Goal: Task Accomplishment & Management: Use online tool/utility

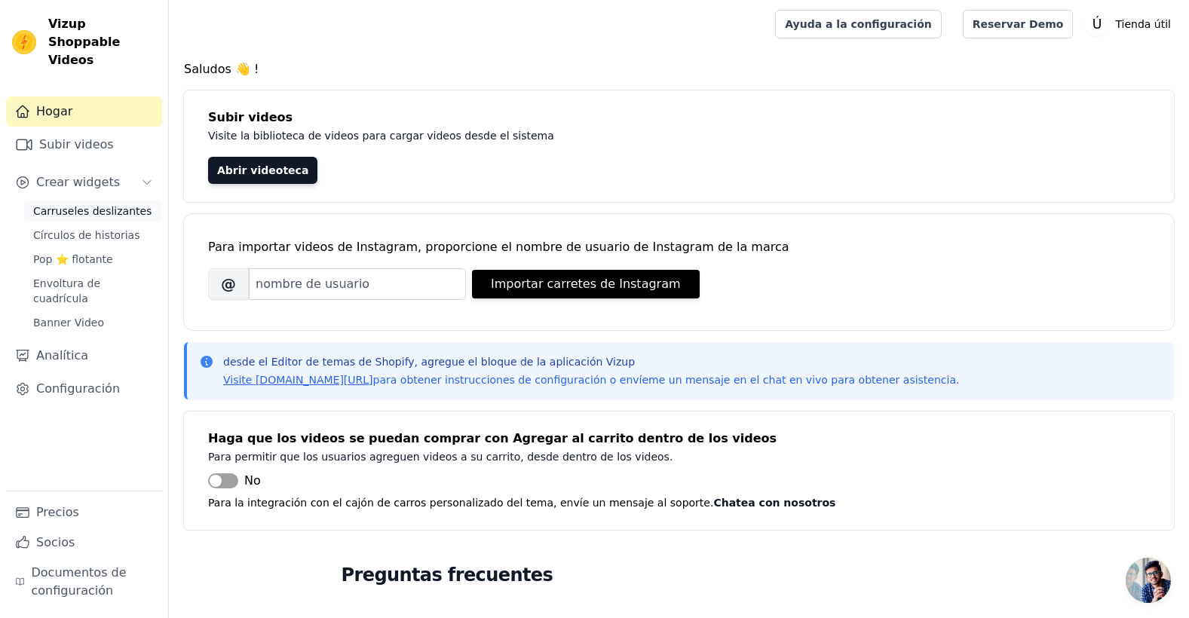
click at [115, 204] on span "Carruseles deslizantes" at bounding box center [92, 211] width 118 height 15
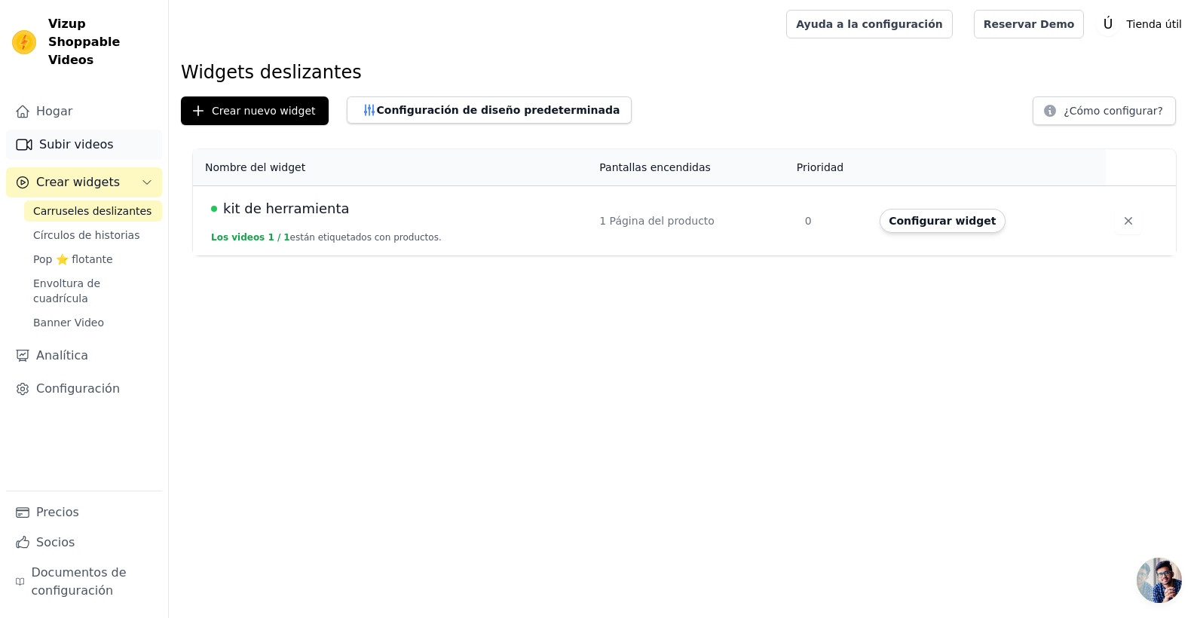
click at [97, 136] on font "Subir videos" at bounding box center [76, 145] width 75 height 18
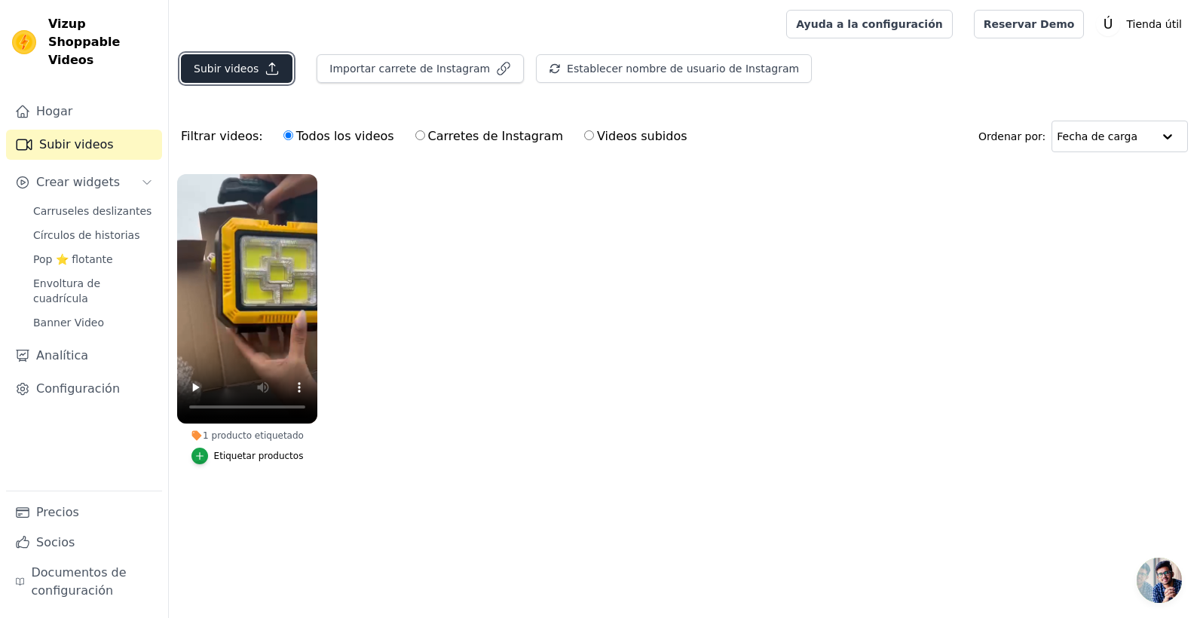
click at [240, 72] on font "Subir videos" at bounding box center [226, 68] width 65 height 15
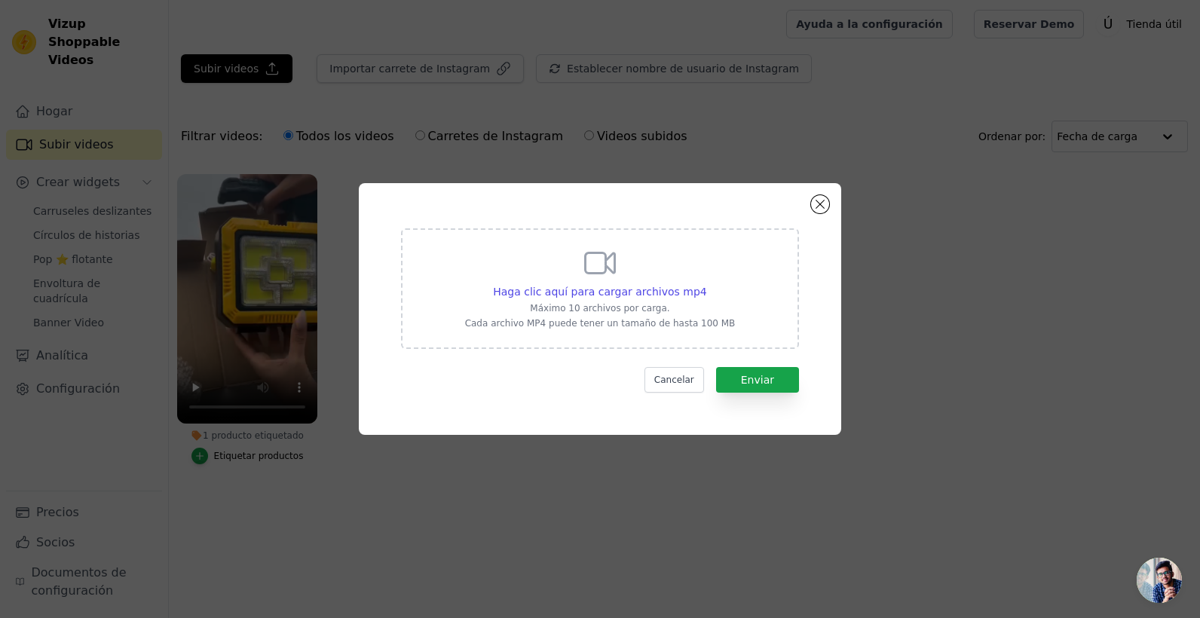
click at [590, 277] on icon at bounding box center [600, 263] width 36 height 36
click at [706, 283] on input "Haga clic aquí para cargar archivos mp4 Máximo 10 archivos por carga. Cada arch…" at bounding box center [706, 283] width 1 height 1
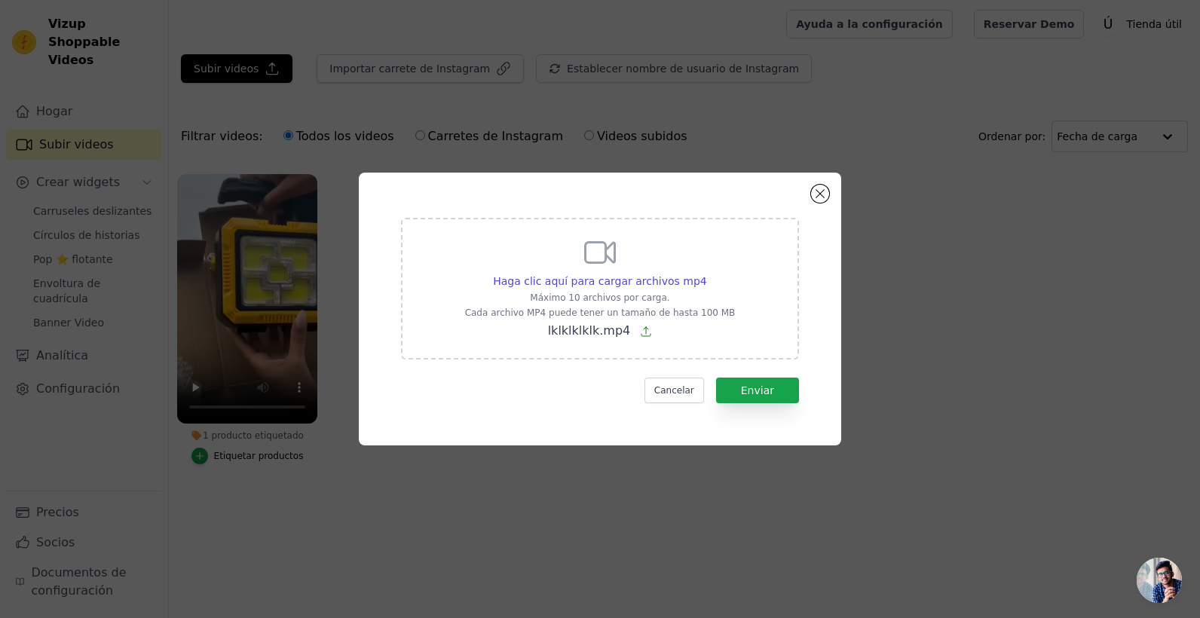
click at [659, 289] on div "Haga clic aquí para cargar archivos mp4 Máximo 10 archivos por carga. Cada arch…" at bounding box center [600, 287] width 271 height 106
click at [706, 274] on input "Haga clic aquí para cargar archivos mp4 Máximo 10 archivos por carga. Cada arch…" at bounding box center [706, 273] width 1 height 1
type input "C:\fakepath\popopop.mp4"
click at [764, 387] on font "Enviar" at bounding box center [757, 390] width 33 height 12
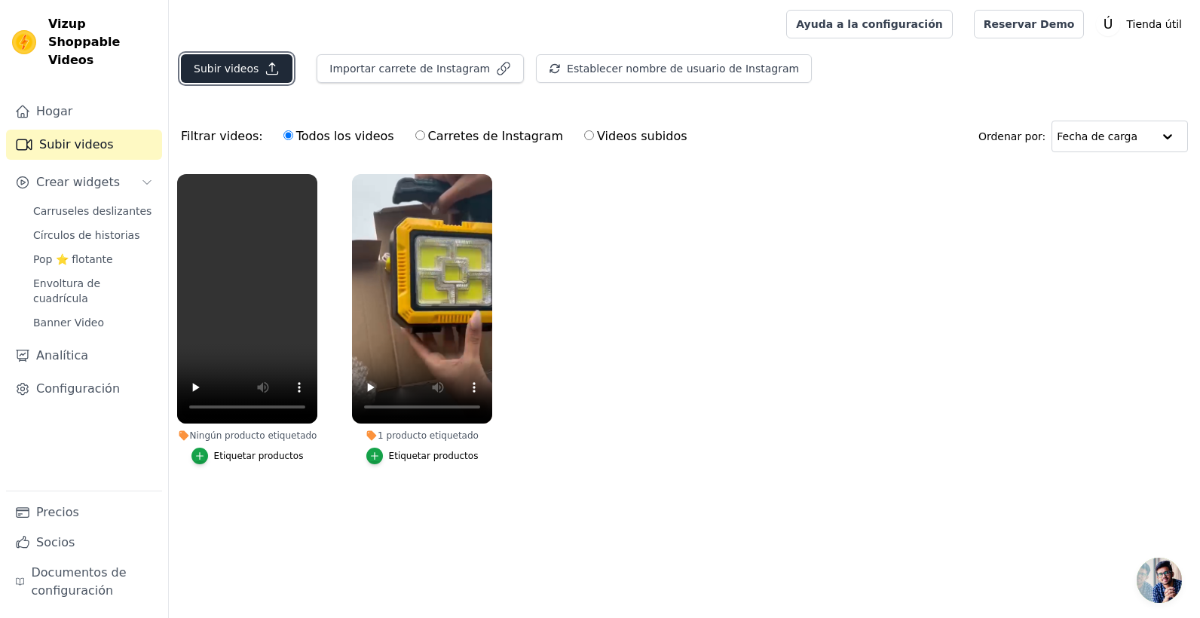
click at [250, 70] on font "Subir videos" at bounding box center [226, 68] width 65 height 15
click at [205, 455] on icon "button" at bounding box center [199, 456] width 11 height 11
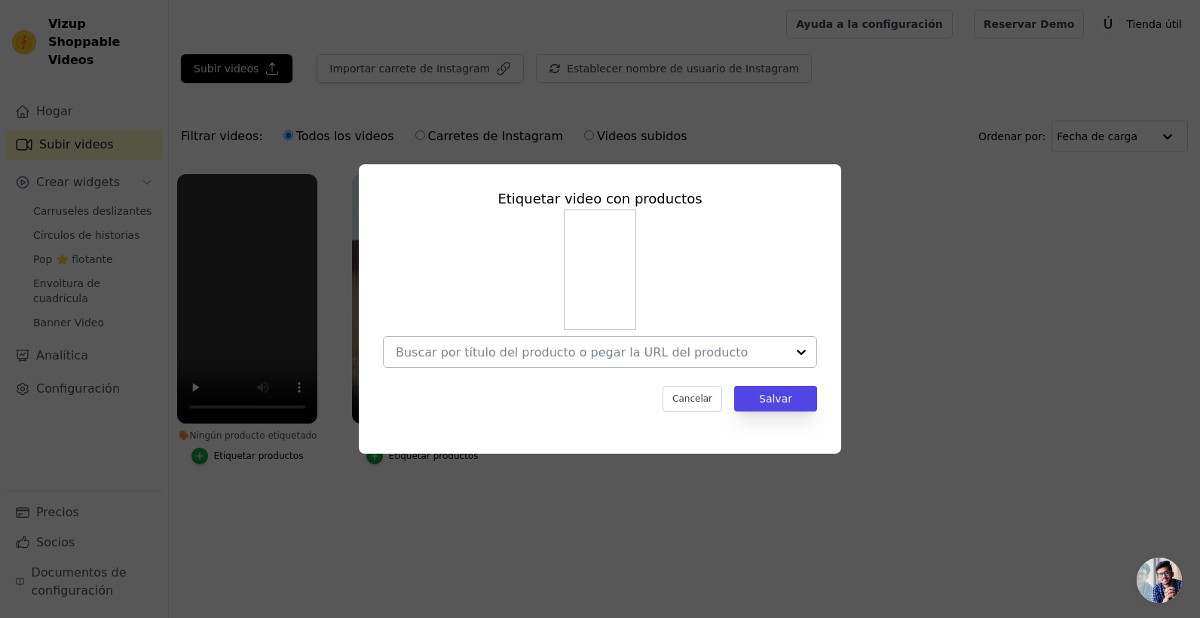
click at [691, 351] on input "Ningún producto etiquetado Etiquetar video con productos Cancelar Salvar Etique…" at bounding box center [591, 352] width 390 height 14
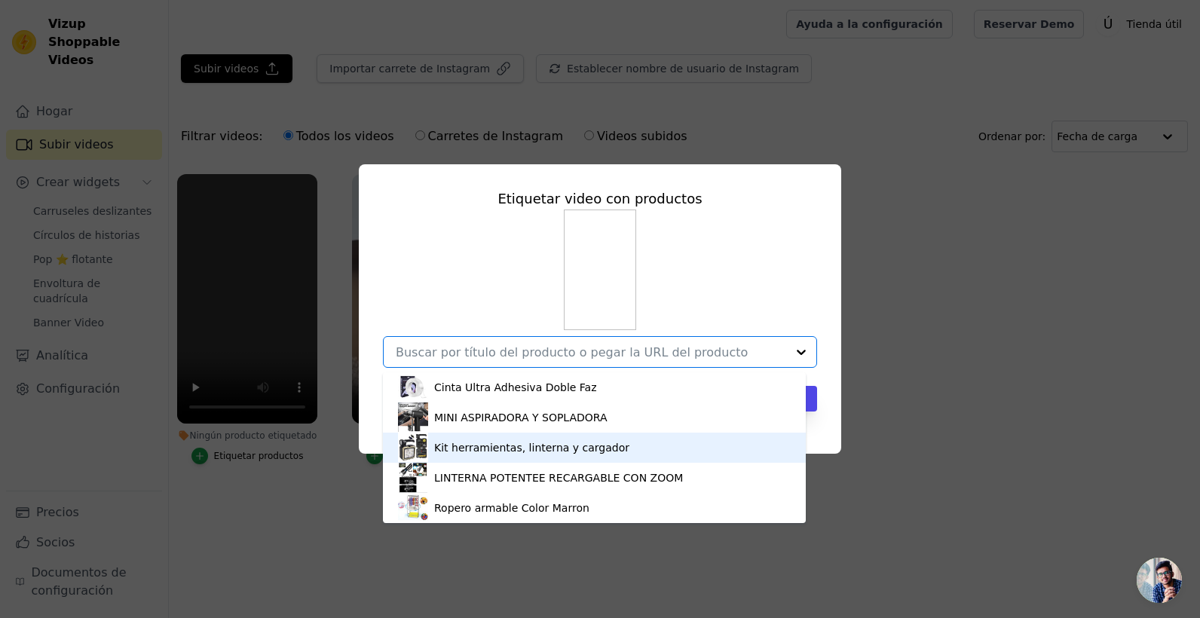
click at [522, 453] on div "Kit herramientas, linterna y cargador" at bounding box center [531, 447] width 195 height 15
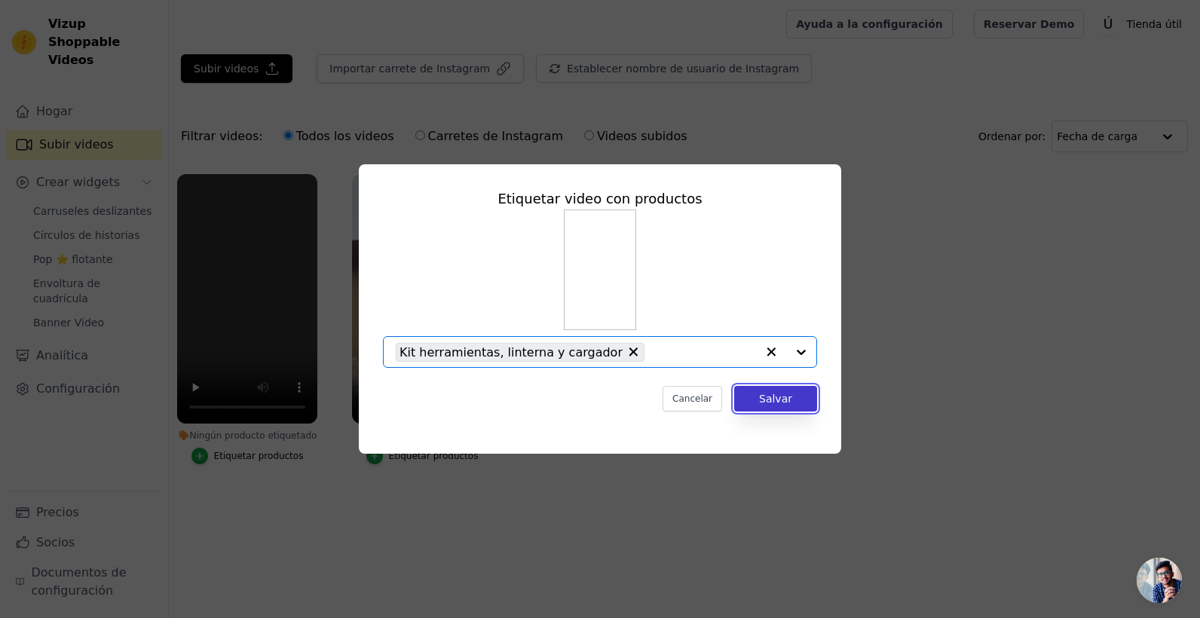
click at [761, 403] on button "Salvar" at bounding box center [775, 399] width 83 height 26
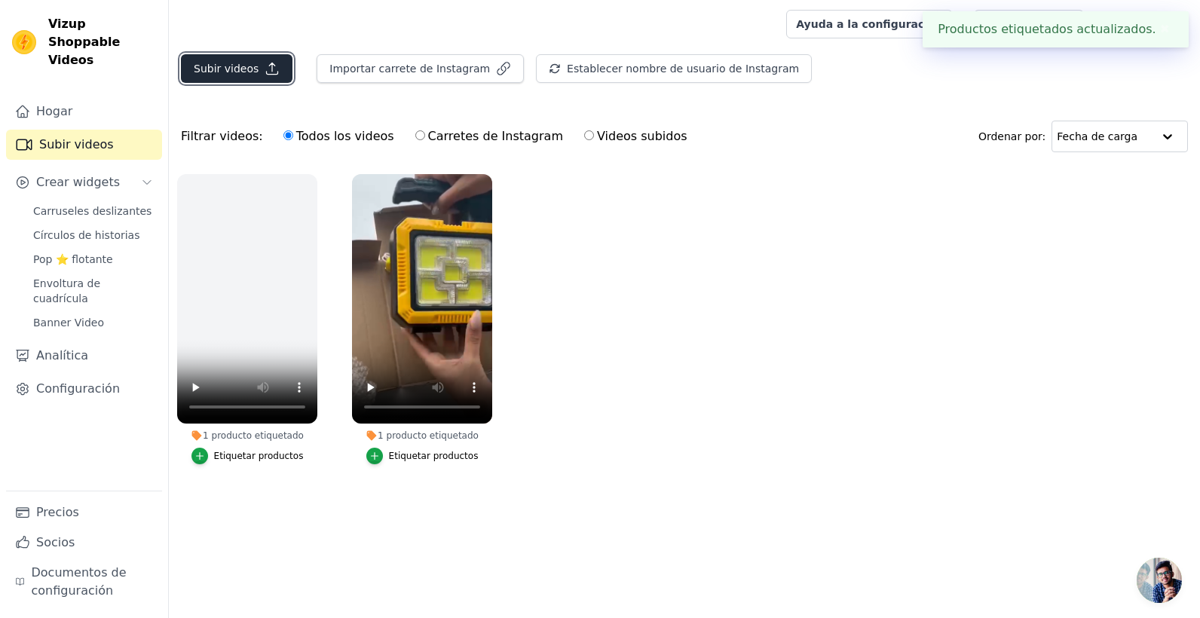
click at [267, 73] on icon "button" at bounding box center [272, 68] width 11 height 11
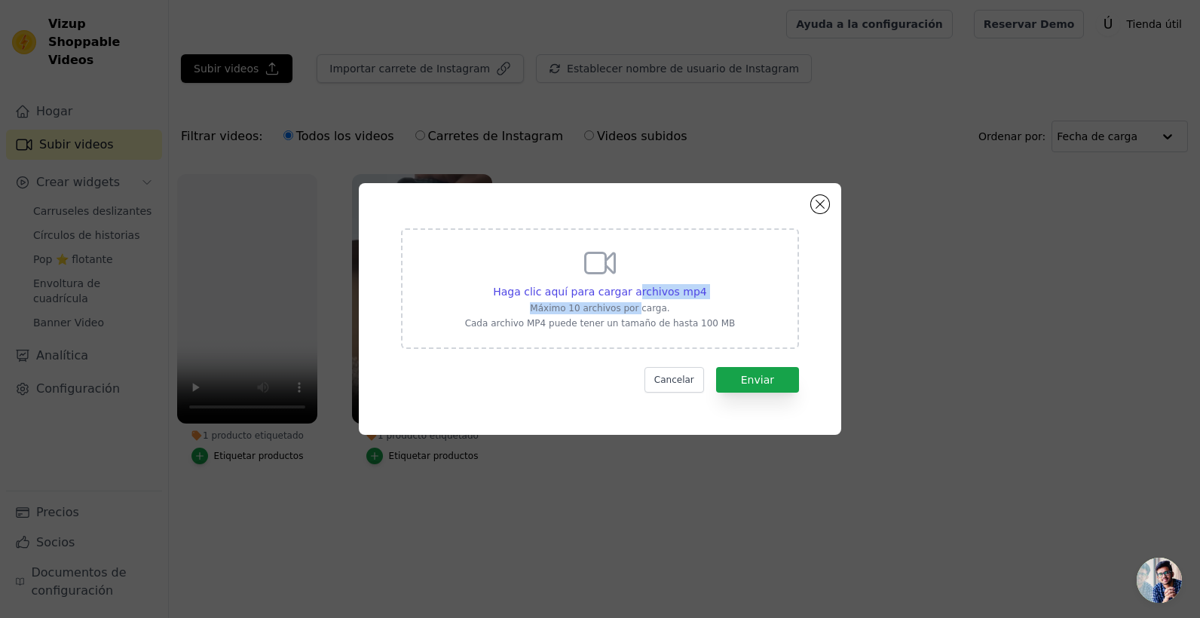
click at [637, 299] on div "Haga clic aquí para cargar archivos mp4 Máximo 10 archivos por carga. Cada arch…" at bounding box center [600, 287] width 271 height 84
click at [572, 250] on div "Haga clic aquí para cargar archivos mp4 Máximo 10 archivos por carga. Cada arch…" at bounding box center [600, 287] width 271 height 84
click at [706, 283] on input "Haga clic aquí para cargar archivos mp4 Máximo 10 archivos por carga. Cada arch…" at bounding box center [706, 283] width 1 height 1
type input "C:\fakepath\lklklklklk.mp4"
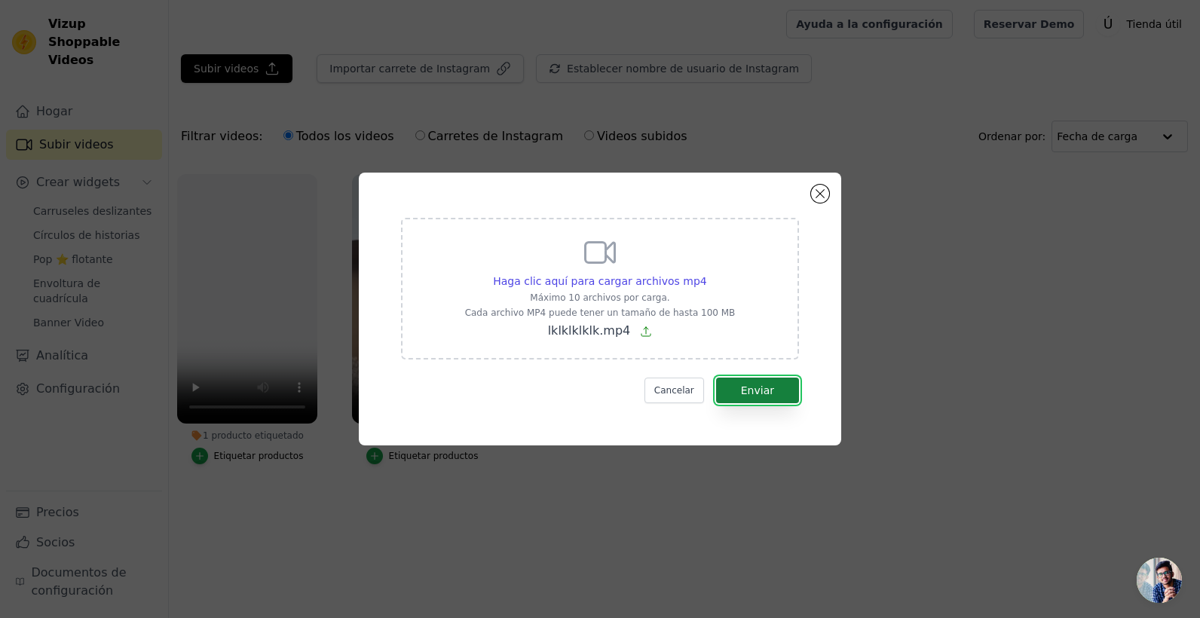
click at [744, 389] on button "Enviar" at bounding box center [757, 391] width 83 height 26
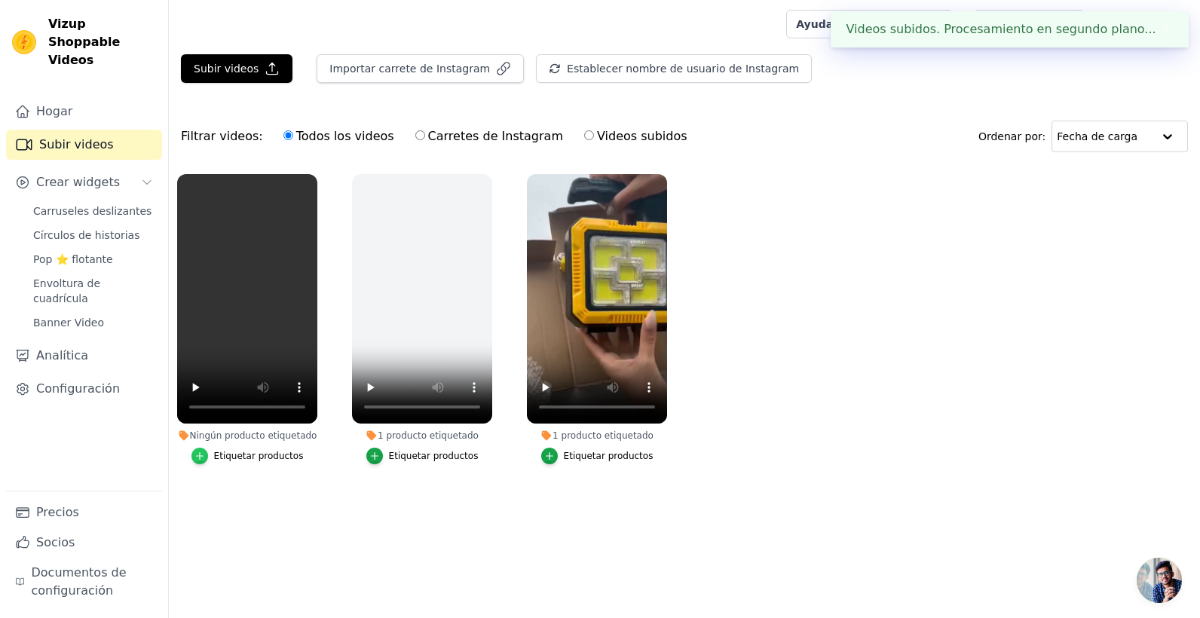
click at [204, 454] on icon "button" at bounding box center [199, 456] width 11 height 11
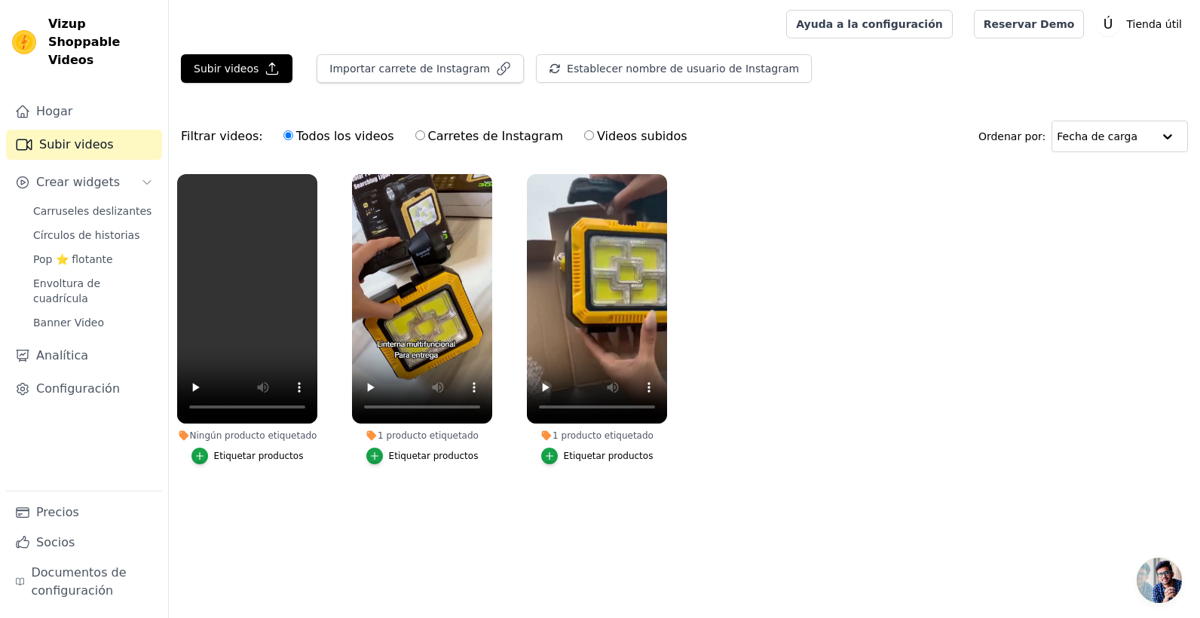
click at [214, 451] on button "Etiquetar productos" at bounding box center [247, 456] width 112 height 17
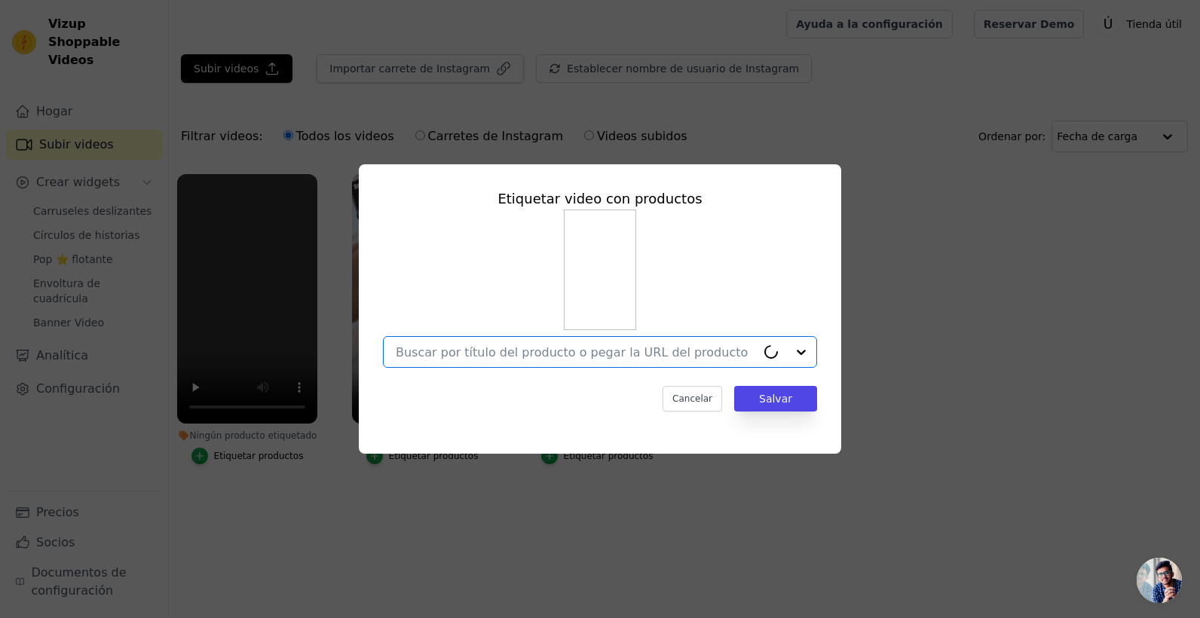
click at [594, 350] on input "Ningún producto etiquetado Etiquetar video con productos Option undefined, sele…" at bounding box center [576, 352] width 360 height 14
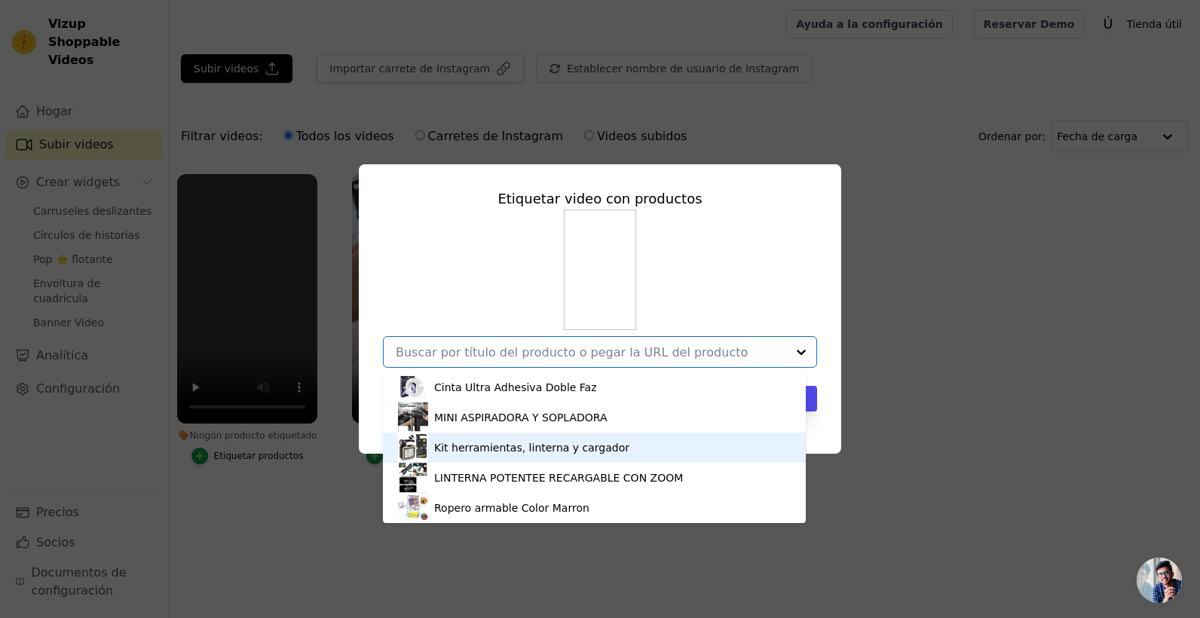
click at [491, 450] on div "Kit herramientas, linterna y cargador" at bounding box center [531, 447] width 195 height 15
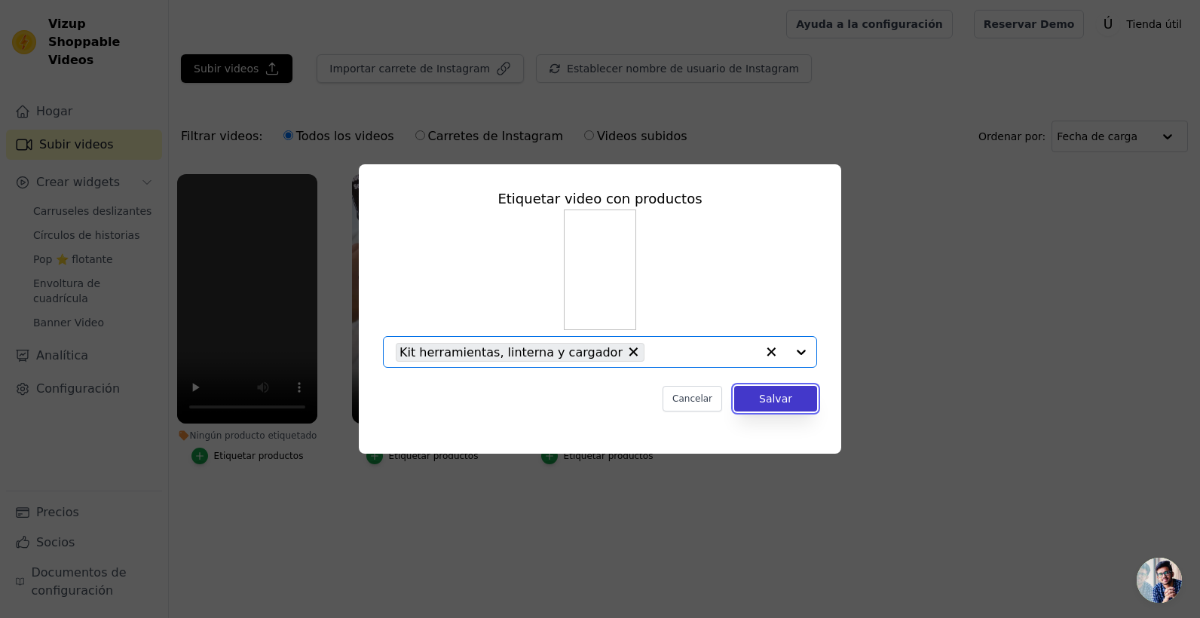
click at [767, 392] on button "Salvar" at bounding box center [775, 399] width 83 height 26
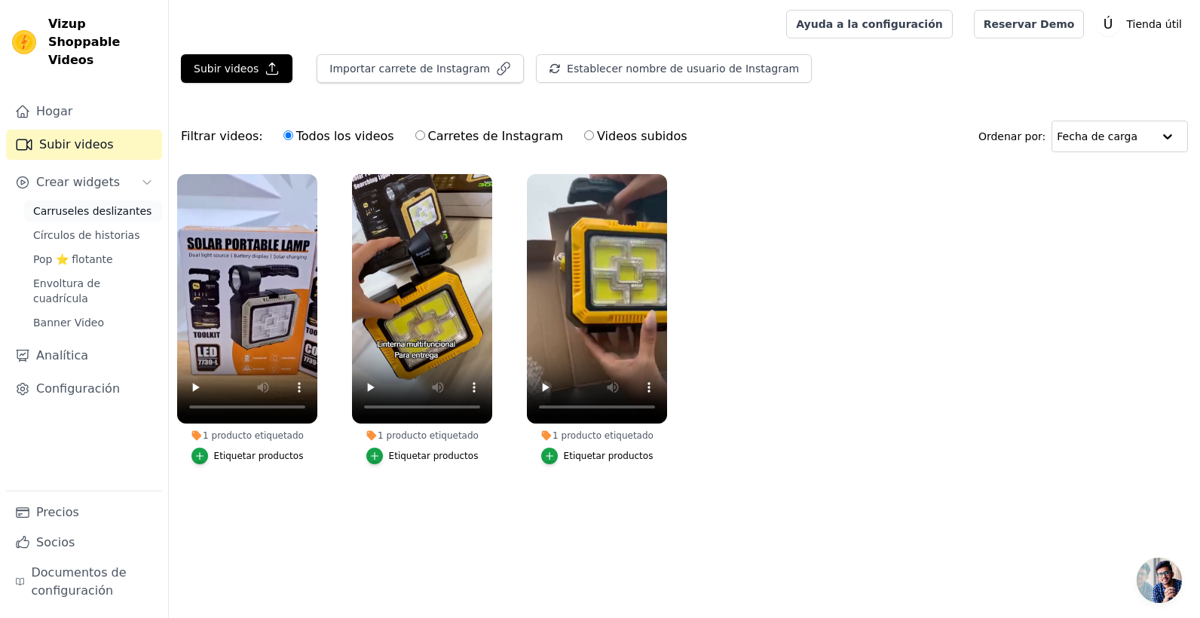
click at [114, 204] on span "Carruseles deslizantes" at bounding box center [92, 211] width 118 height 15
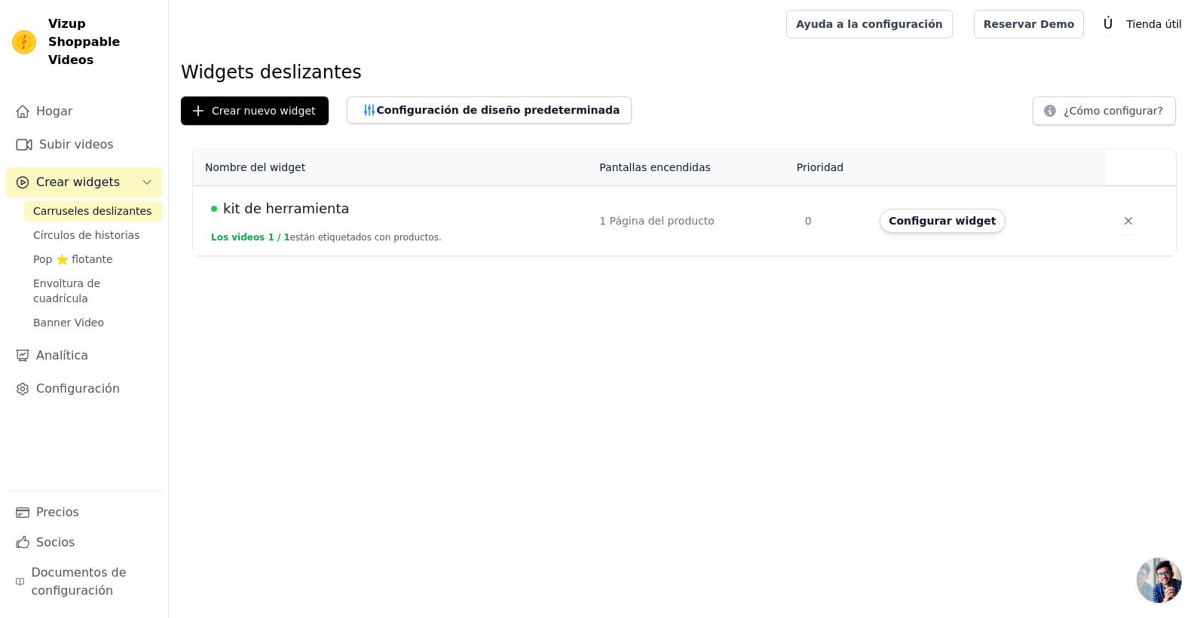
click at [630, 238] on td "1 Página del producto" at bounding box center [693, 221] width 206 height 70
click at [897, 222] on button "Configurar widget" at bounding box center [942, 221] width 125 height 24
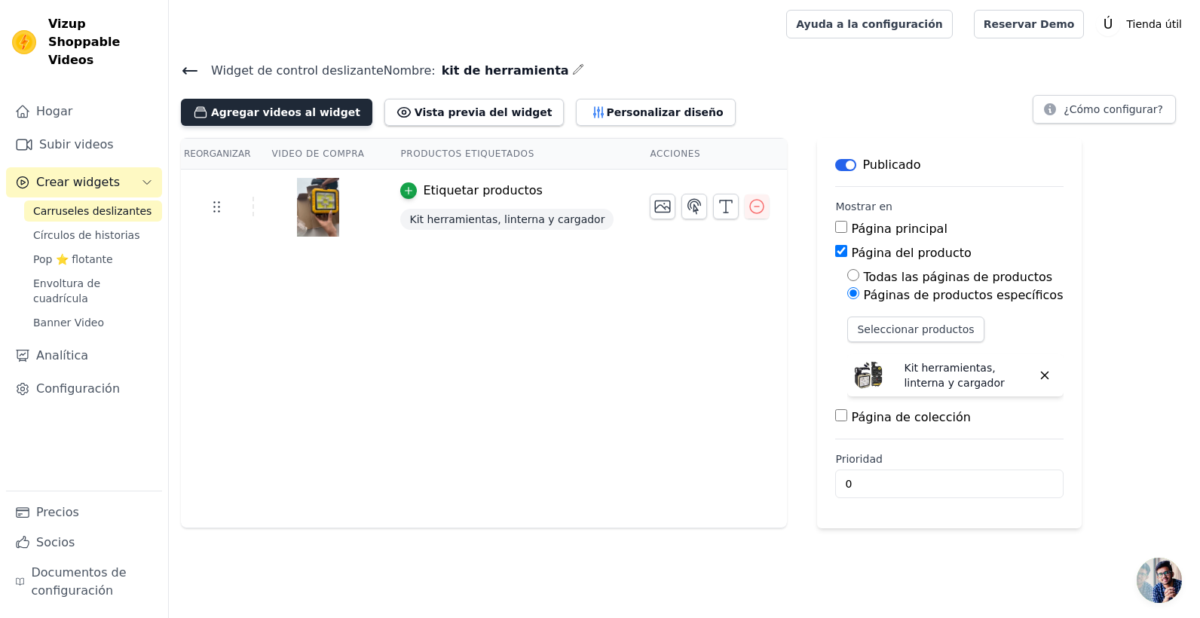
click at [329, 118] on font "Agregar videos al widget" at bounding box center [285, 112] width 149 height 15
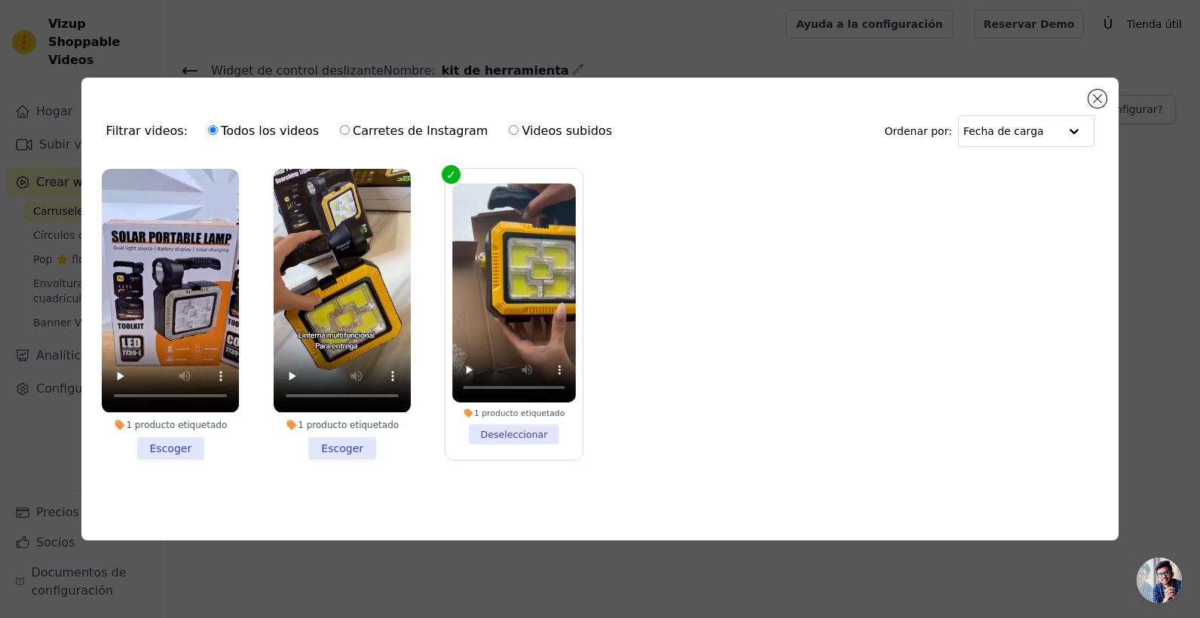
click at [345, 449] on li "1 producto etiquetado Escoger" at bounding box center [342, 314] width 137 height 290
click at [0, 0] on input "1 producto etiquetado Escoger" at bounding box center [0, 0] width 0 height 0
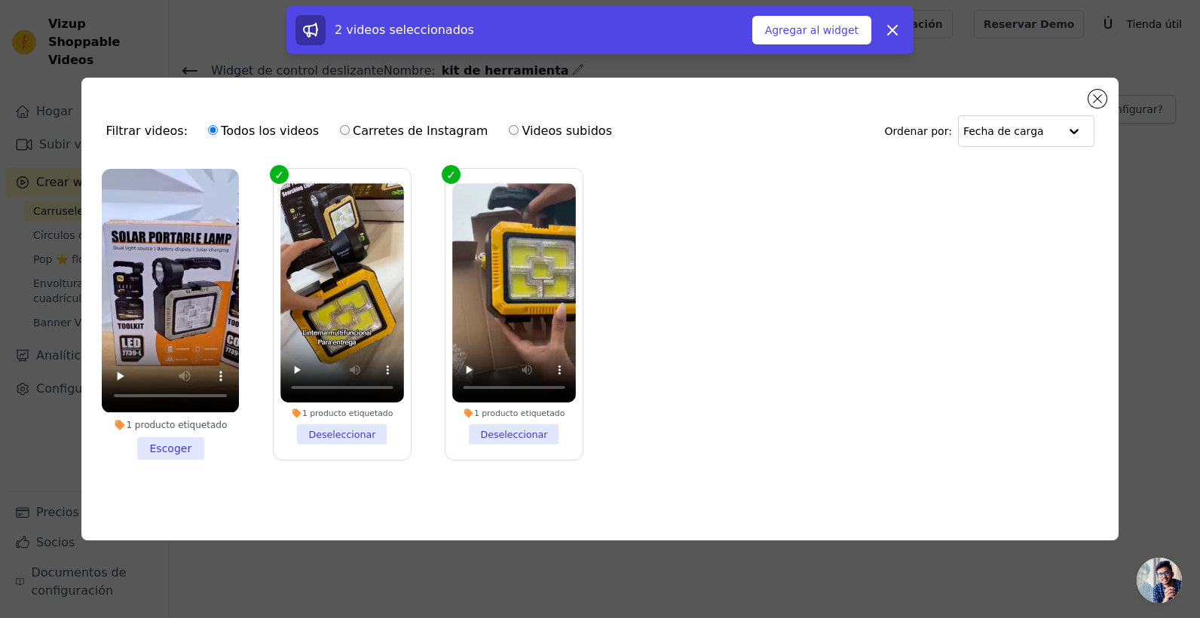
click at [164, 449] on li "1 producto etiquetado Escoger" at bounding box center [170, 314] width 137 height 290
click at [0, 0] on input "1 producto etiquetado Escoger" at bounding box center [0, 0] width 0 height 0
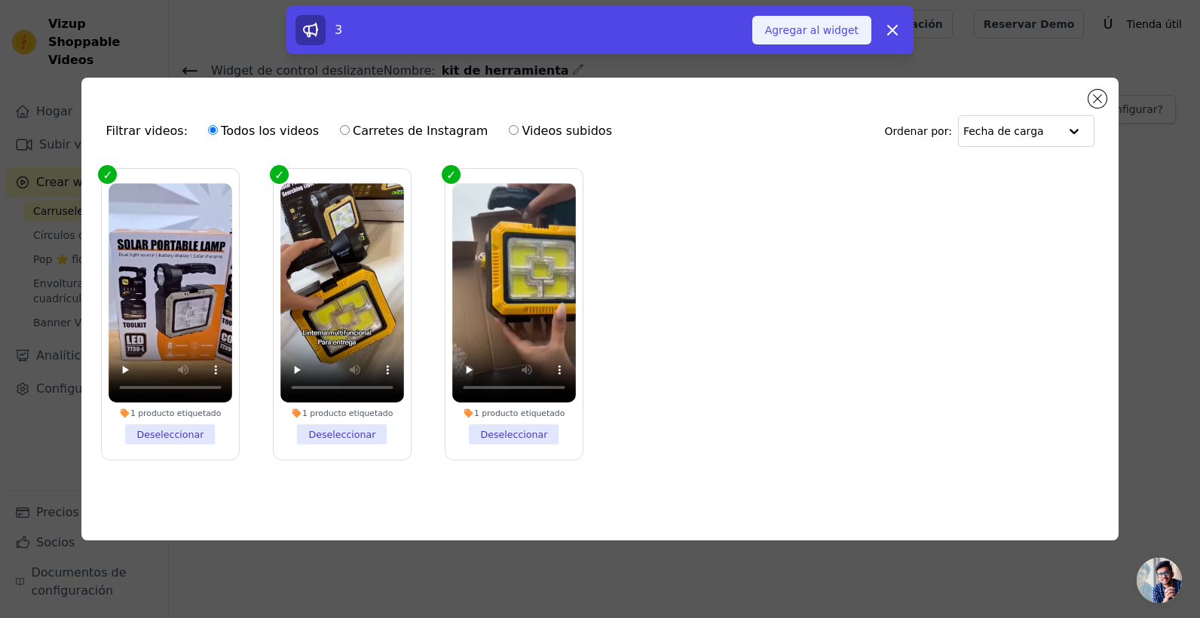
click at [819, 26] on font "Agregar al widget" at bounding box center [811, 30] width 93 height 15
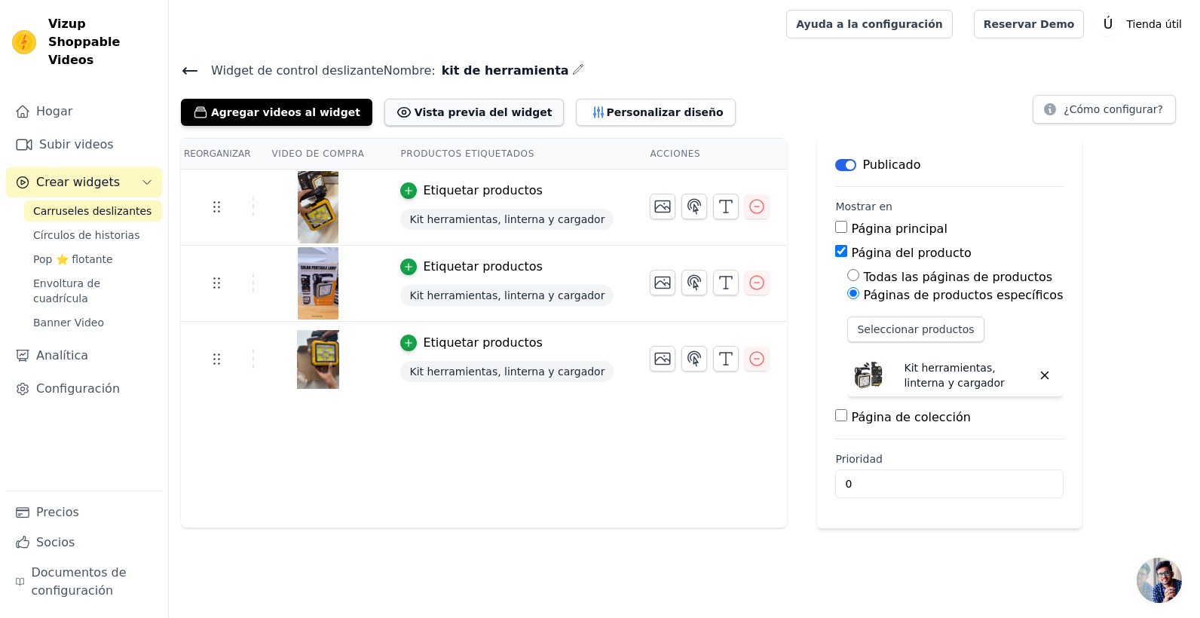
click at [470, 101] on button "Vista previa del widget" at bounding box center [474, 112] width 180 height 27
click at [646, 115] on button "Personalizar diseño" at bounding box center [655, 112] width 159 height 27
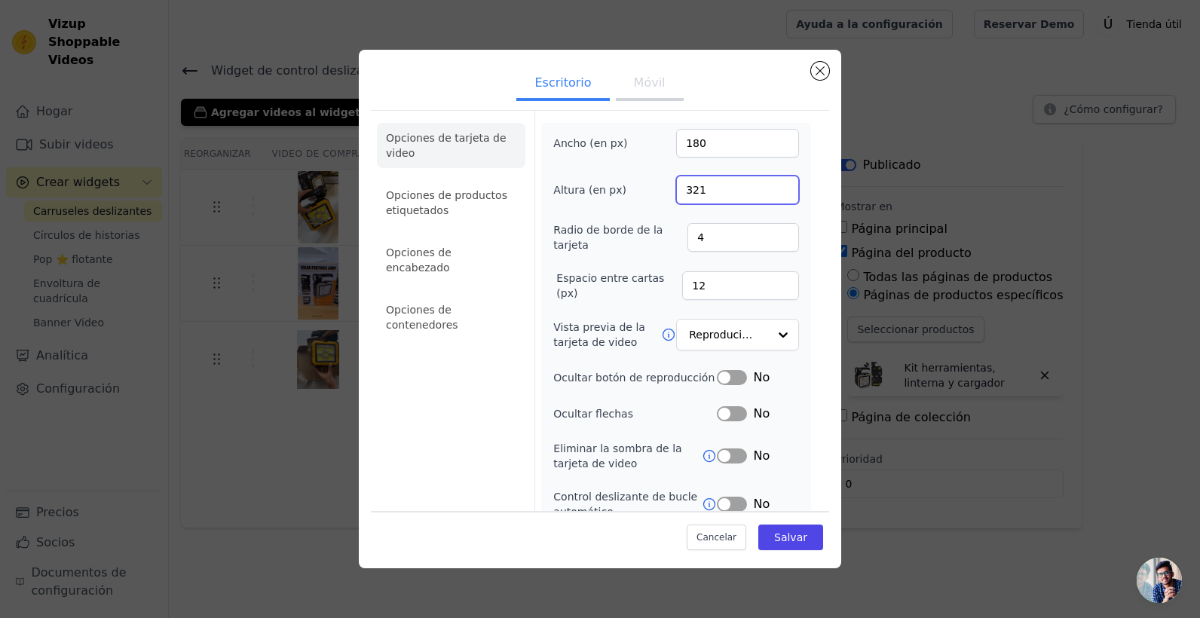
click at [773, 187] on input "321" at bounding box center [737, 190] width 123 height 29
click at [773, 185] on input "322" at bounding box center [737, 190] width 123 height 29
click at [773, 185] on input "323" at bounding box center [737, 190] width 123 height 29
click at [774, 185] on input "324" at bounding box center [737, 190] width 123 height 29
click at [774, 185] on input "325" at bounding box center [737, 190] width 123 height 29
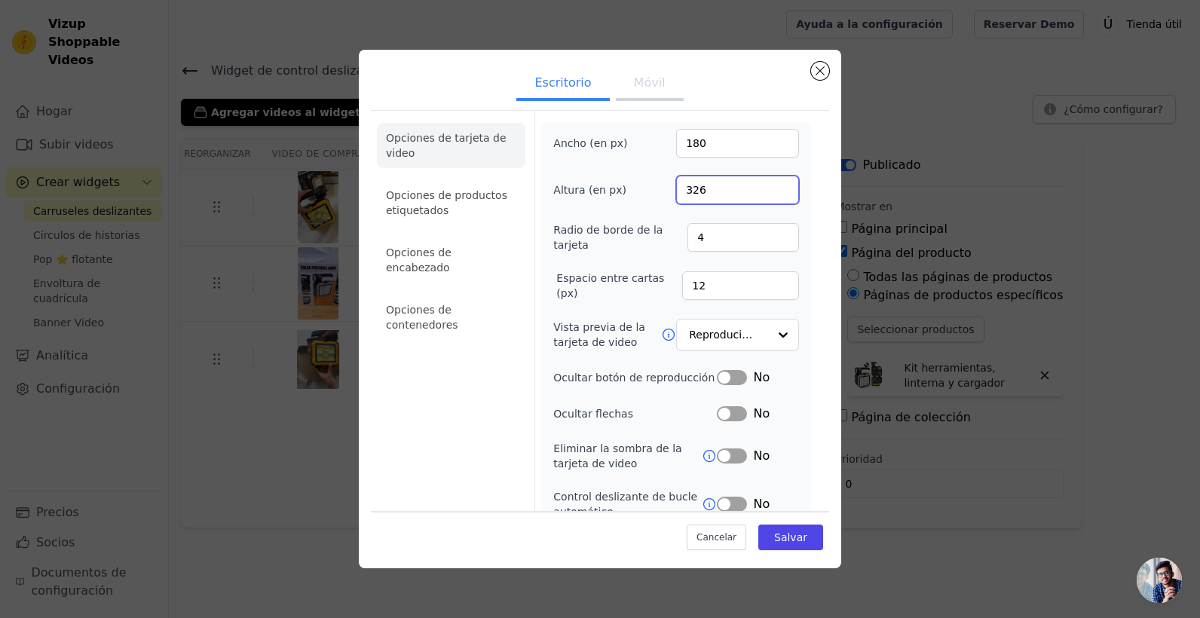
click at [774, 185] on input "326" at bounding box center [737, 190] width 123 height 29
click at [774, 185] on input "327" at bounding box center [737, 190] width 123 height 29
click at [774, 185] on input "328" at bounding box center [737, 190] width 123 height 29
click at [773, 185] on input "329" at bounding box center [737, 190] width 123 height 29
click at [773, 189] on input "330" at bounding box center [737, 190] width 123 height 29
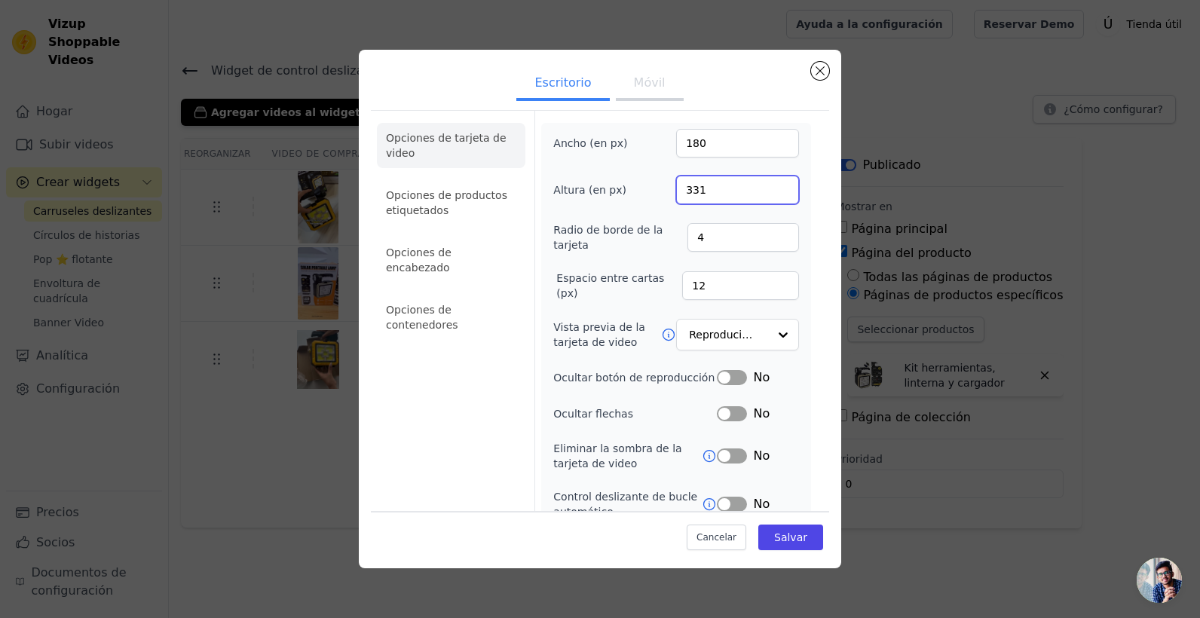
click at [773, 189] on input "331" at bounding box center [737, 190] width 123 height 29
click at [773, 185] on input "332" at bounding box center [737, 190] width 123 height 29
click at [773, 185] on input "333" at bounding box center [737, 190] width 123 height 29
click at [773, 185] on input "334" at bounding box center [737, 190] width 123 height 29
click at [773, 188] on input "337" at bounding box center [737, 190] width 123 height 29
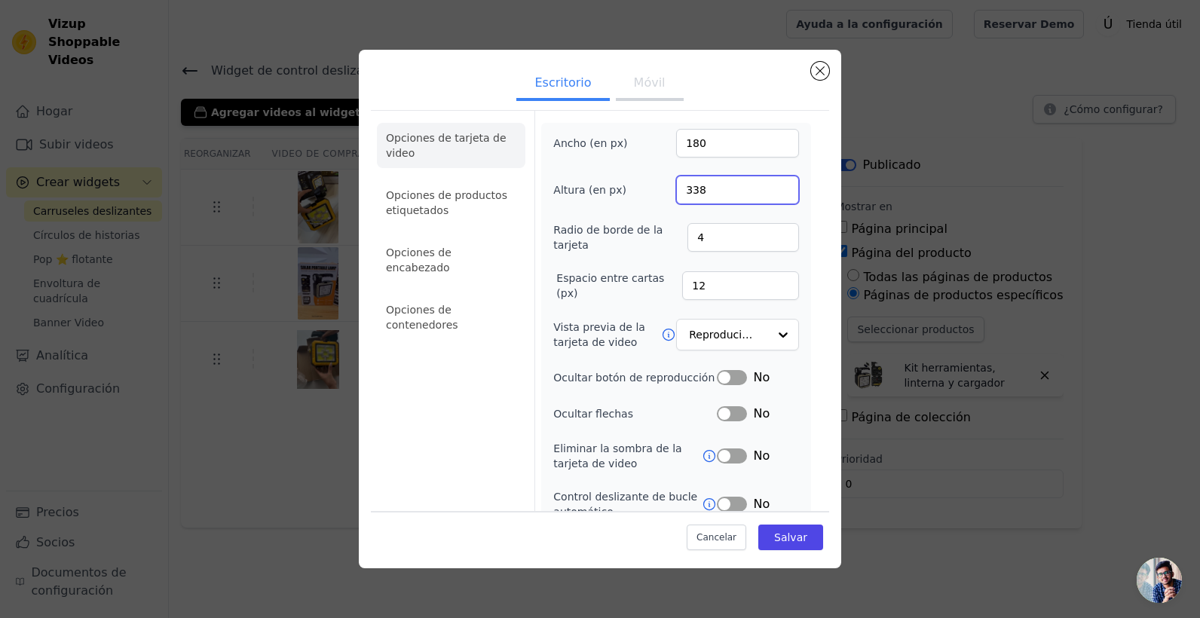
click at [773, 188] on input "338" at bounding box center [737, 190] width 123 height 29
click at [772, 188] on input "339" at bounding box center [737, 190] width 123 height 29
type input "340"
click at [772, 188] on input "340" at bounding box center [737, 190] width 123 height 29
click at [773, 138] on input "181" at bounding box center [737, 143] width 123 height 29
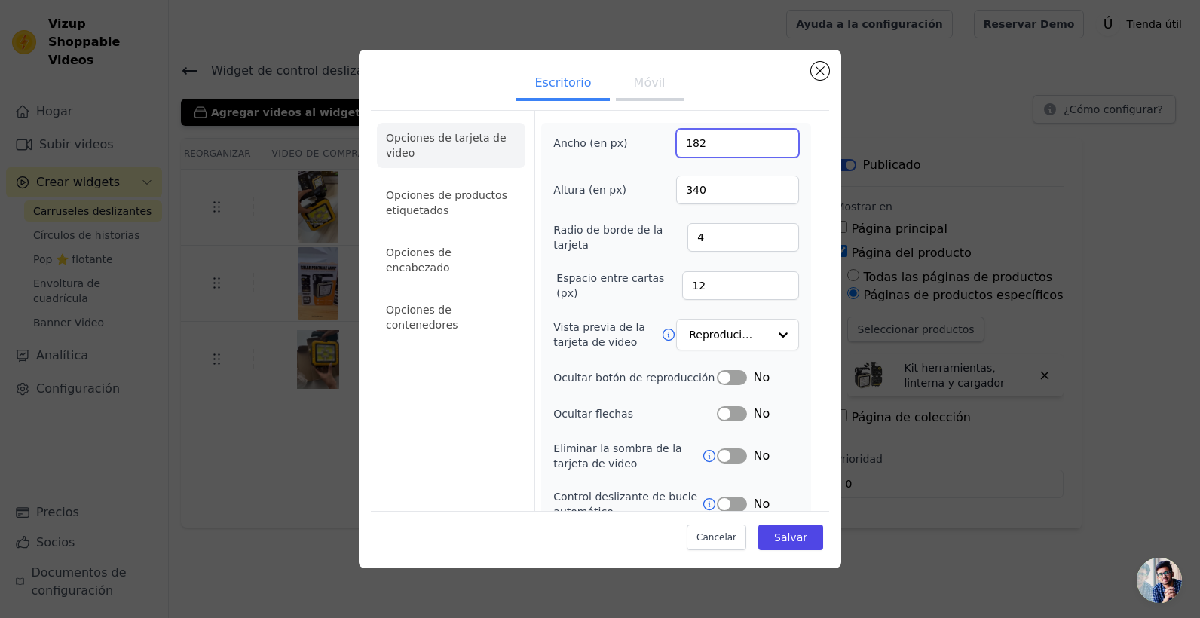
click at [773, 138] on input "182" at bounding box center [737, 143] width 123 height 29
click at [773, 138] on input "183" at bounding box center [737, 143] width 123 height 29
click at [773, 136] on input "184" at bounding box center [737, 143] width 123 height 29
click at [773, 136] on input "185" at bounding box center [737, 143] width 123 height 29
click at [773, 136] on input "186" at bounding box center [737, 143] width 123 height 29
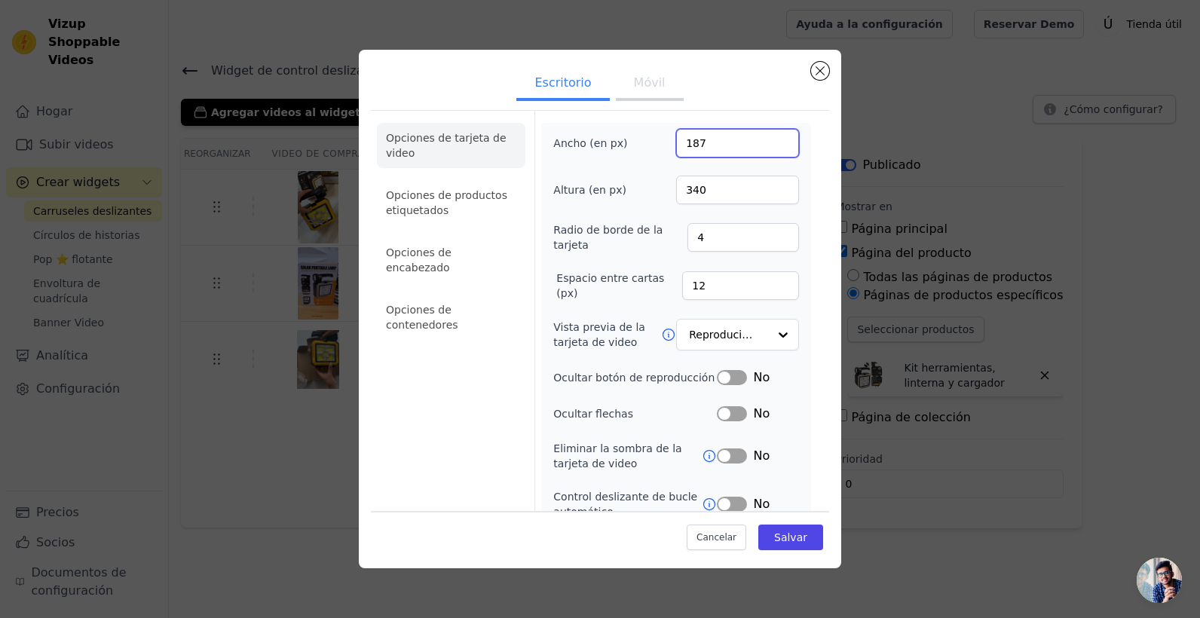
click at [773, 136] on input "187" at bounding box center [737, 143] width 123 height 29
click at [773, 136] on input "188" at bounding box center [737, 143] width 123 height 29
click at [773, 136] on input "196" at bounding box center [737, 143] width 123 height 29
click at [773, 136] on input "197" at bounding box center [737, 143] width 123 height 29
click at [773, 136] on input "198" at bounding box center [737, 143] width 123 height 29
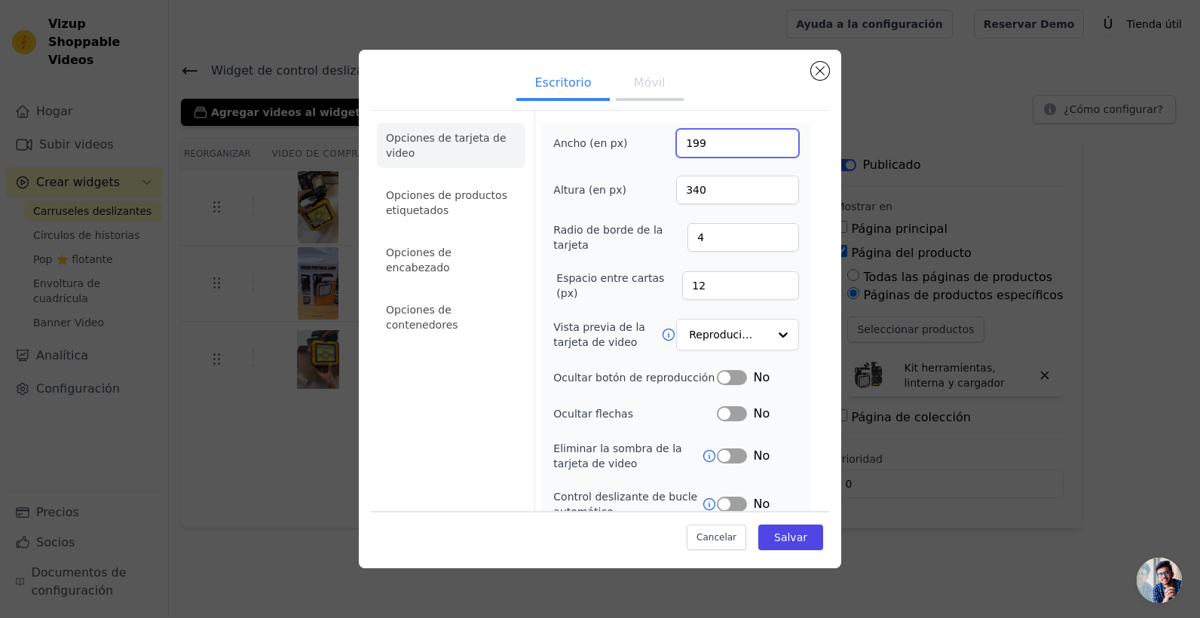
click at [774, 138] on input "199" at bounding box center [737, 143] width 123 height 29
click at [774, 138] on input "200" at bounding box center [737, 143] width 123 height 29
click at [774, 134] on input "201" at bounding box center [737, 143] width 123 height 29
type input "200"
click at [770, 148] on input "200" at bounding box center [737, 143] width 123 height 29
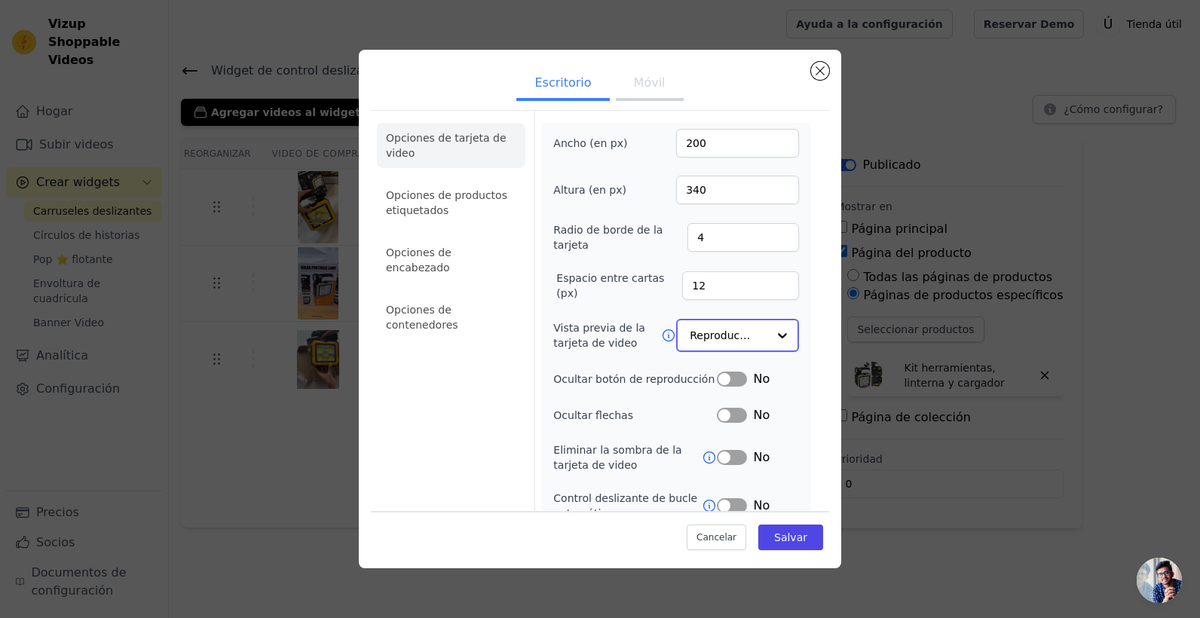
click at [731, 335] on input "Vista previa de la tarjeta de video" at bounding box center [729, 335] width 78 height 30
click at [767, 340] on div at bounding box center [782, 335] width 30 height 30
click at [767, 338] on div at bounding box center [782, 335] width 30 height 30
click at [803, 291] on form "Ancho (en px) 200 Altura (en px) 340 Radio de borde de la tarjeta 4 Espacio ent…" at bounding box center [675, 369] width 283 height 517
click at [632, 92] on button "Móvil" at bounding box center [650, 84] width 68 height 33
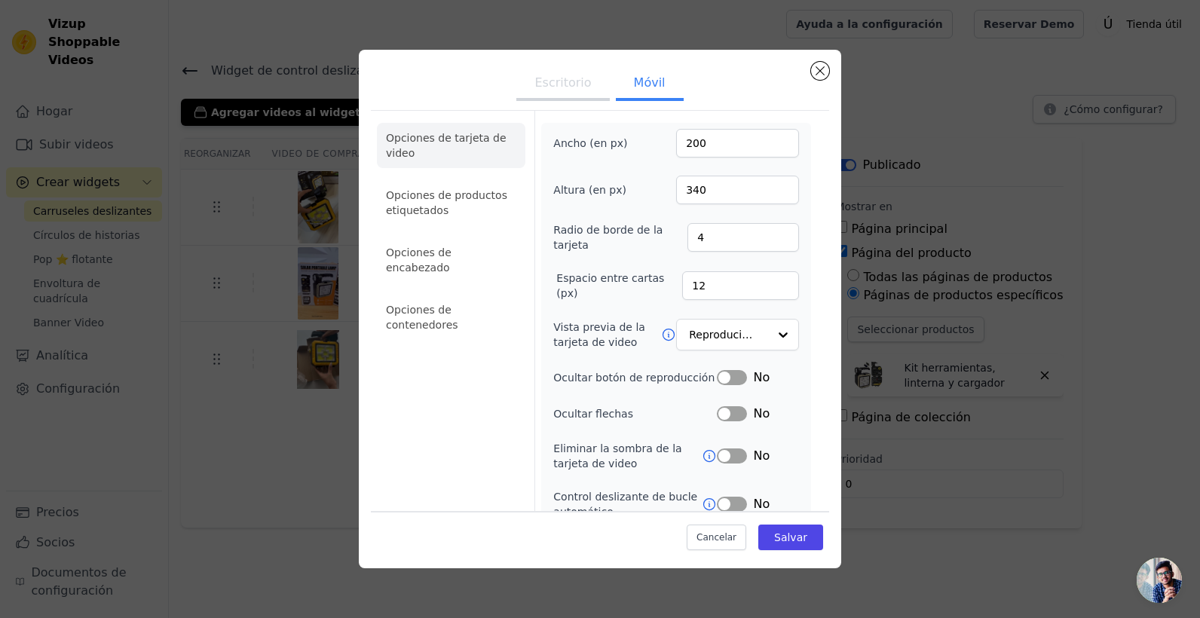
click at [580, 84] on button "Escritorio" at bounding box center [562, 84] width 93 height 33
click at [633, 86] on button "Móvil" at bounding box center [650, 84] width 68 height 33
click at [473, 204] on li "Opciones de productos etiquetados" at bounding box center [451, 202] width 149 height 45
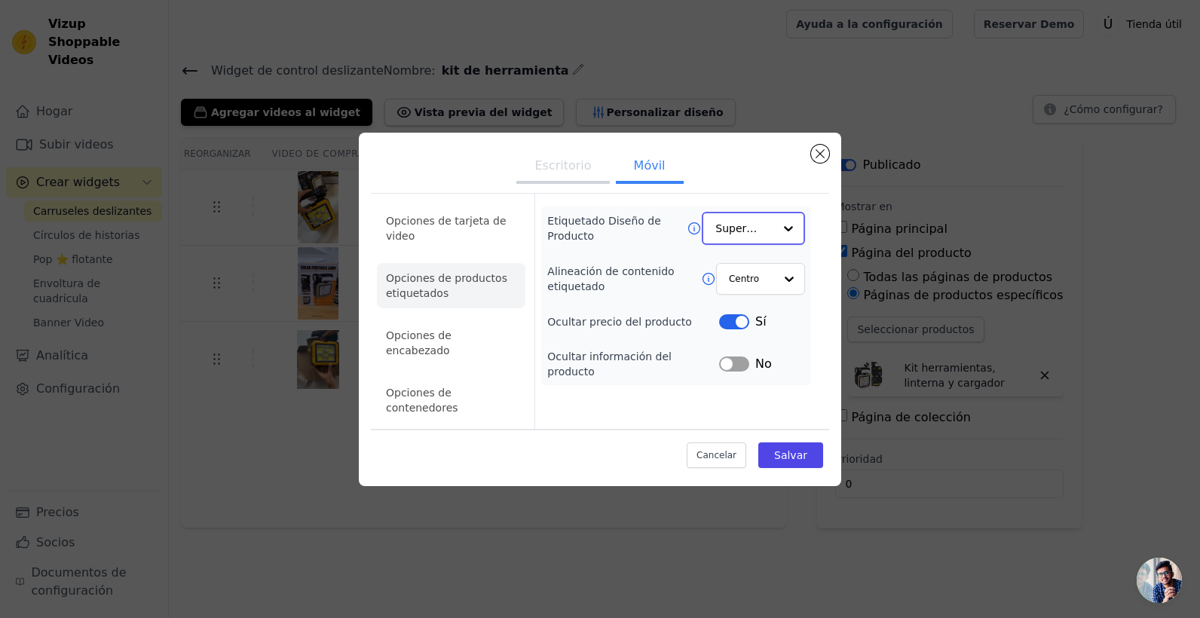
click at [789, 239] on div at bounding box center [788, 228] width 30 height 30
click at [775, 334] on div "Minimalista" at bounding box center [753, 328] width 103 height 32
click at [780, 292] on div at bounding box center [788, 278] width 30 height 30
click at [781, 292] on div at bounding box center [788, 278] width 30 height 30
click at [661, 292] on label "Alineación de contenido etiquetado" at bounding box center [624, 277] width 154 height 30
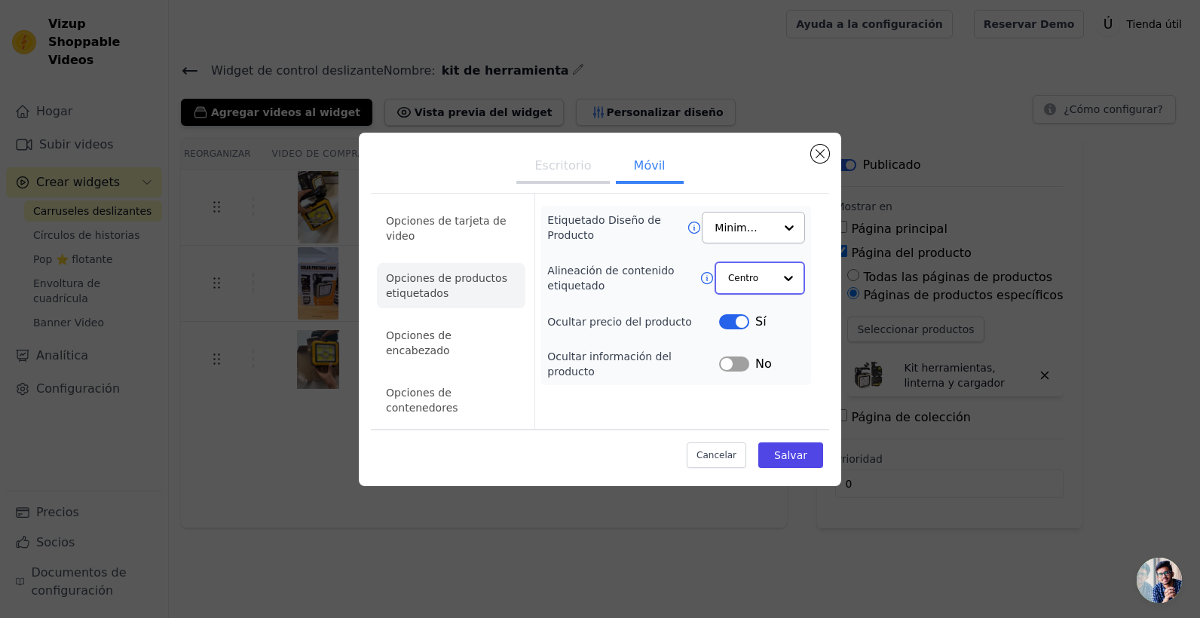
click at [728, 293] on input "Alineación de contenido etiquetado" at bounding box center [750, 278] width 45 height 30
click at [743, 370] on button "Etiqueta" at bounding box center [734, 362] width 30 height 15
click at [476, 344] on li "Opciones de encabezado" at bounding box center [451, 342] width 149 height 45
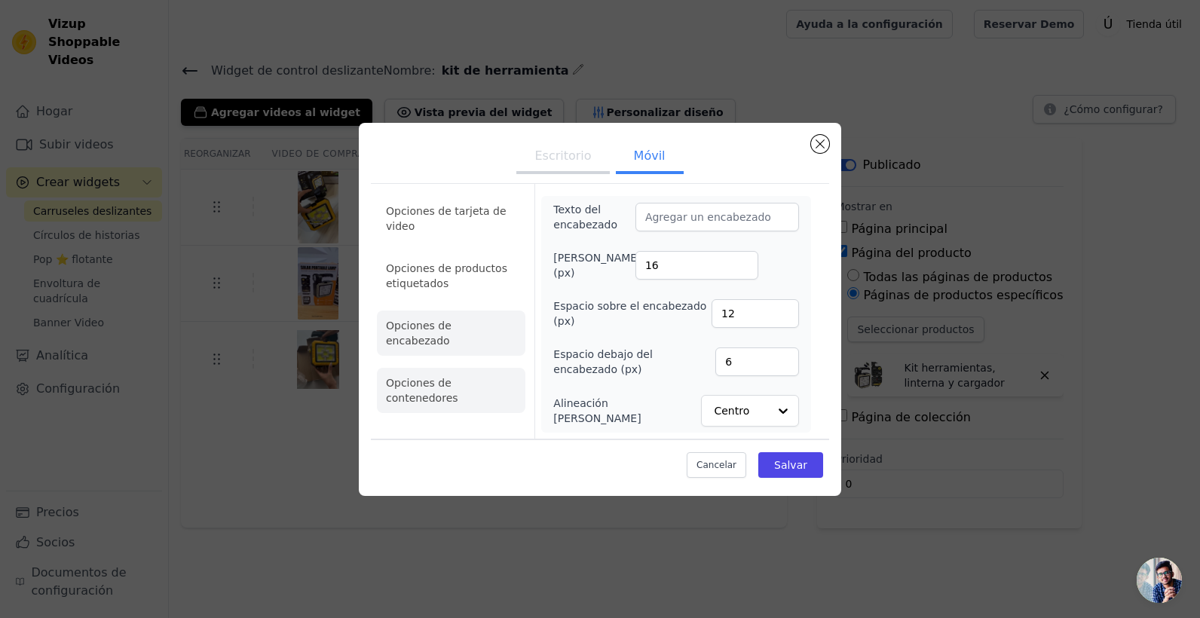
click at [494, 368] on li "Opciones de contenedores" at bounding box center [451, 390] width 149 height 45
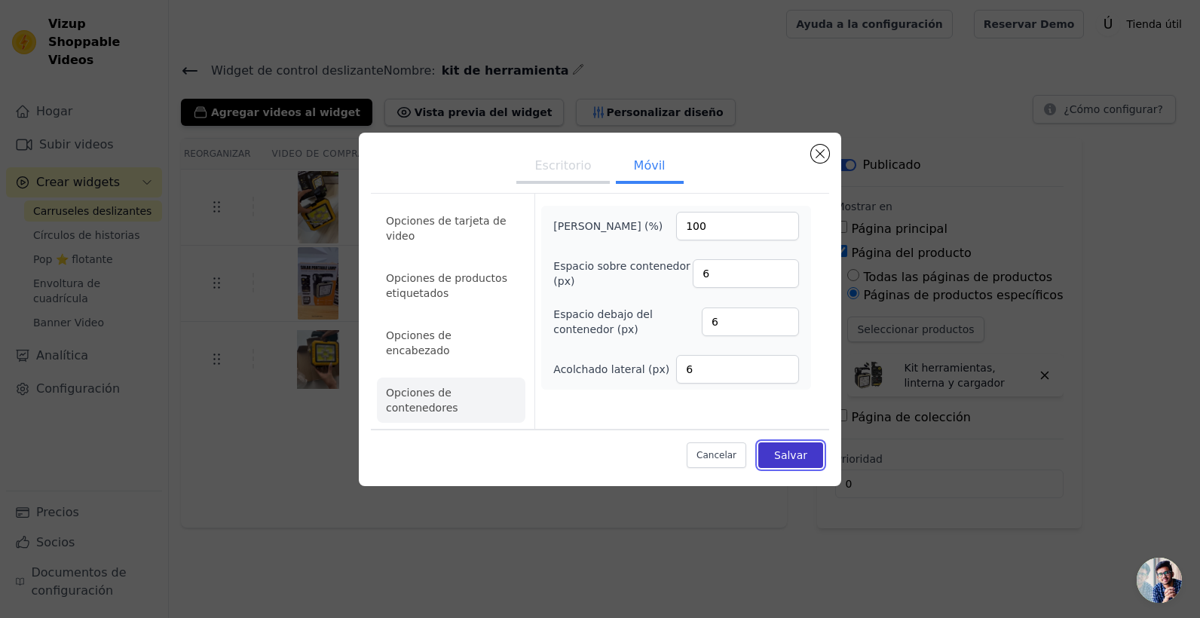
click at [798, 443] on button "Salvar" at bounding box center [790, 456] width 65 height 26
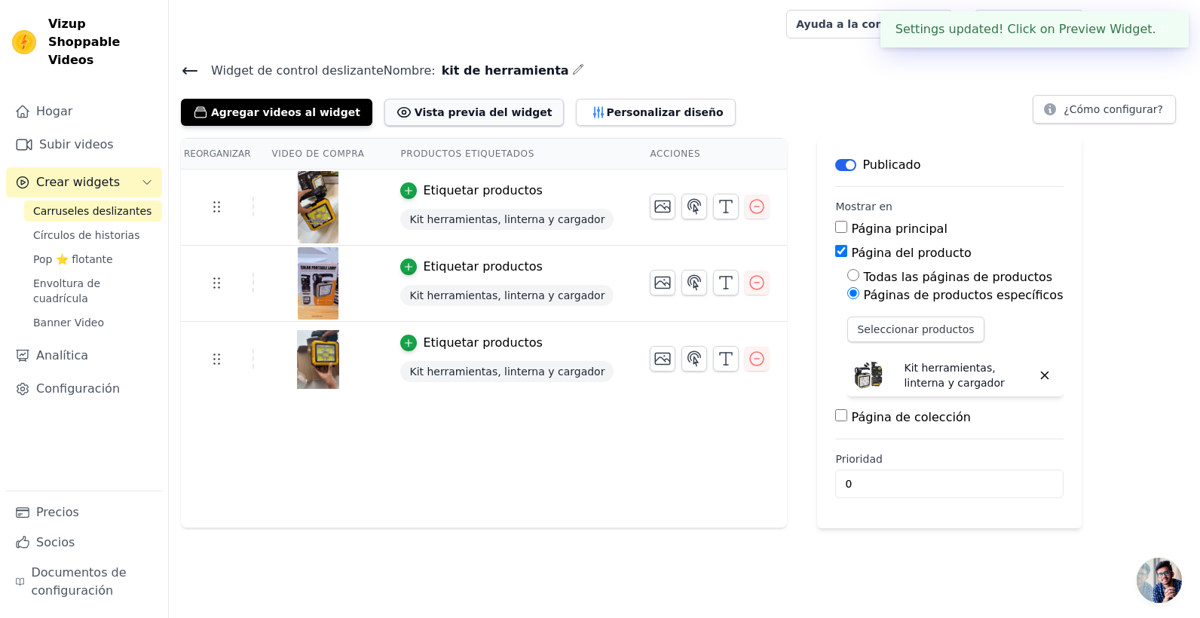
click at [452, 105] on font "Vista previa del widget" at bounding box center [484, 112] width 138 height 15
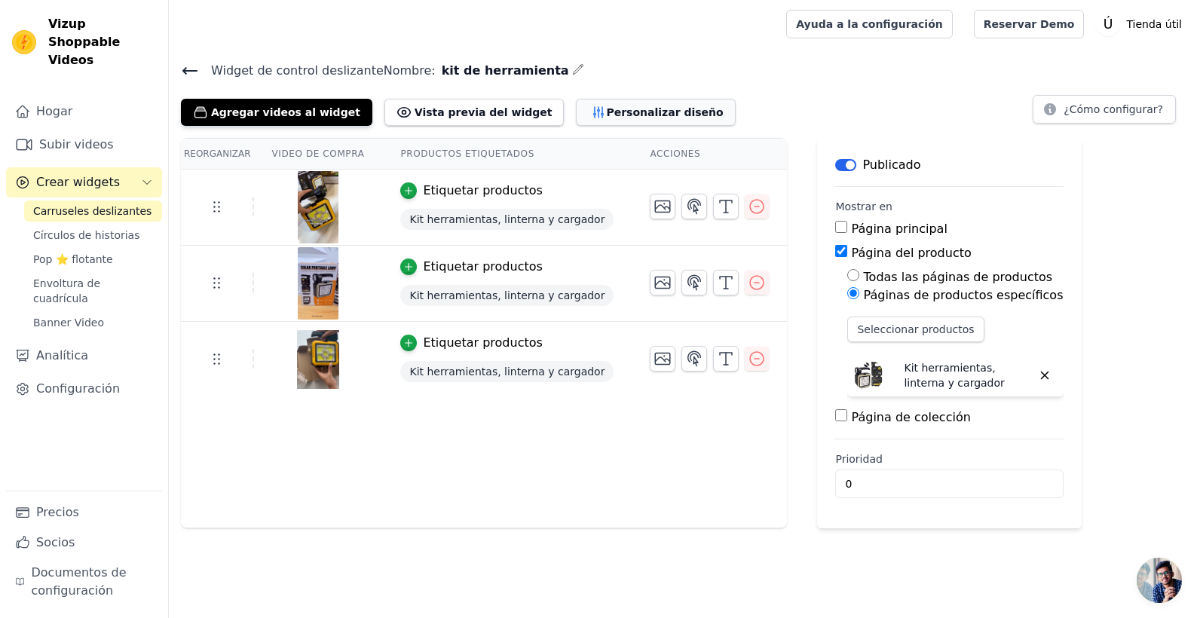
click at [617, 114] on font "Personalizar diseño" at bounding box center [664, 112] width 117 height 15
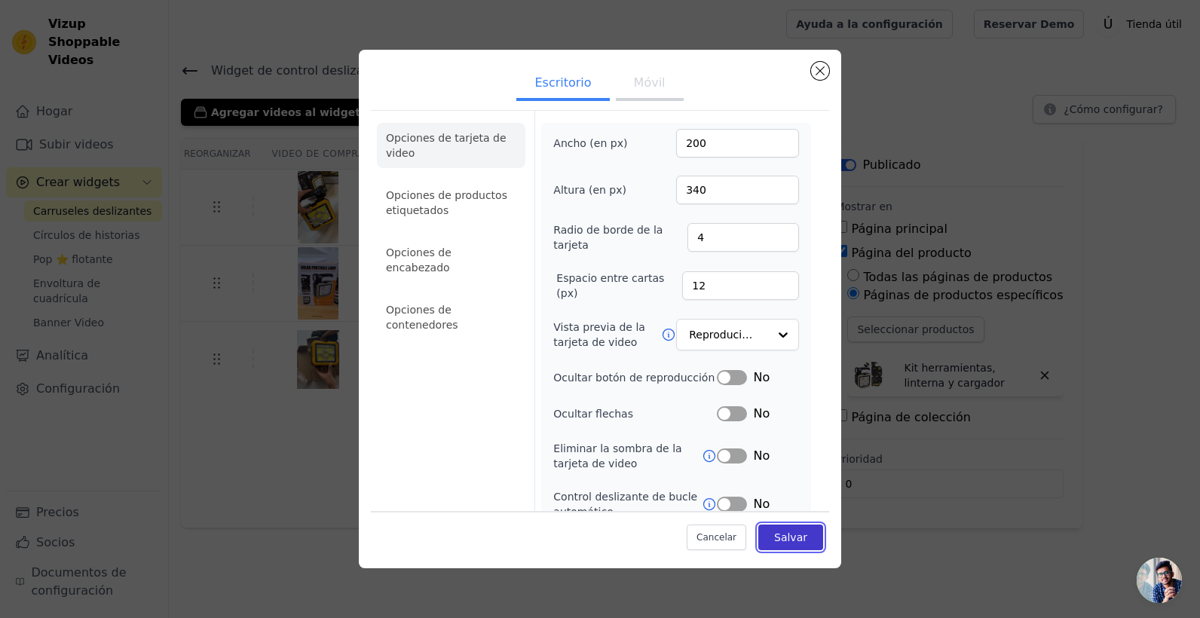
click at [799, 540] on button "Salvar" at bounding box center [790, 538] width 65 height 26
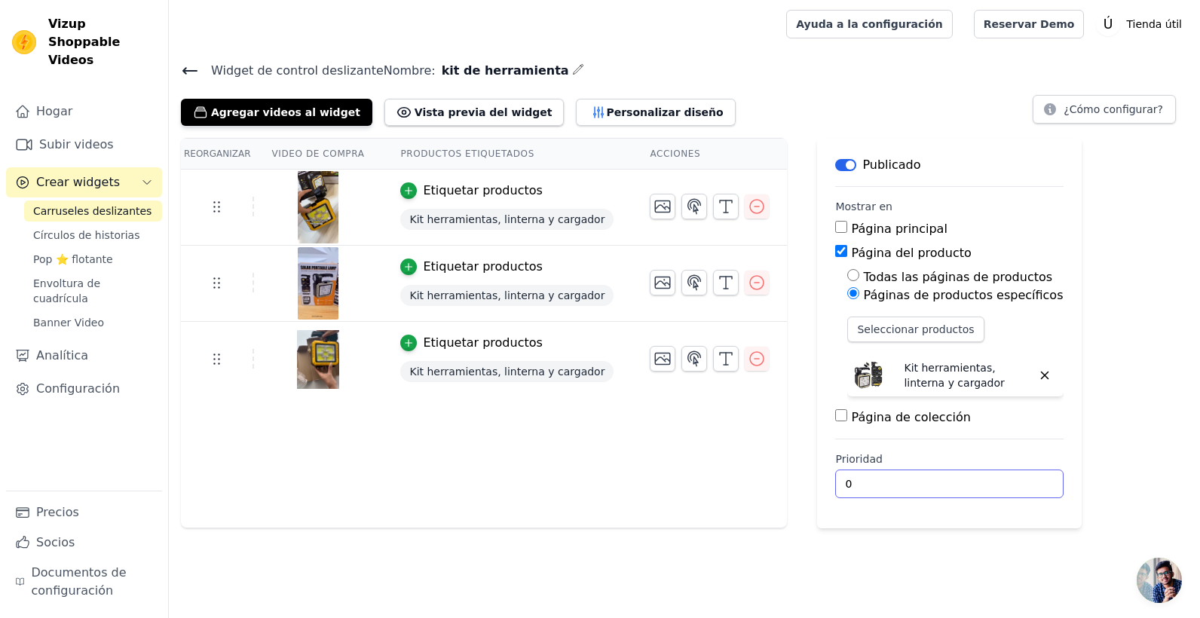
click at [897, 490] on input "0" at bounding box center [949, 484] width 228 height 29
click at [1089, 357] on div "Reorganizar Video de compra Productos etiquetados Acciones Etiquetar productos …" at bounding box center [684, 333] width 1031 height 390
click at [606, 117] on font "Personalizar diseño" at bounding box center [664, 112] width 117 height 15
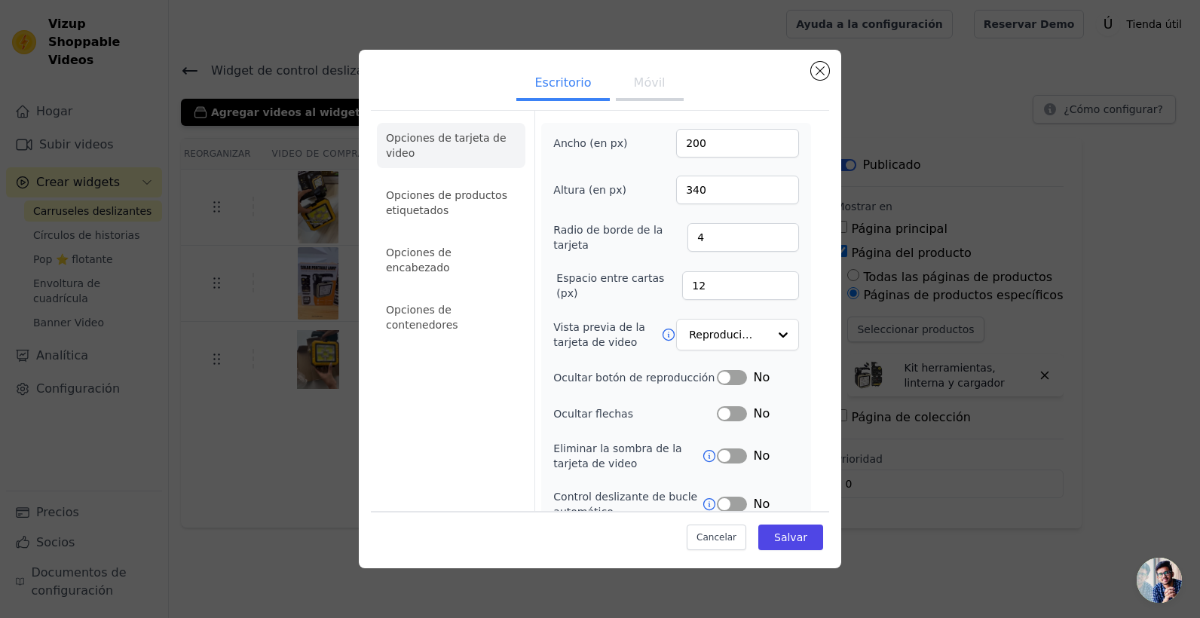
click at [702, 450] on icon at bounding box center [709, 456] width 15 height 15
click at [724, 342] on input "Vista previa de la tarjeta de video" at bounding box center [729, 335] width 78 height 30
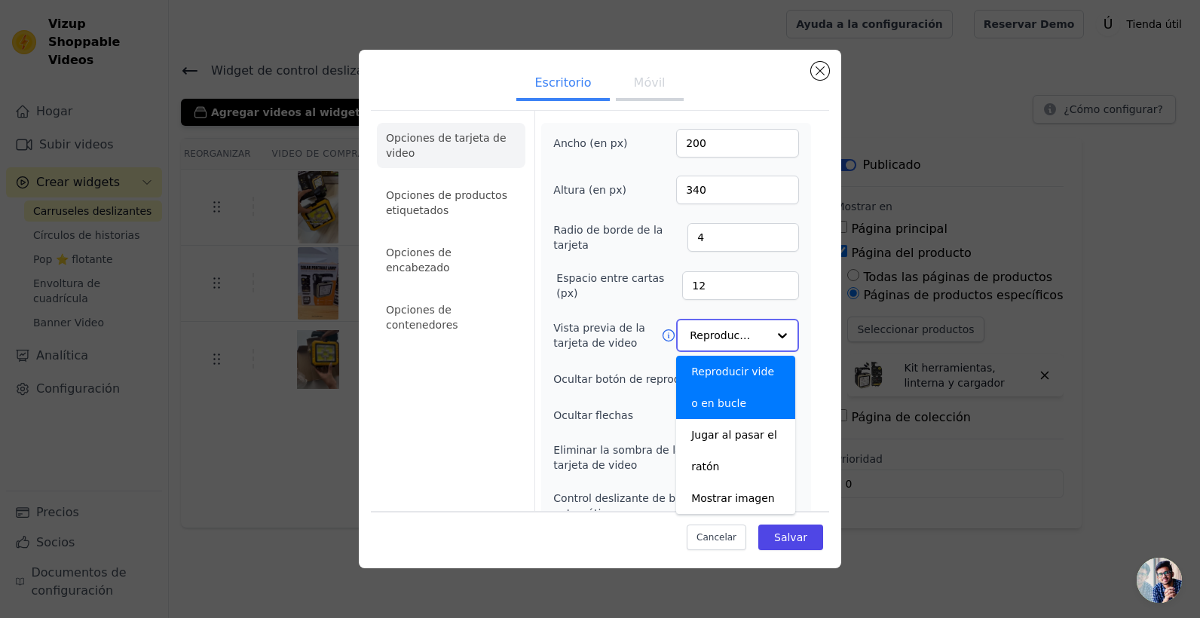
click at [727, 335] on input "Vista previa de la tarjeta de video" at bounding box center [729, 335] width 78 height 30
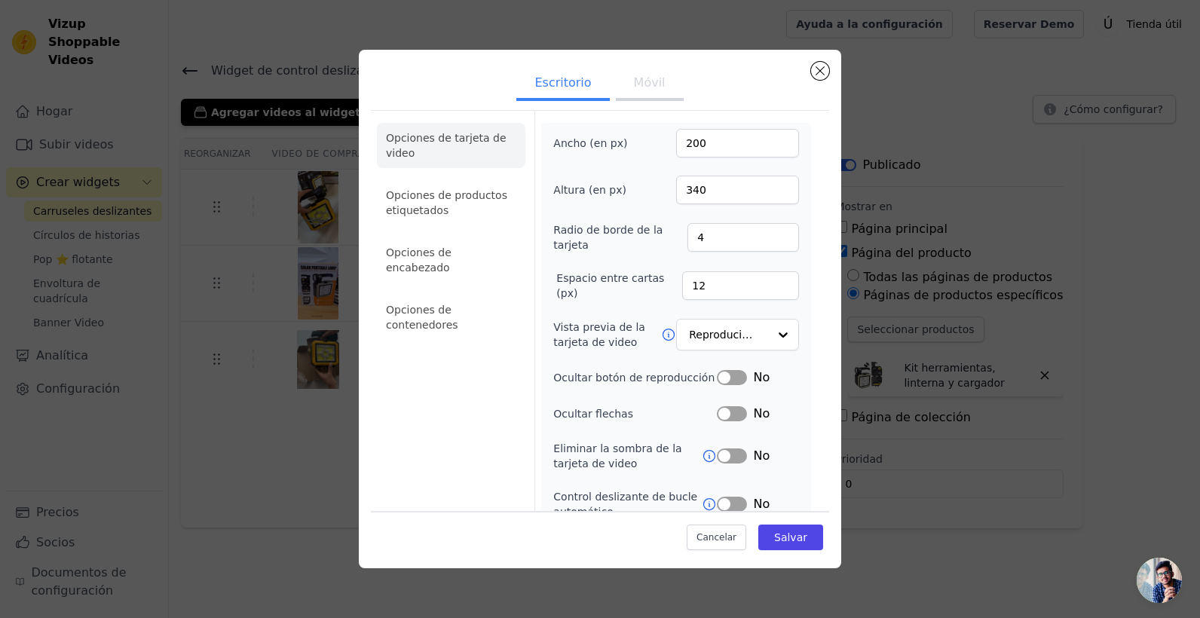
click at [717, 458] on button "Etiqueta" at bounding box center [732, 456] width 30 height 15
click at [774, 533] on font "Salvar" at bounding box center [790, 537] width 33 height 12
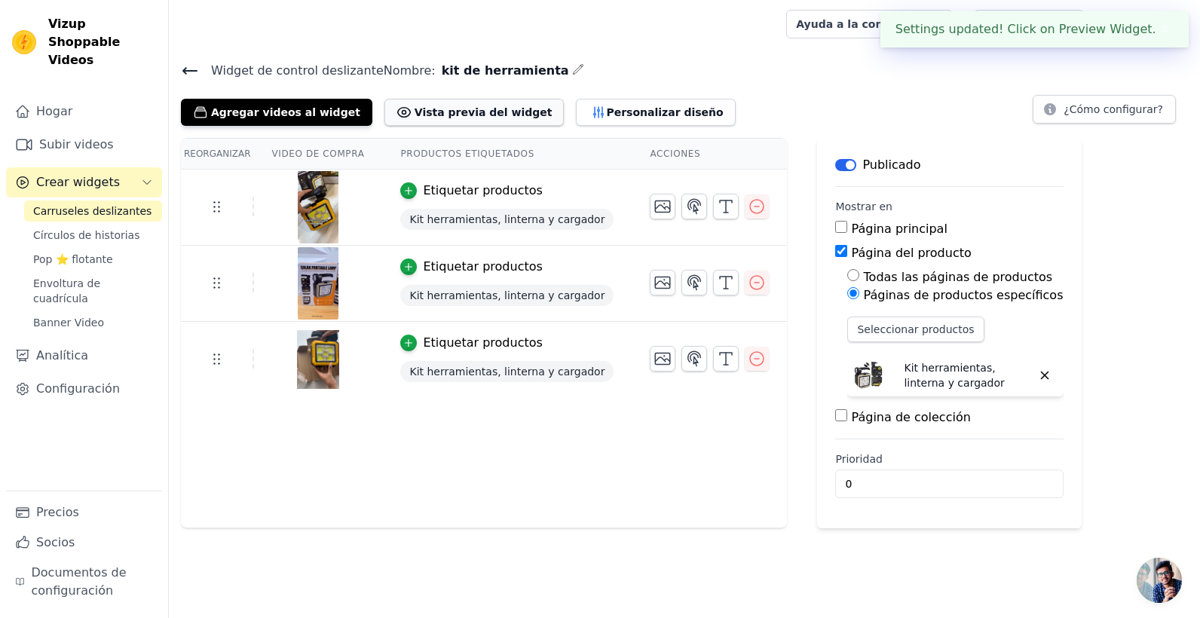
click at [470, 115] on font "Vista previa del widget" at bounding box center [484, 112] width 138 height 15
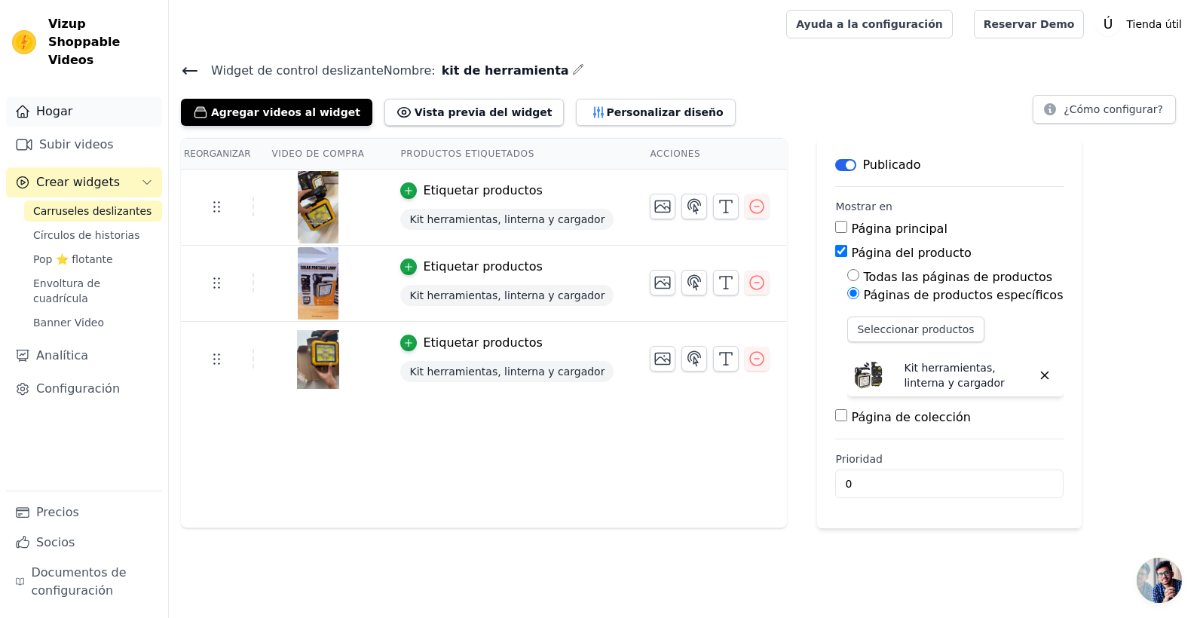
click at [78, 102] on link "Hogar" at bounding box center [84, 111] width 156 height 30
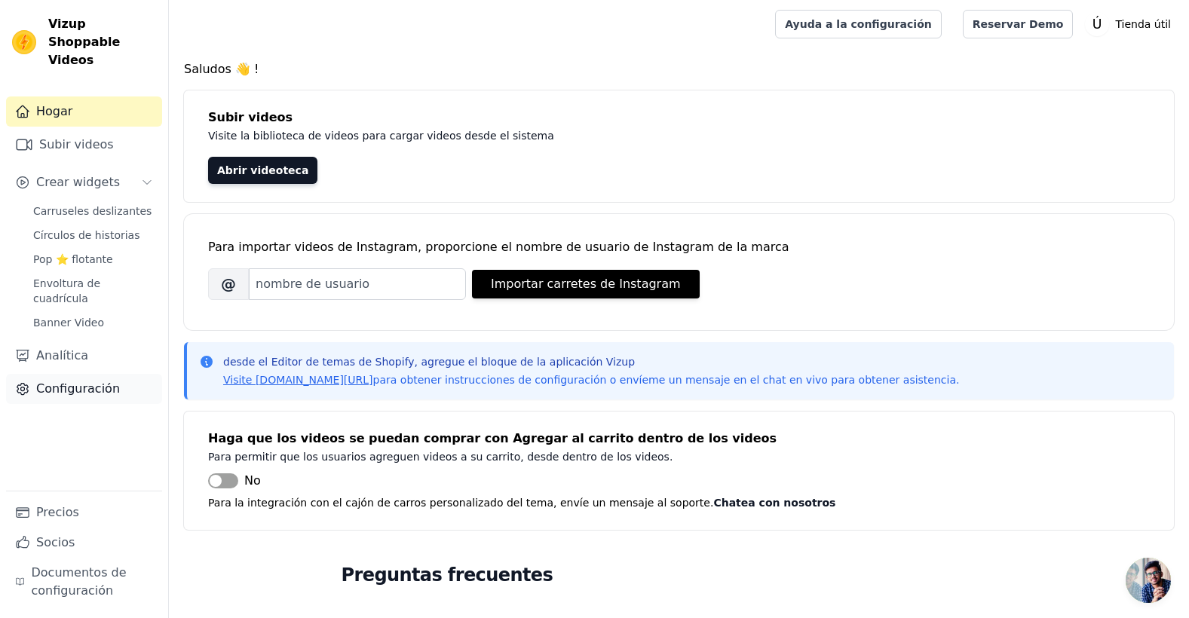
click at [109, 380] on font "Configuración" at bounding box center [78, 389] width 84 height 18
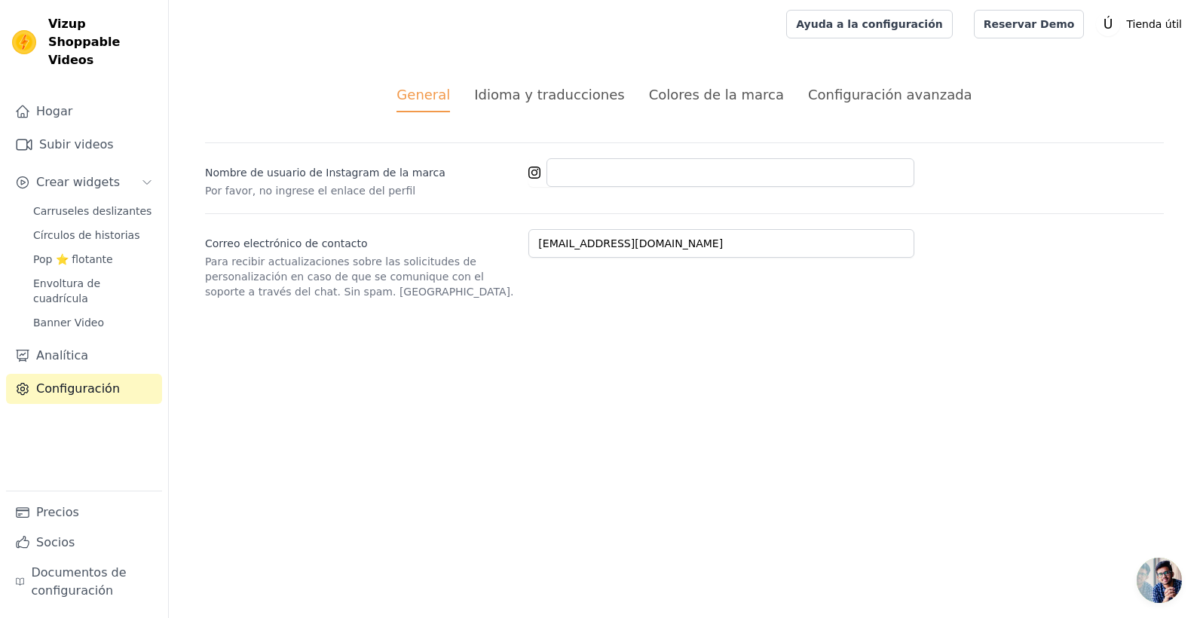
click at [698, 103] on div "Colores de la marca" at bounding box center [716, 94] width 135 height 20
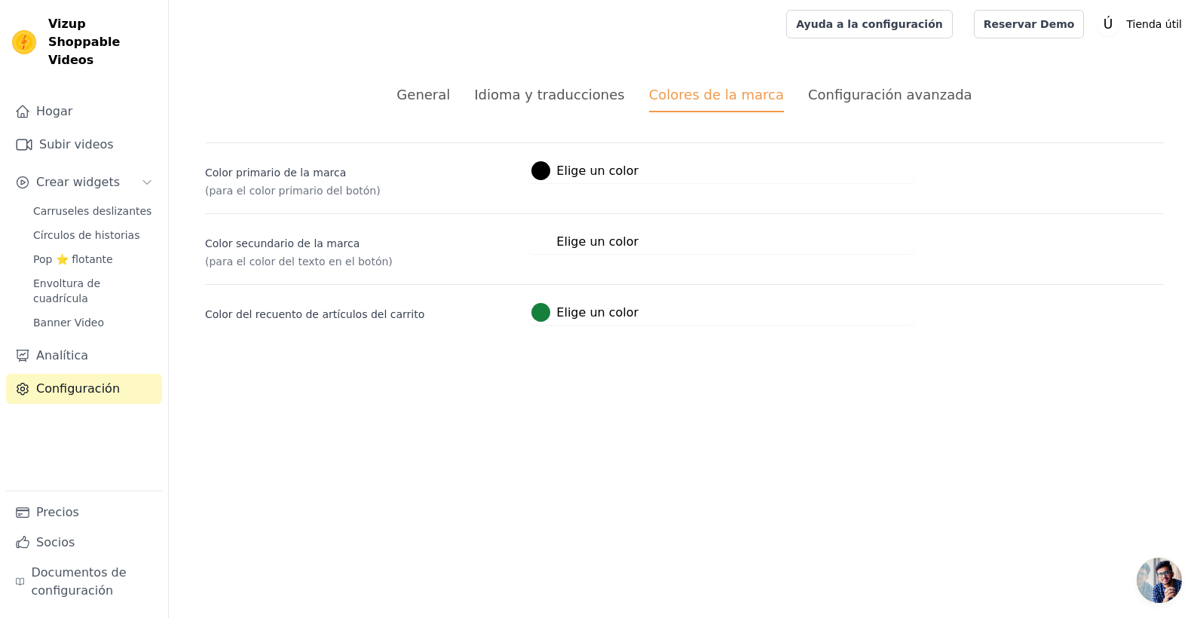
click at [555, 173] on label "#000000 Elige un color" at bounding box center [584, 170] width 107 height 19
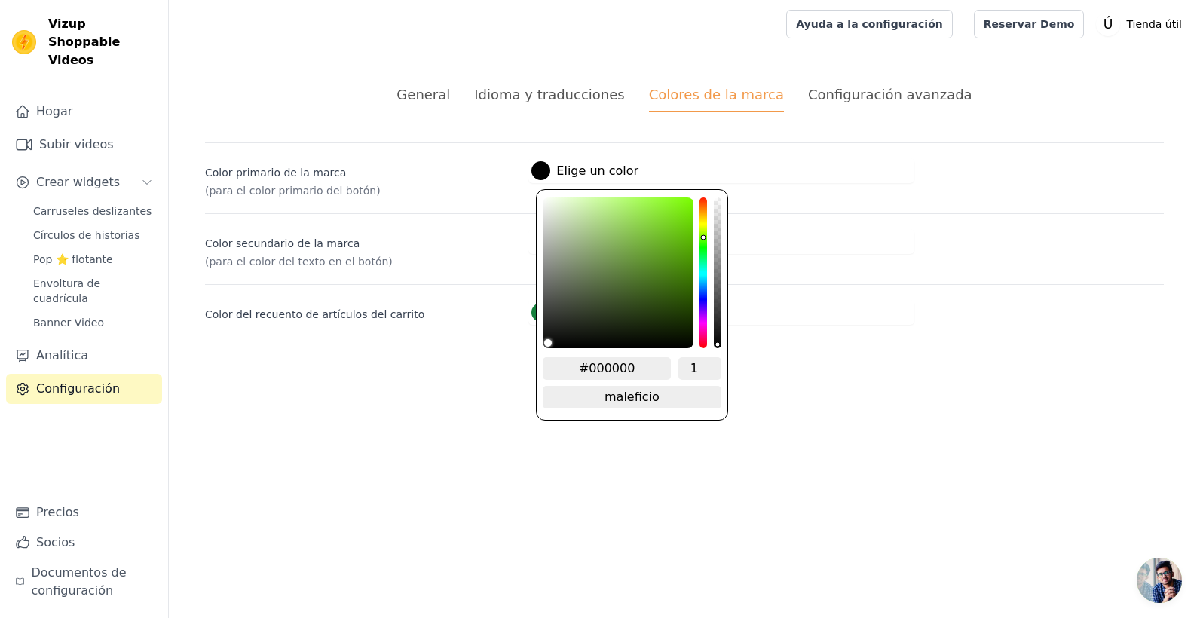
click at [706, 234] on div "Canal de tono" at bounding box center [704, 273] width 8 height 151
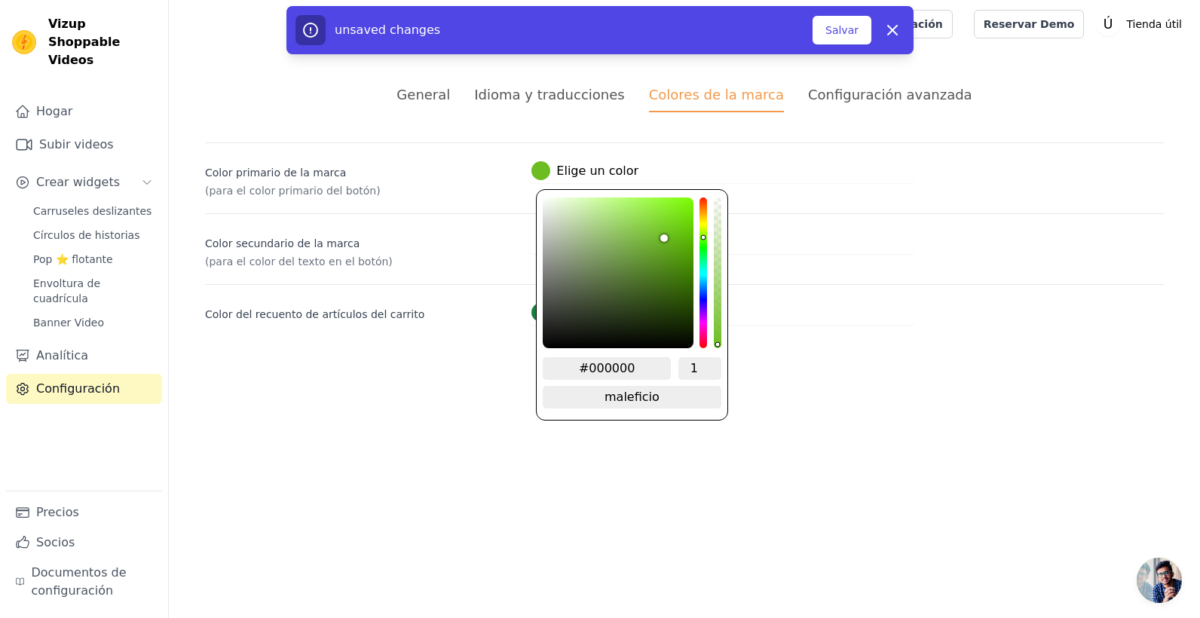
drag, startPoint x: 668, startPoint y: 234, endPoint x: 673, endPoint y: 224, distance: 11.8
click at [669, 231] on div "Selector de color" at bounding box center [618, 273] width 151 height 151
click at [679, 237] on div "canal de saturación" at bounding box center [618, 241] width 148 height 8
drag, startPoint x: 671, startPoint y: 232, endPoint x: 652, endPoint y: 191, distance: 44.9
click at [652, 191] on div "#000000 1 maleficio Cambiar a RGB" at bounding box center [631, 304] width 191 height 231
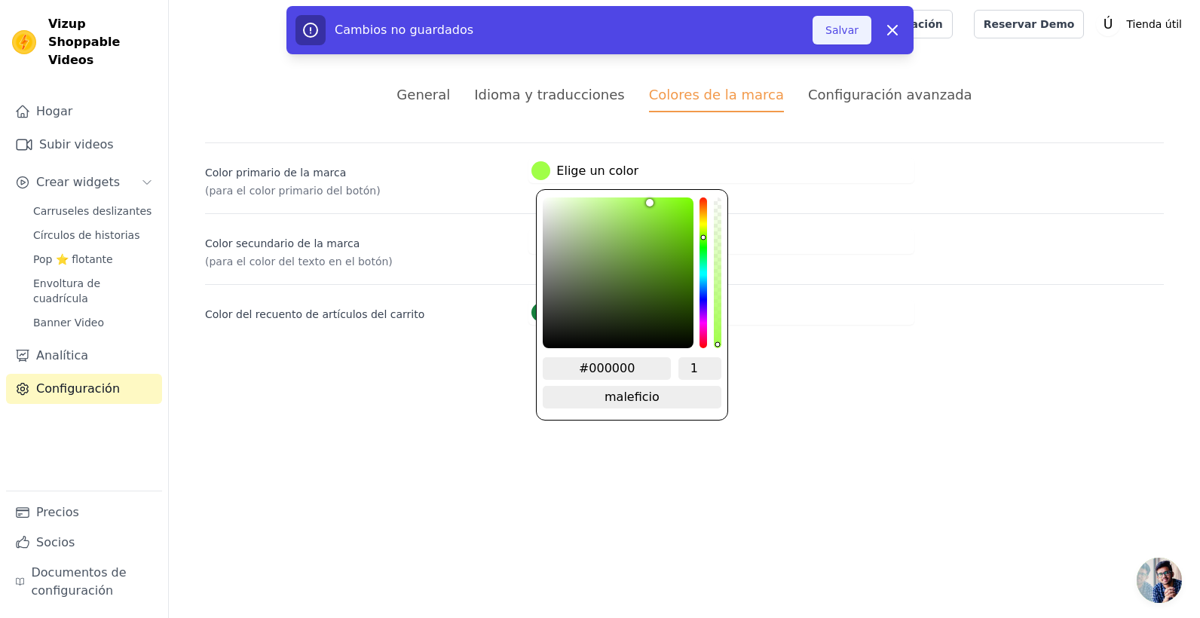
click at [853, 26] on button "Salvar" at bounding box center [842, 30] width 59 height 29
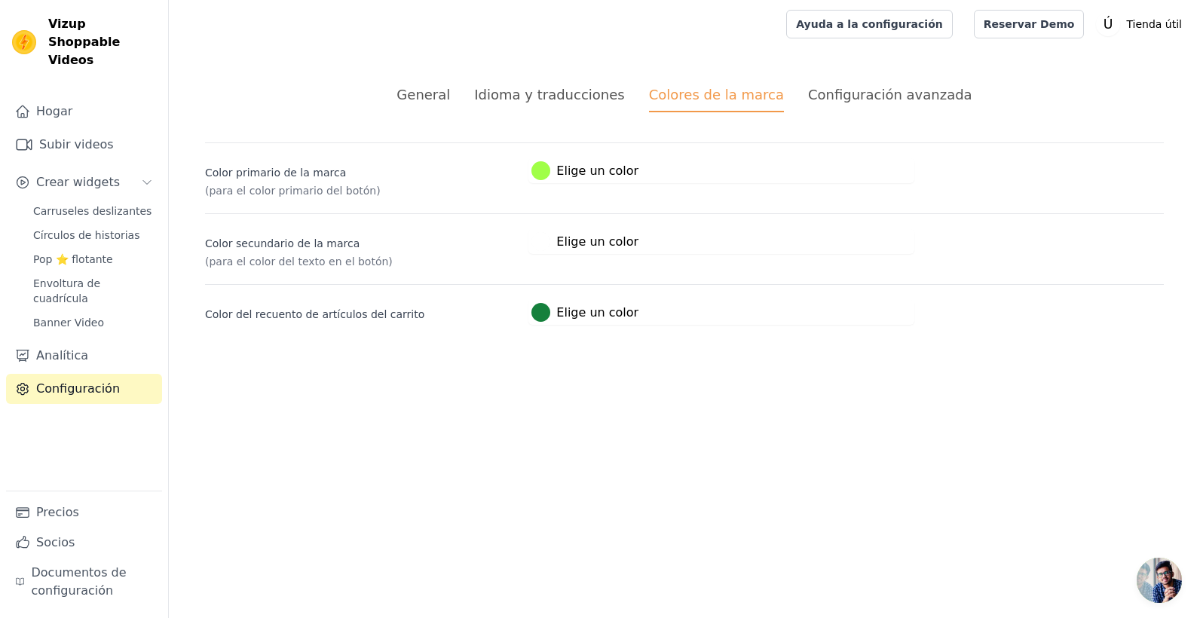
click at [859, 90] on div "Configuración avanzada" at bounding box center [890, 94] width 164 height 20
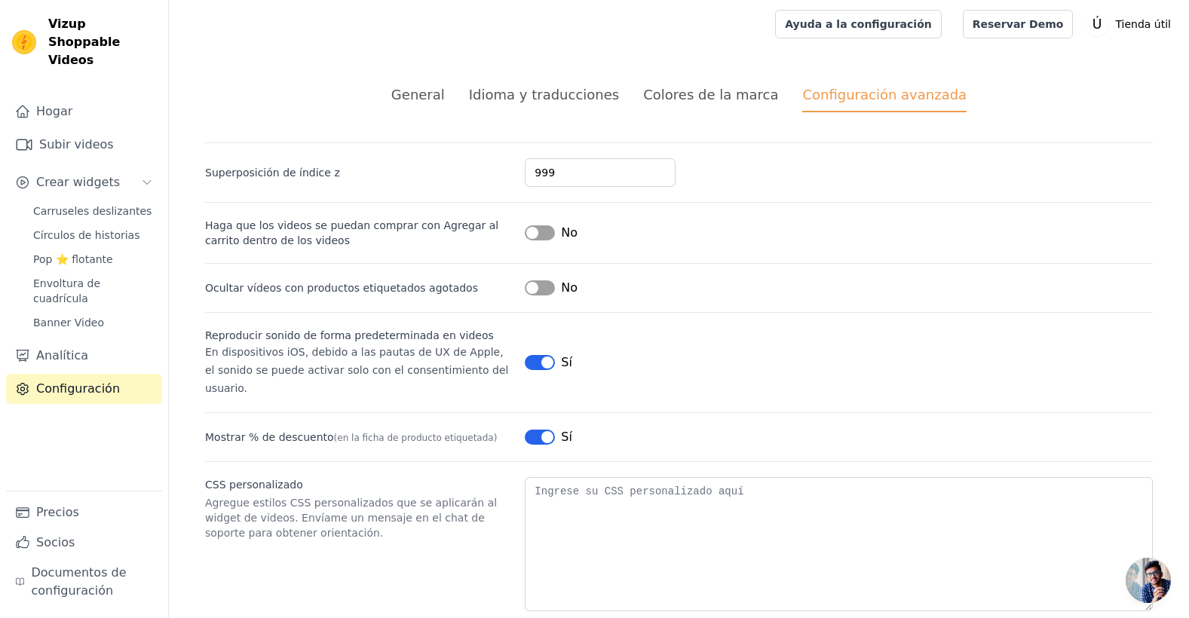
click at [537, 355] on button "Etiqueta" at bounding box center [540, 362] width 30 height 15
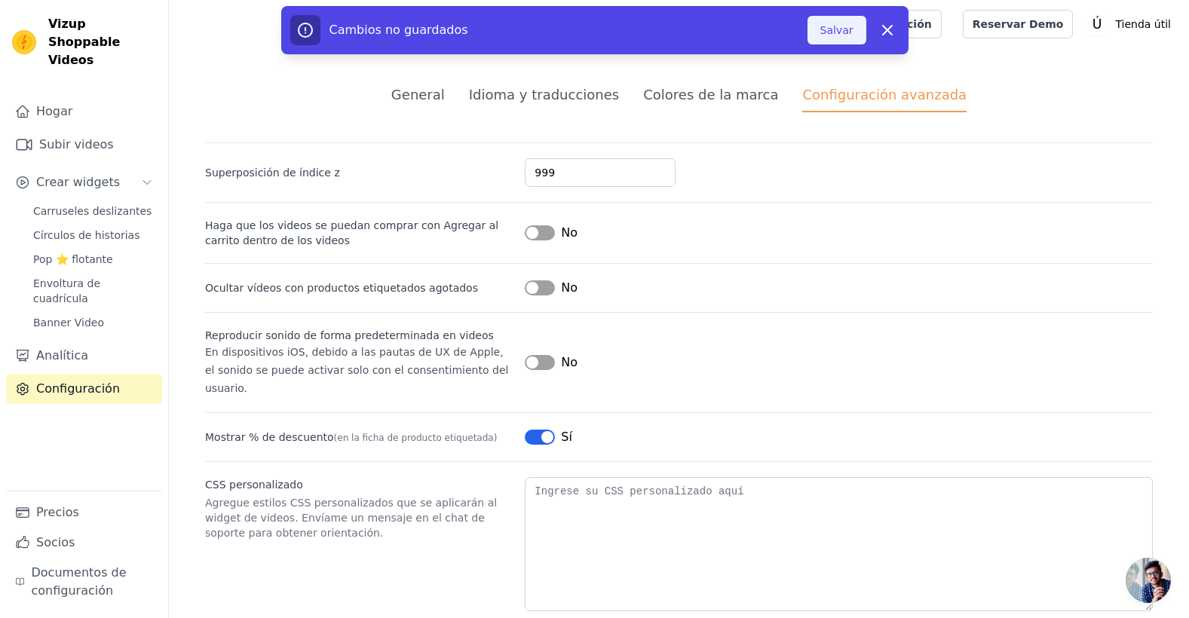
click at [836, 36] on button "Salvar" at bounding box center [836, 30] width 59 height 29
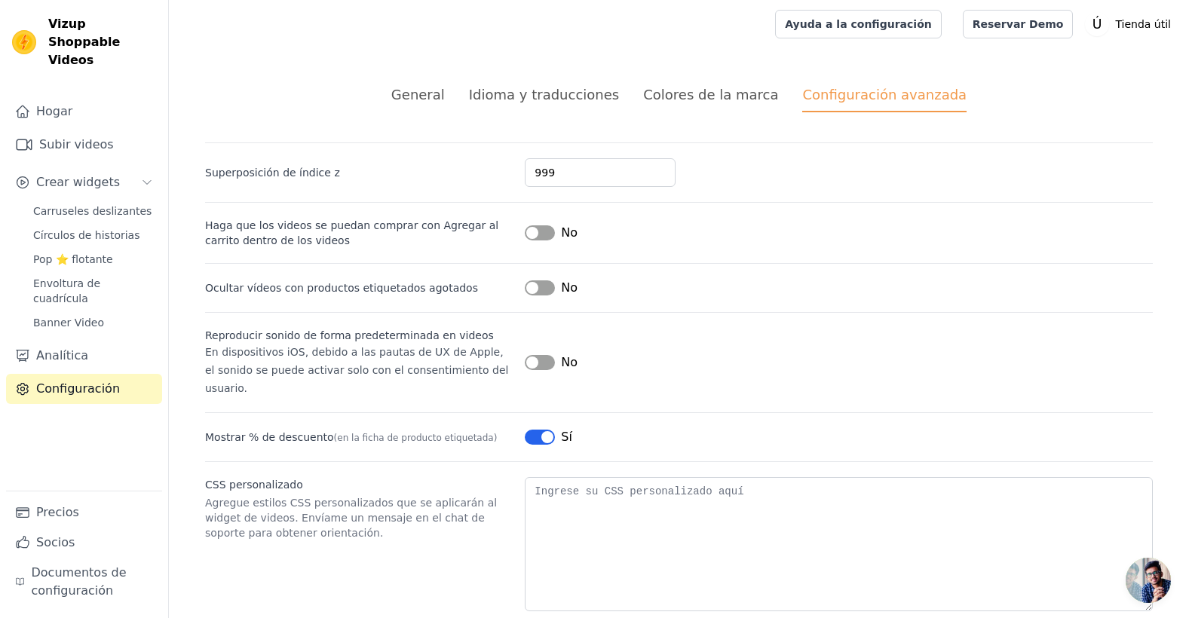
click at [718, 103] on div "Colores de la marca" at bounding box center [710, 94] width 135 height 20
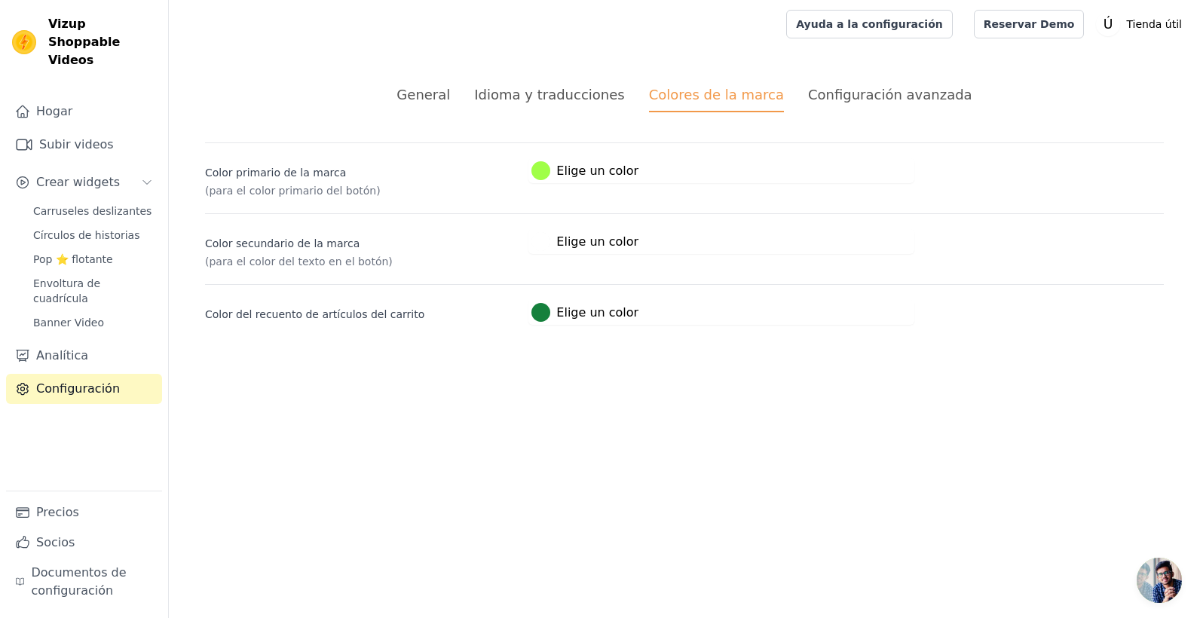
click at [617, 92] on div "Idioma y traducciones" at bounding box center [549, 94] width 150 height 20
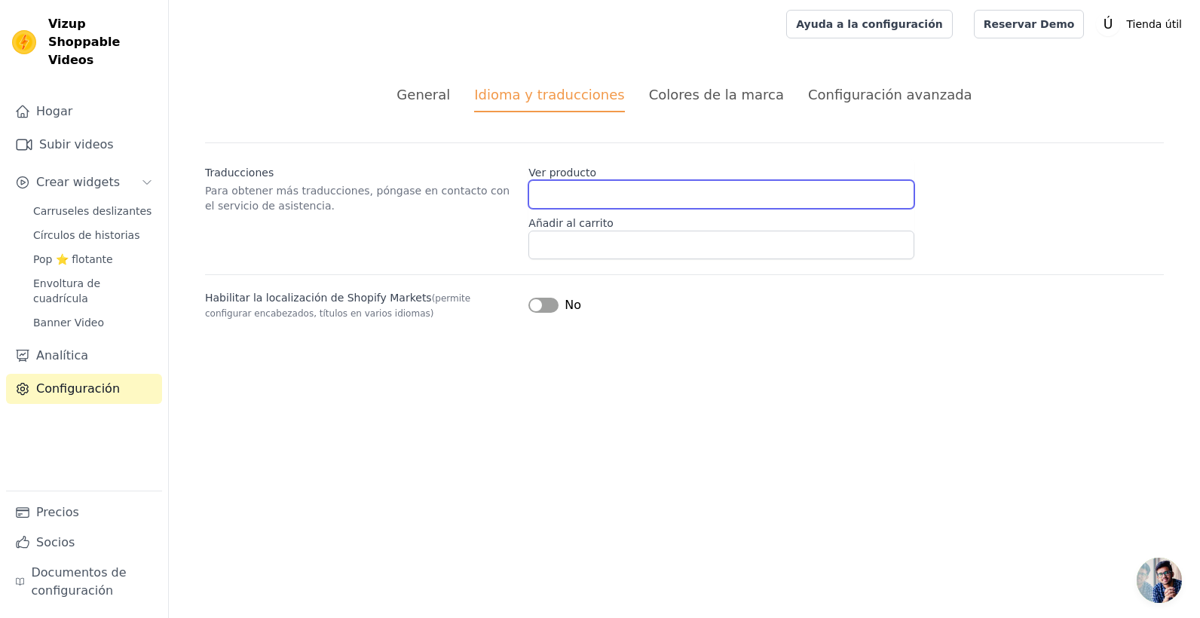
click at [551, 201] on input "Ver producto" at bounding box center [721, 194] width 386 height 29
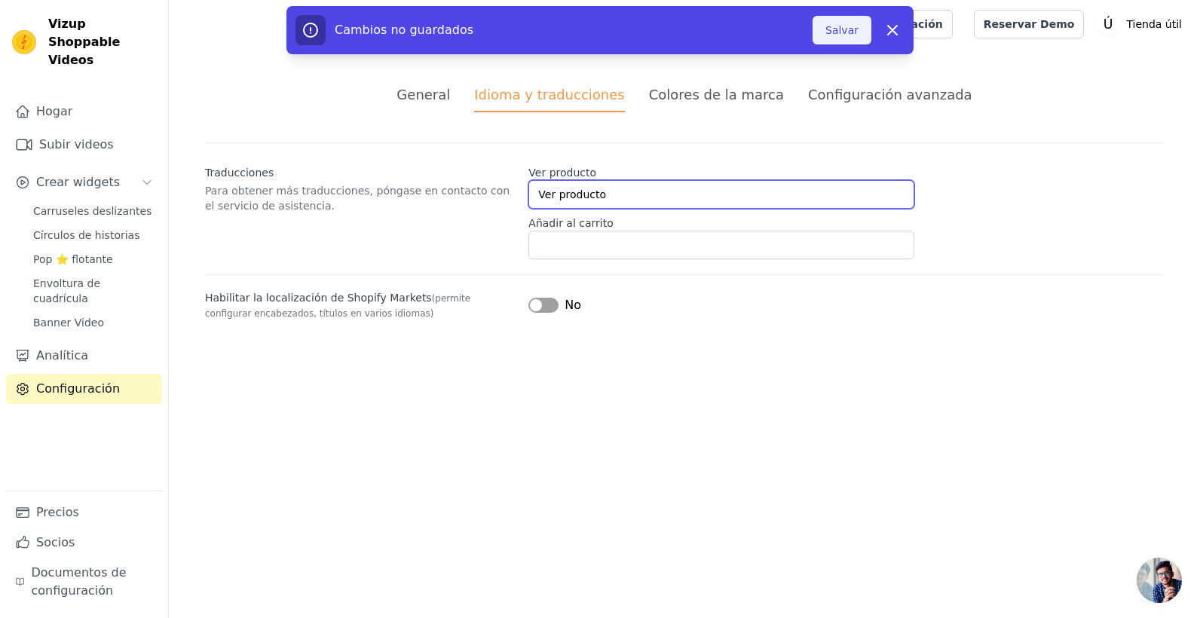
type input "Ver producto"
click at [843, 32] on button "Salvar" at bounding box center [842, 30] width 59 height 29
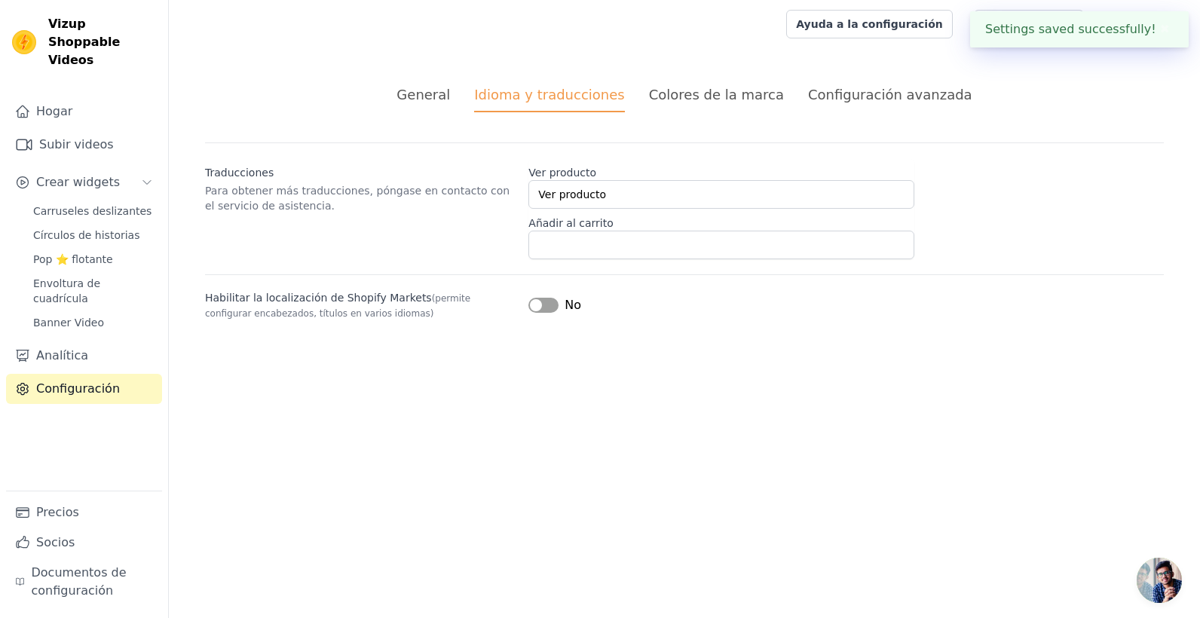
click at [546, 297] on div "No" at bounding box center [554, 305] width 53 height 18
click at [546, 302] on button "Etiqueta" at bounding box center [543, 305] width 30 height 15
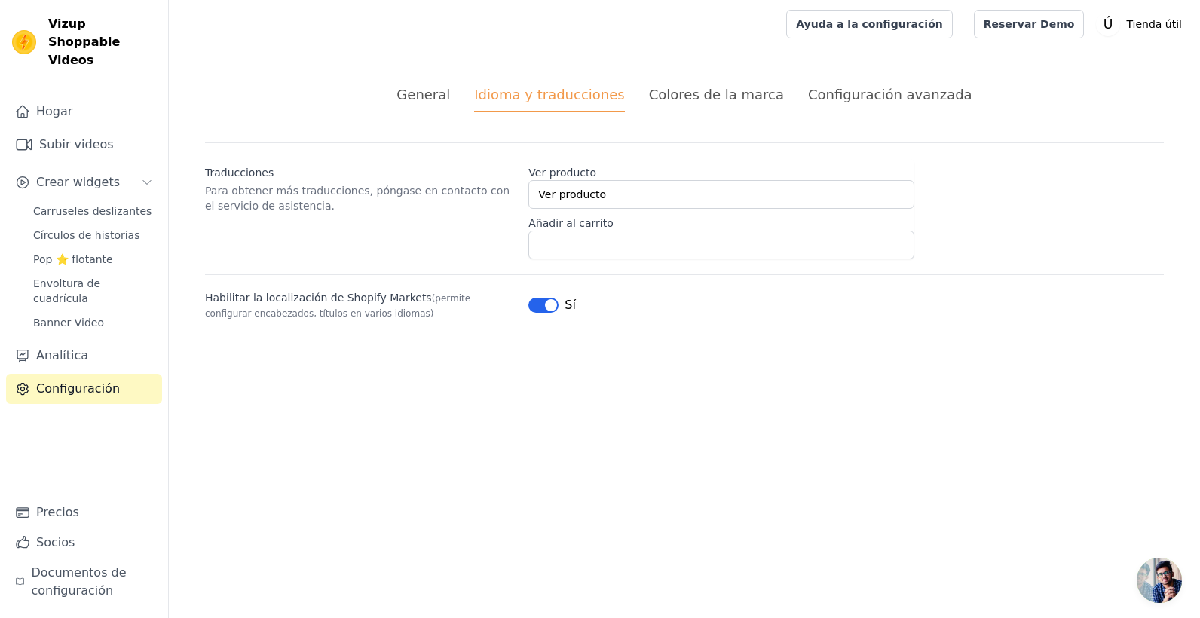
click at [550, 308] on button "Etiqueta" at bounding box center [543, 305] width 30 height 15
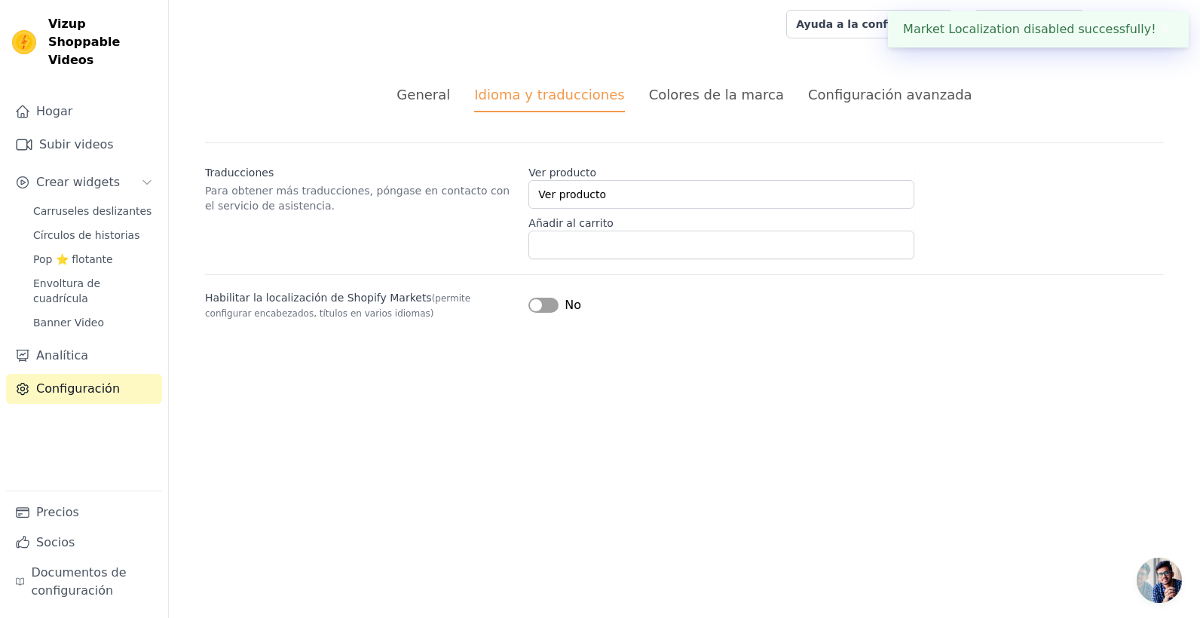
click at [439, 93] on div "General" at bounding box center [424, 94] width 54 height 20
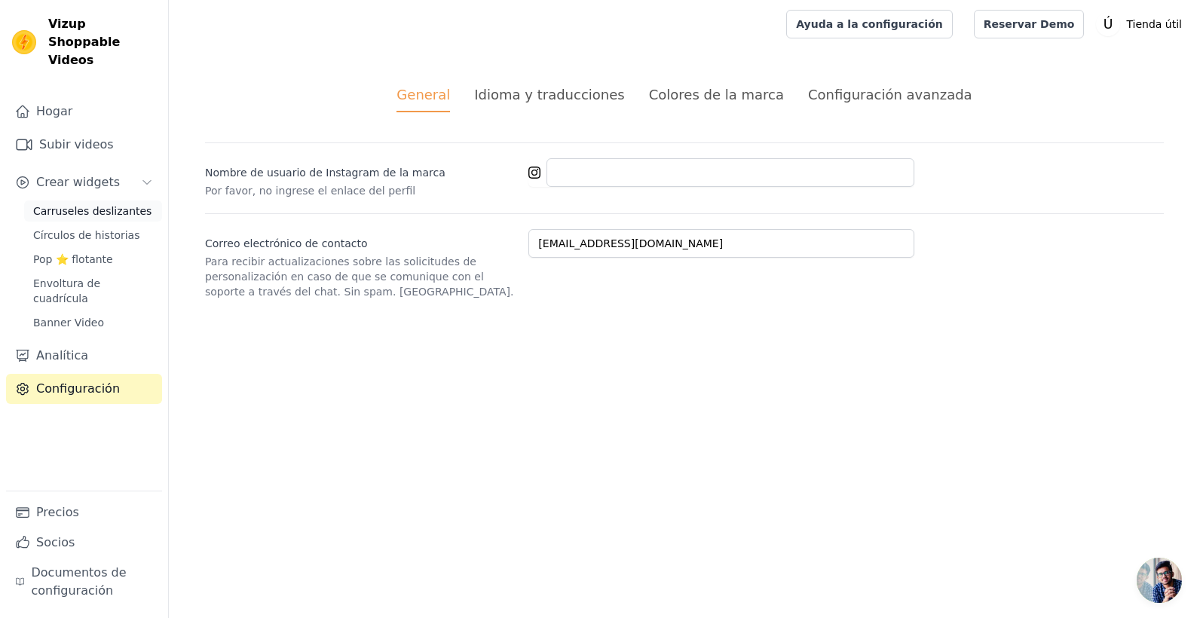
click at [89, 204] on span "Carruseles deslizantes" at bounding box center [92, 211] width 118 height 15
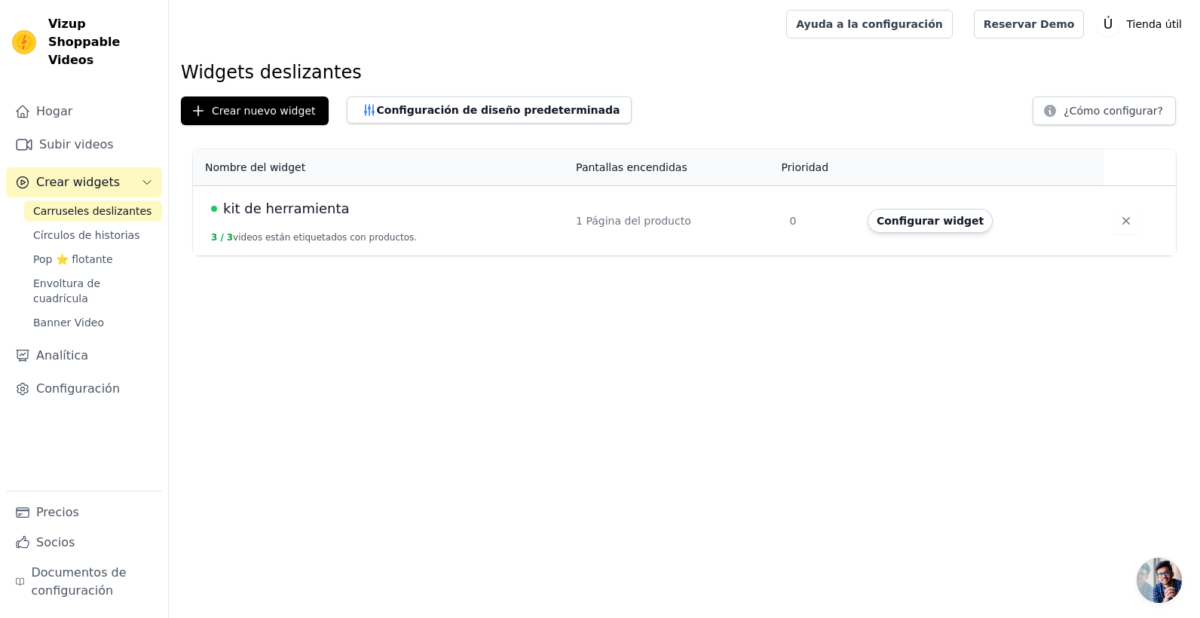
click at [424, 211] on div "kit de herramienta" at bounding box center [384, 208] width 347 height 21
click at [960, 213] on button "Configurar widget" at bounding box center [930, 221] width 125 height 24
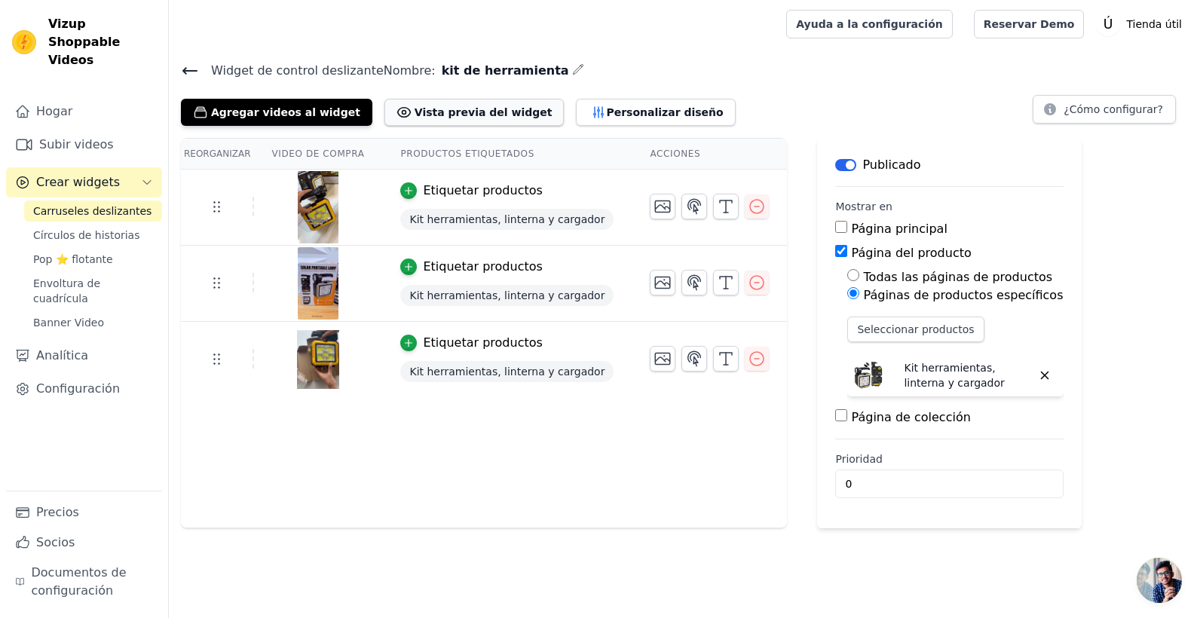
click at [458, 103] on button "Vista previa del widget" at bounding box center [474, 112] width 180 height 27
click at [68, 380] on font "Configuración" at bounding box center [78, 389] width 84 height 18
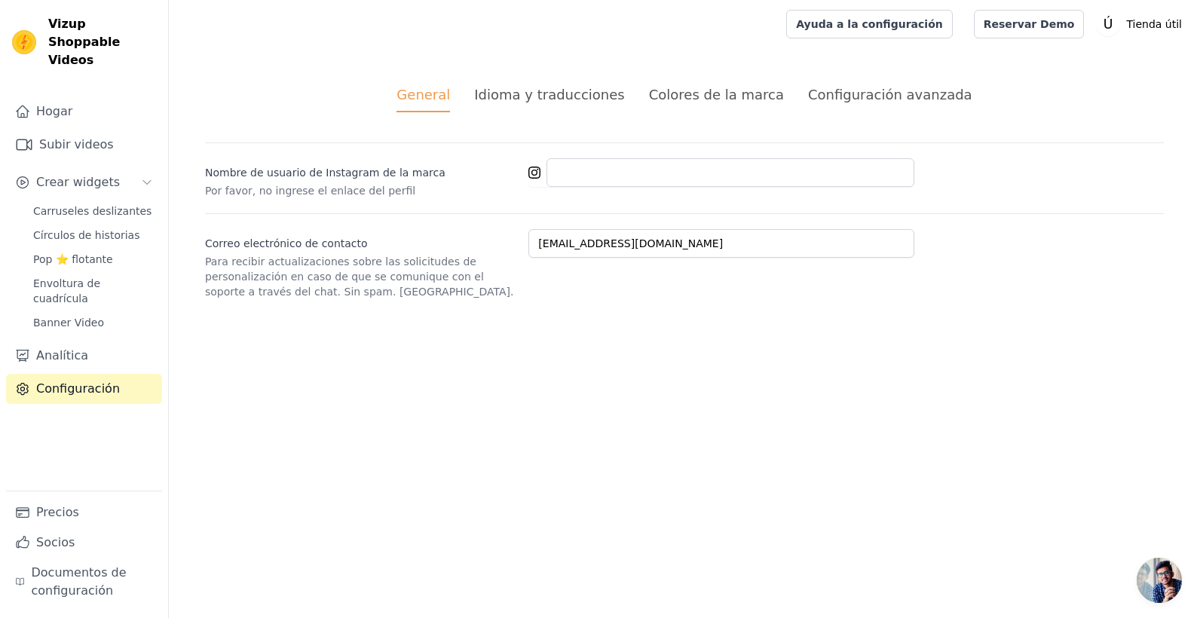
click at [720, 94] on div "Colores de la marca" at bounding box center [716, 94] width 135 height 20
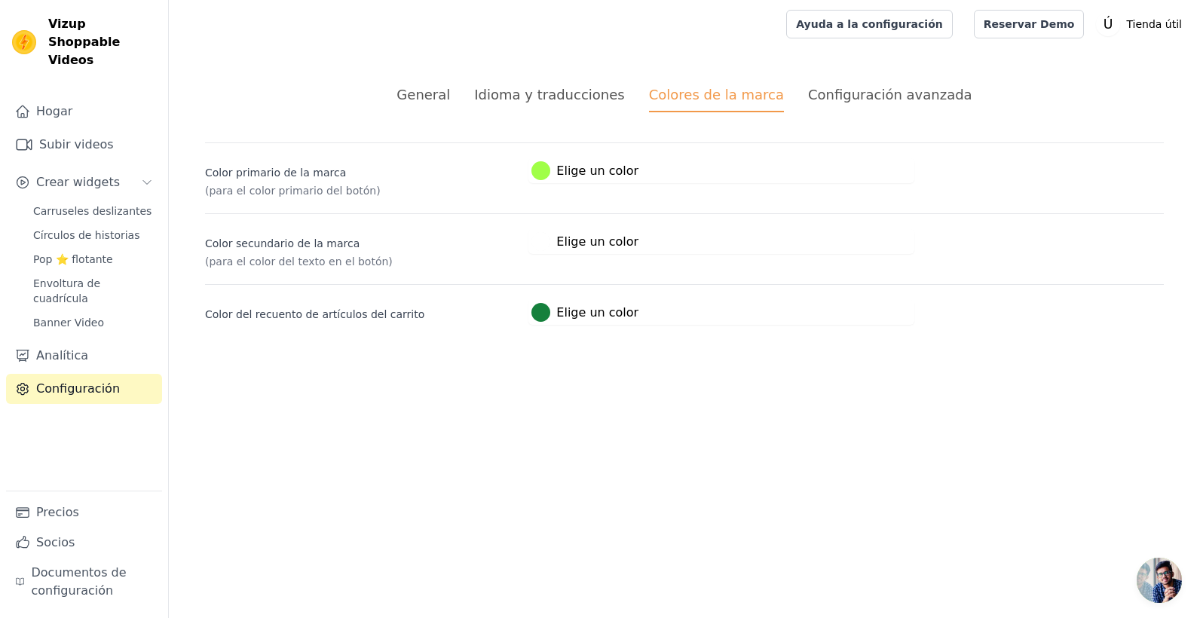
click at [865, 103] on div "Configuración avanzada" at bounding box center [890, 94] width 164 height 20
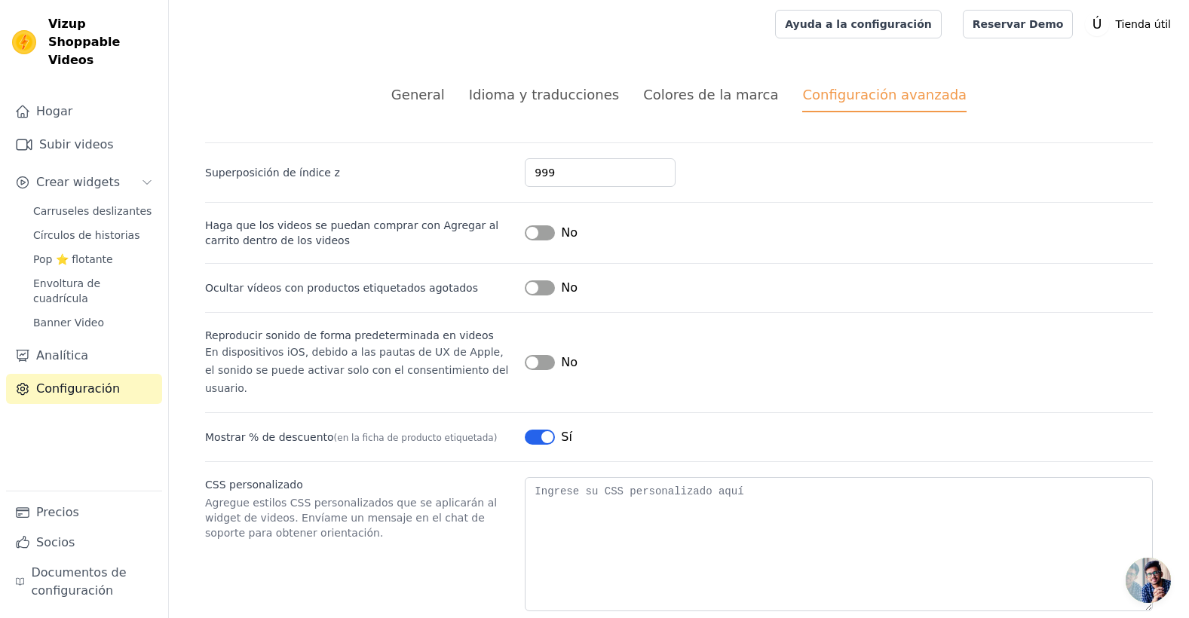
click at [537, 358] on button "Etiqueta" at bounding box center [540, 362] width 30 height 15
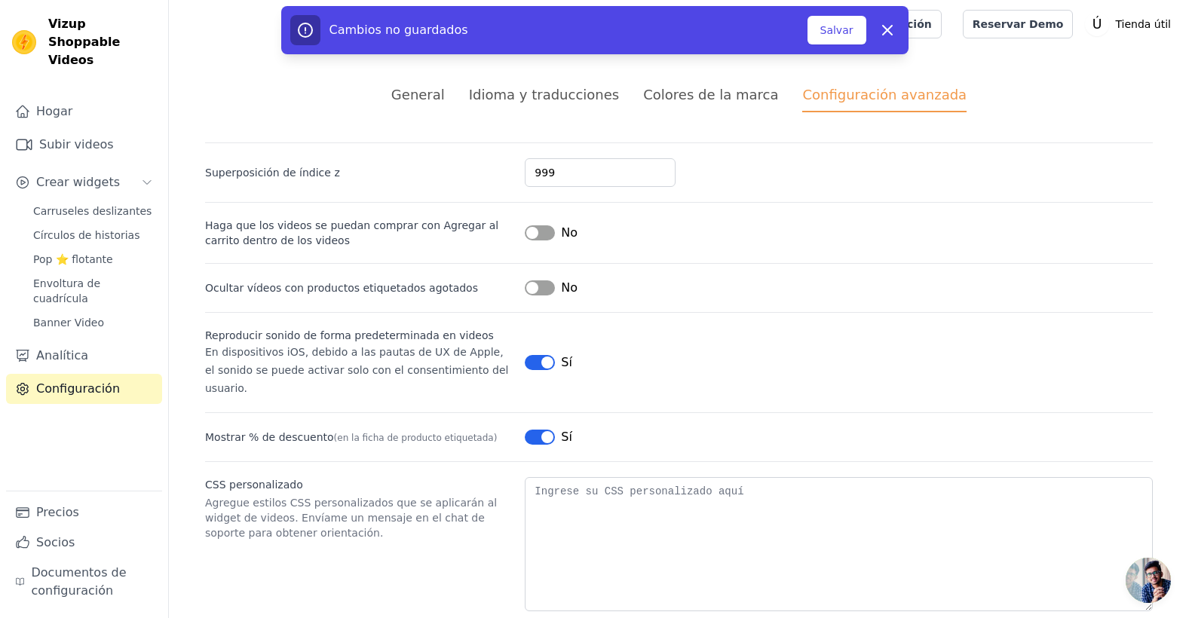
click at [543, 355] on button "Etiqueta" at bounding box center [540, 362] width 30 height 15
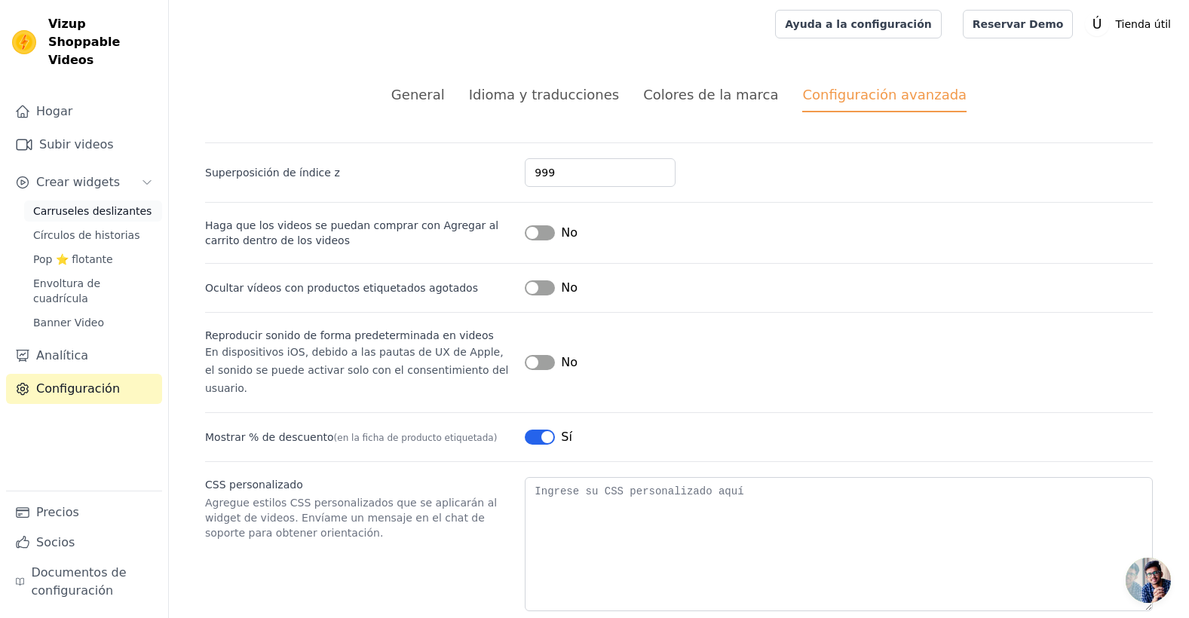
click at [45, 204] on span "Carruseles deslizantes" at bounding box center [92, 211] width 118 height 15
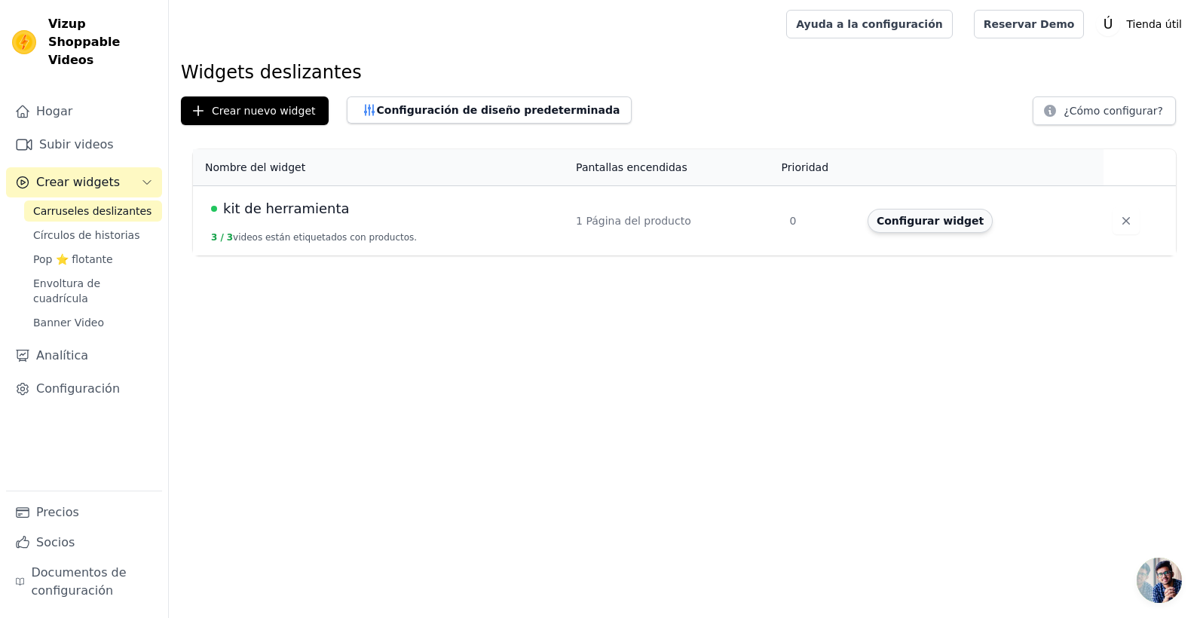
click at [900, 216] on button "Configurar widget" at bounding box center [930, 221] width 125 height 24
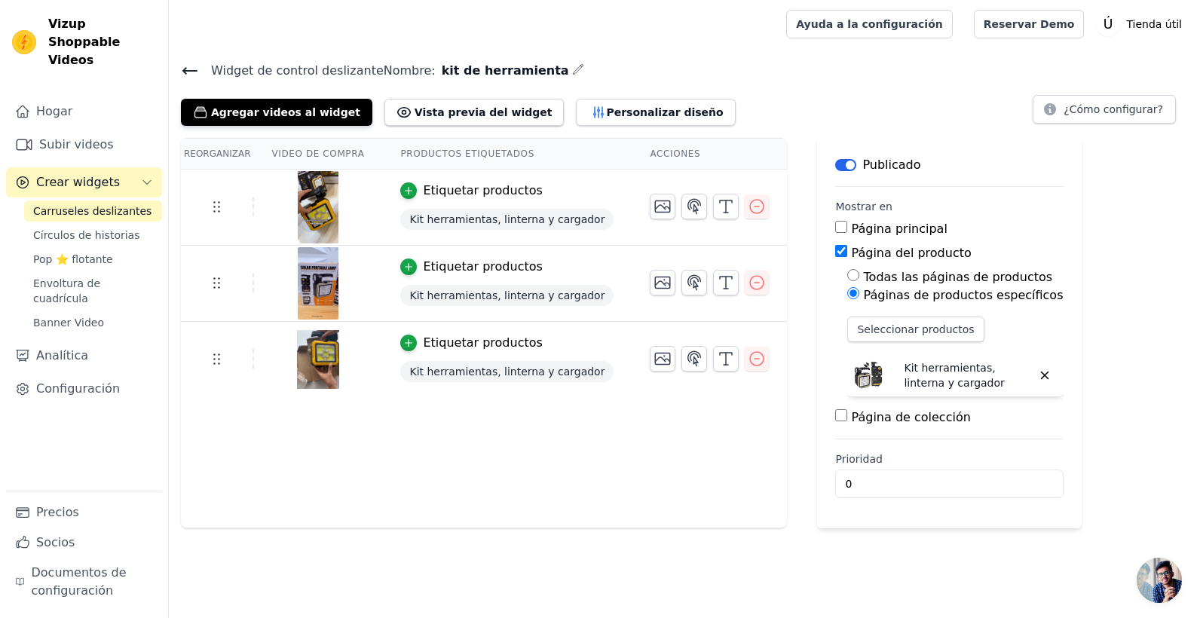
click at [590, 93] on div "Agregar videos al widget Vista previa del widget Personalizar diseño" at bounding box center [464, 109] width 567 height 33
click at [590, 103] on button "Personalizar diseño" at bounding box center [655, 112] width 159 height 27
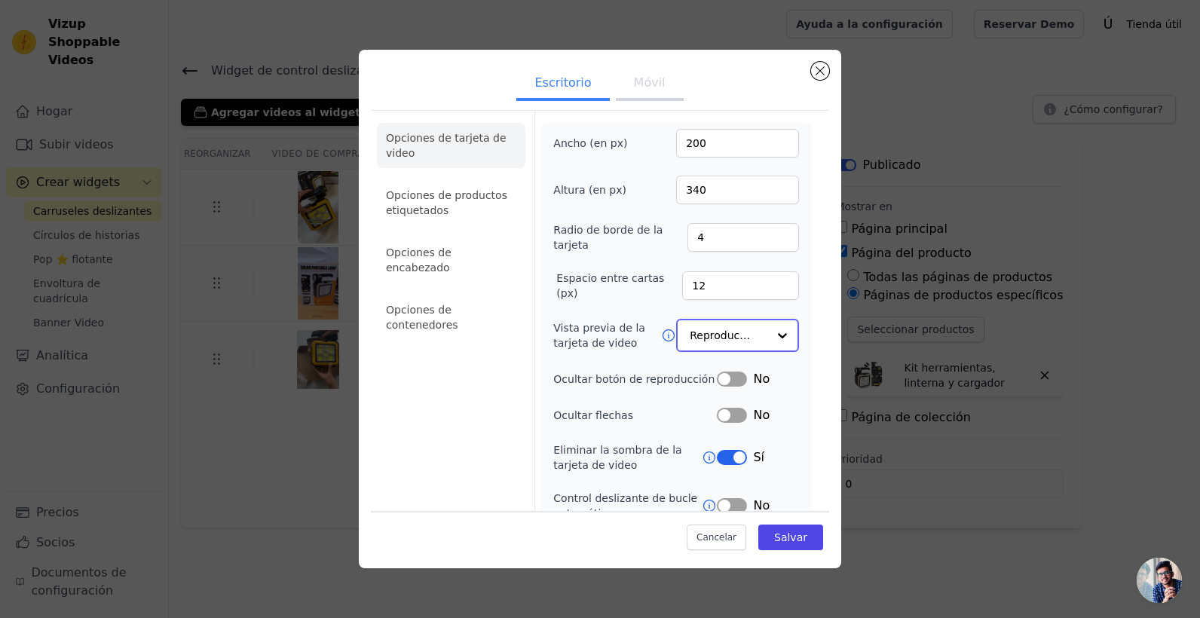
click at [715, 337] on input "Vista previa de la tarjeta de video" at bounding box center [729, 335] width 78 height 30
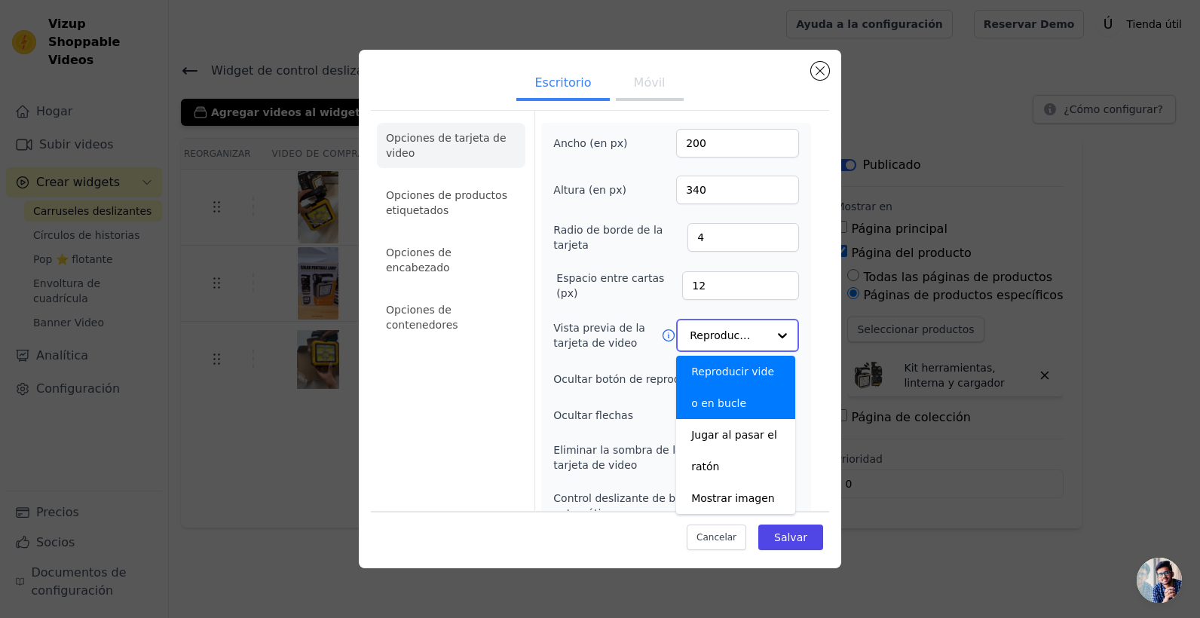
click at [715, 337] on input "Vista previa de la tarjeta de video" at bounding box center [729, 335] width 78 height 30
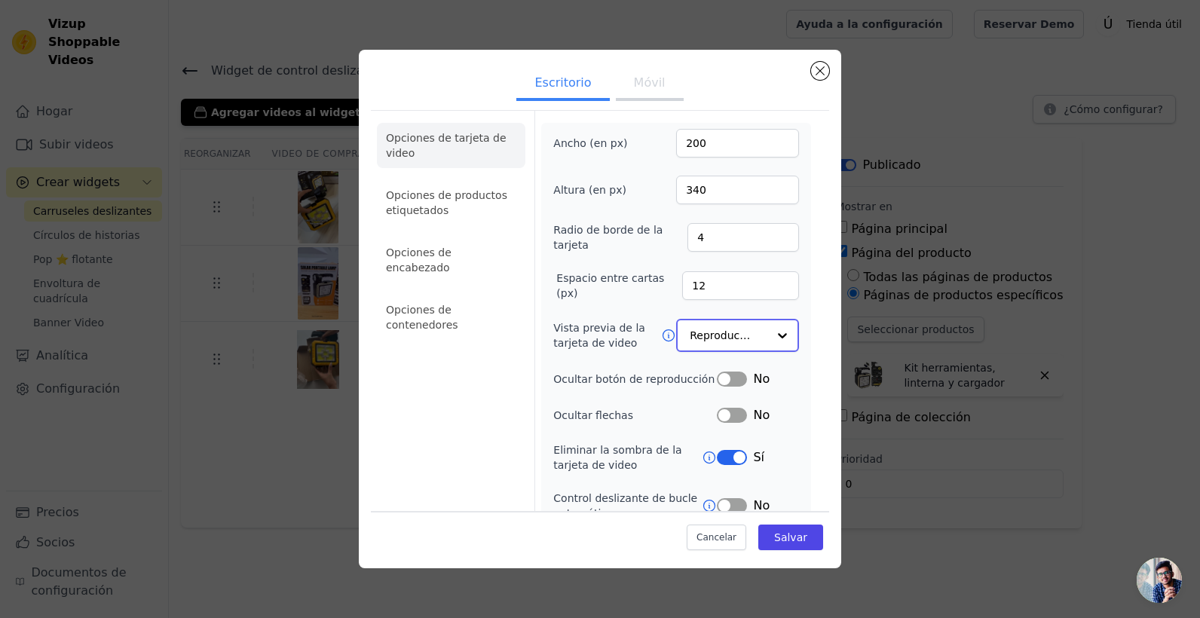
click at [715, 337] on input "Vista previa de la tarjeta de video" at bounding box center [729, 335] width 78 height 30
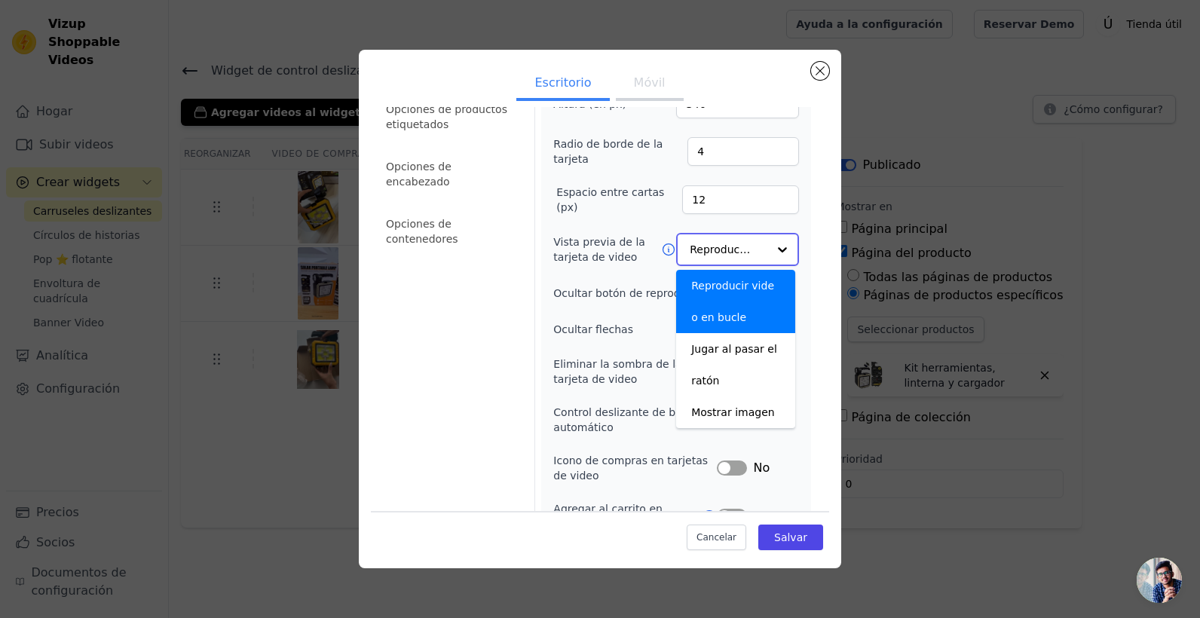
scroll to position [87, 0]
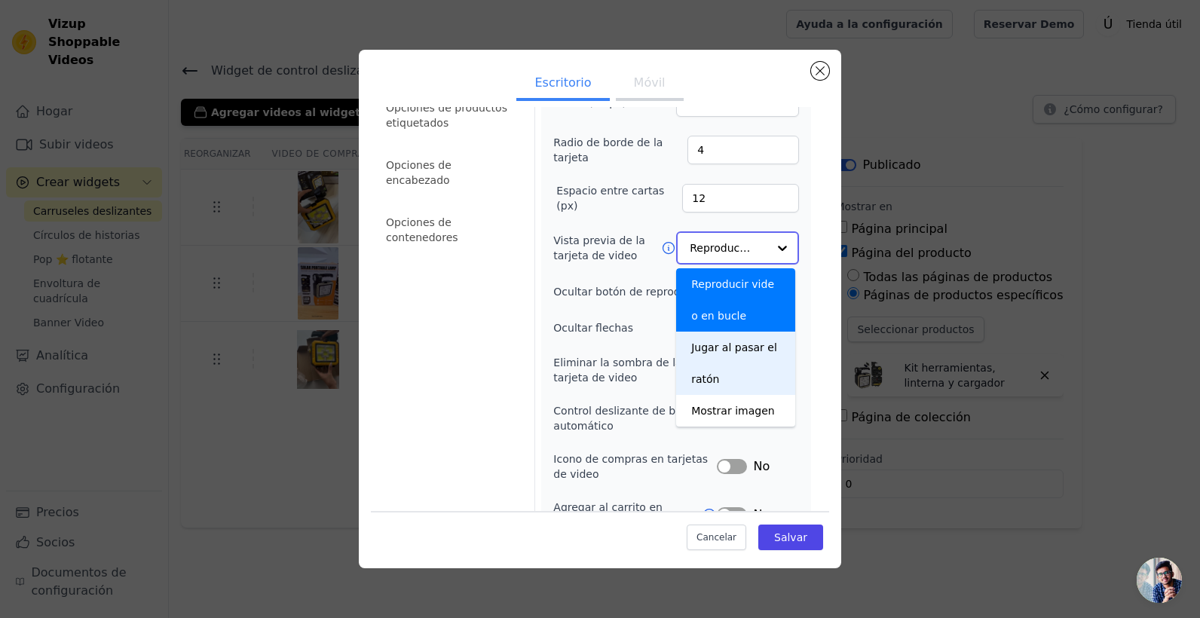
click at [716, 377] on div "Jugar al pasar el ratón" at bounding box center [735, 363] width 119 height 63
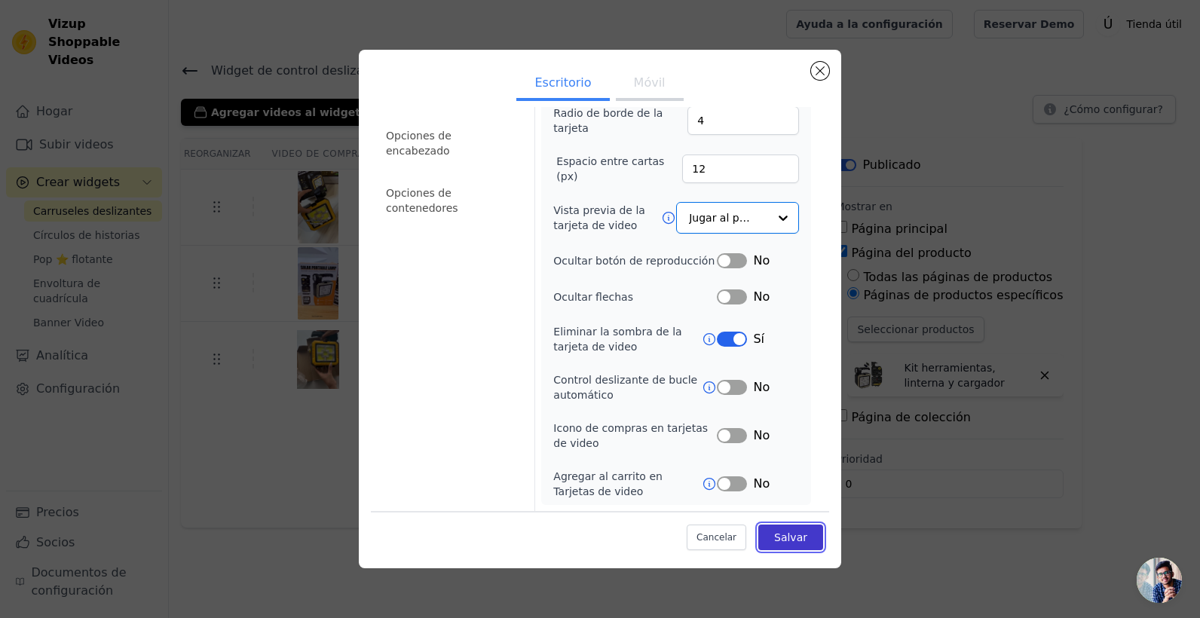
scroll to position [117, 0]
click at [791, 542] on font "Salvar" at bounding box center [790, 537] width 33 height 12
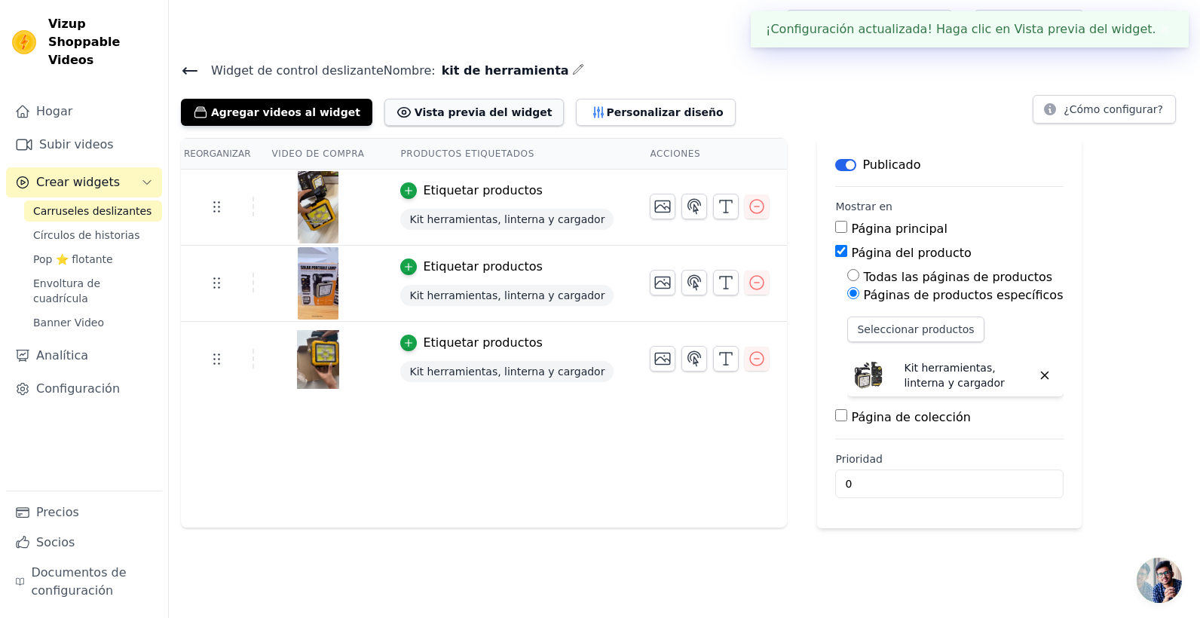
click at [472, 105] on font "Vista previa del widget" at bounding box center [484, 112] width 138 height 15
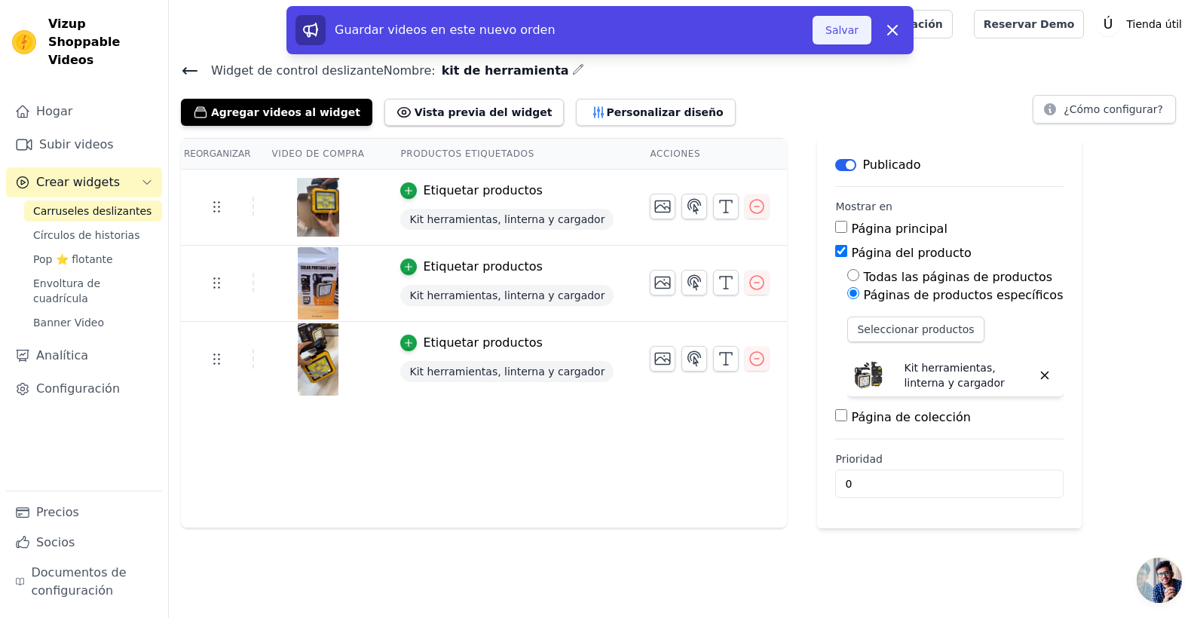
click at [830, 28] on button "Salvar" at bounding box center [842, 30] width 59 height 29
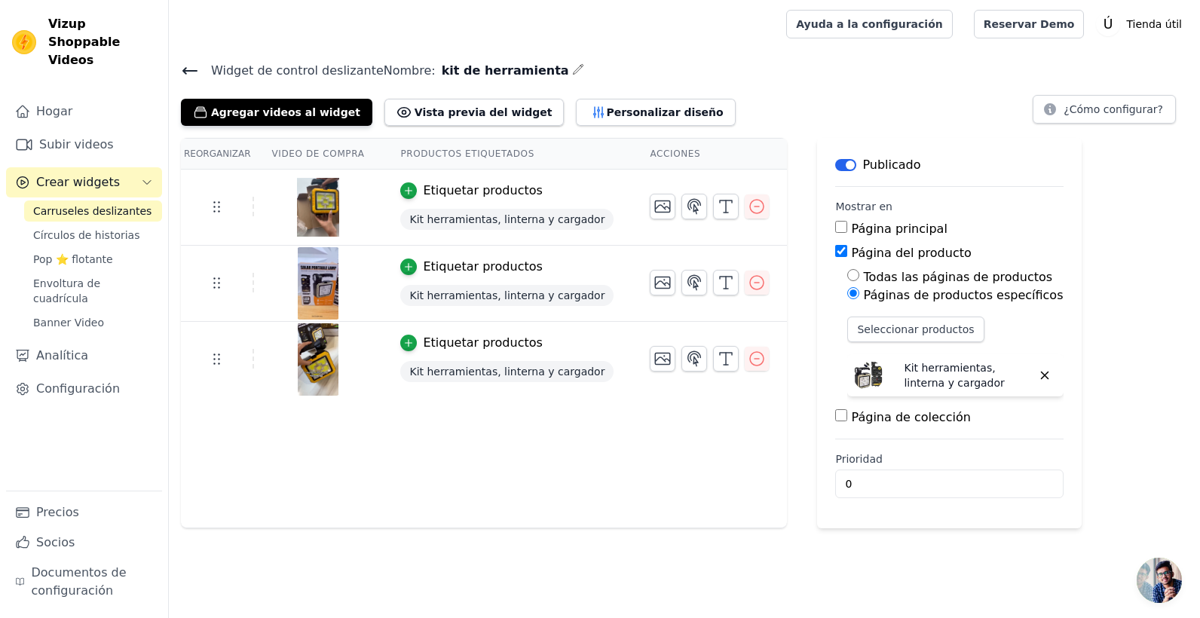
click at [60, 144] on div "Hogar Subir videos Crear widgets Carruseles deslizantes Círculos de historias P…" at bounding box center [84, 293] width 156 height 394
click at [63, 136] on font "Subir videos" at bounding box center [76, 145] width 75 height 18
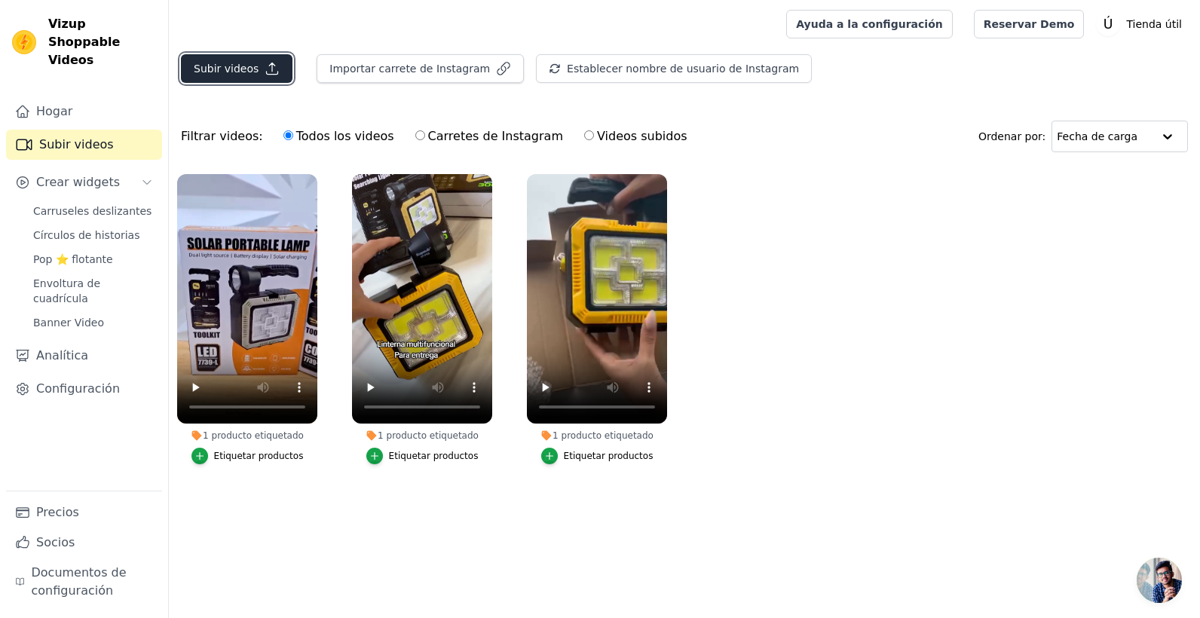
click at [265, 62] on icon "button" at bounding box center [272, 68] width 15 height 15
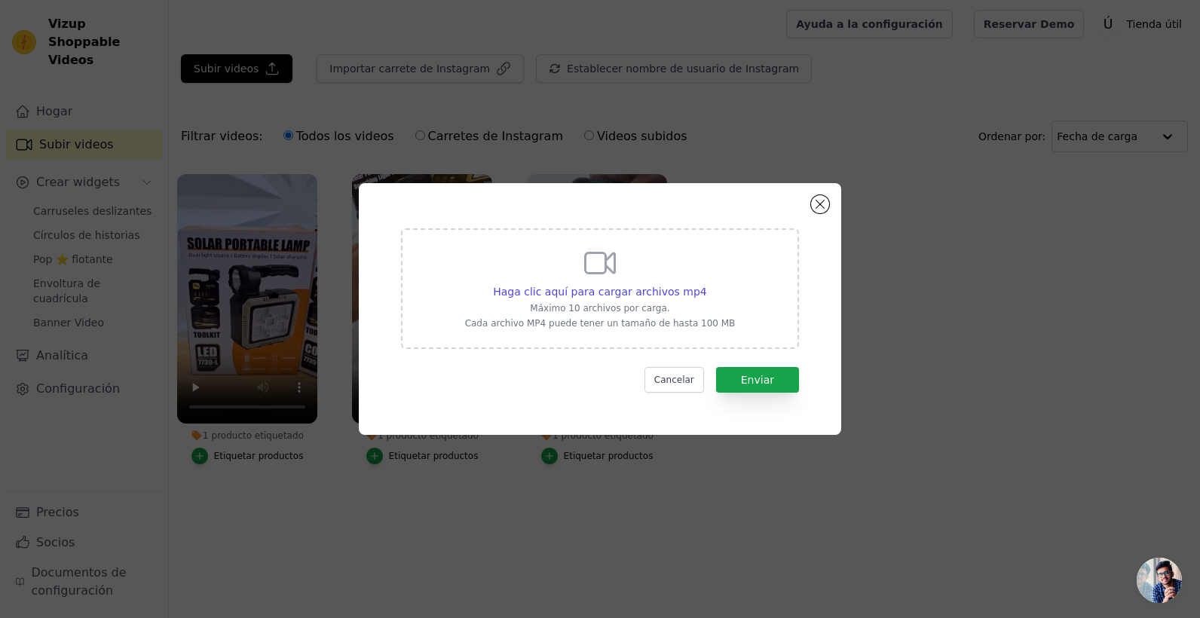
click at [623, 274] on div "Haga clic aquí para cargar archivos mp4 Máximo 10 archivos por carga. Cada arch…" at bounding box center [600, 287] width 271 height 84
click at [706, 283] on input "Haga clic aquí para cargar archivos mp4 Máximo 10 archivos por carga. Cada arch…" at bounding box center [706, 283] width 1 height 1
type input "C:\fakepath\hjhjhffgfgf.mp4"
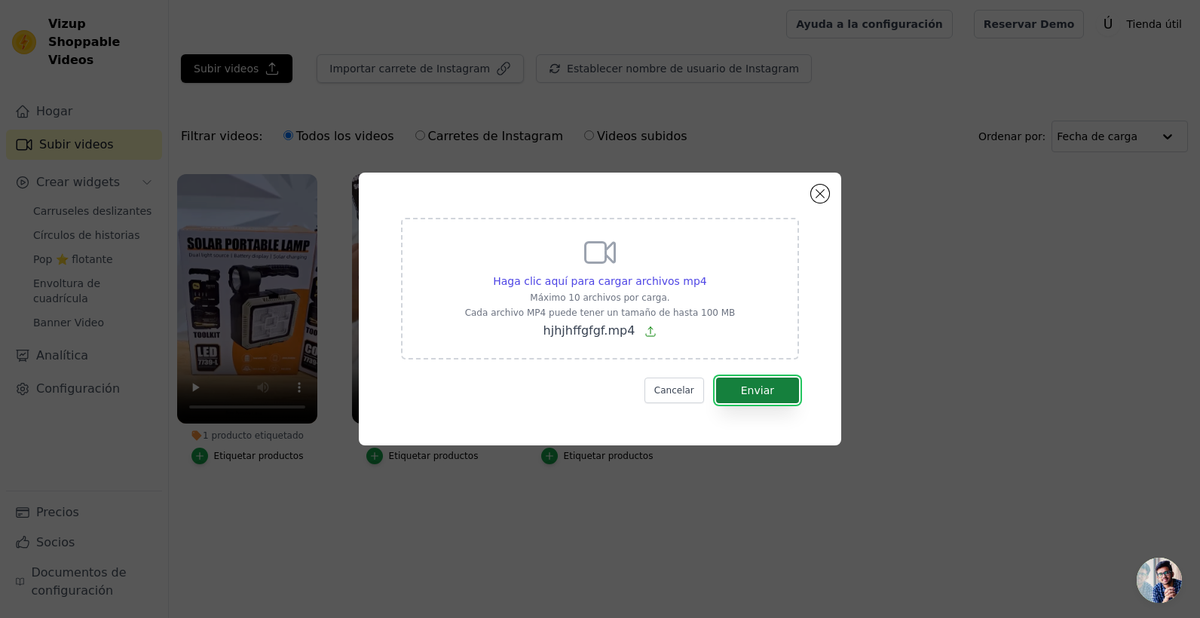
click at [747, 387] on font "Enviar" at bounding box center [757, 390] width 33 height 12
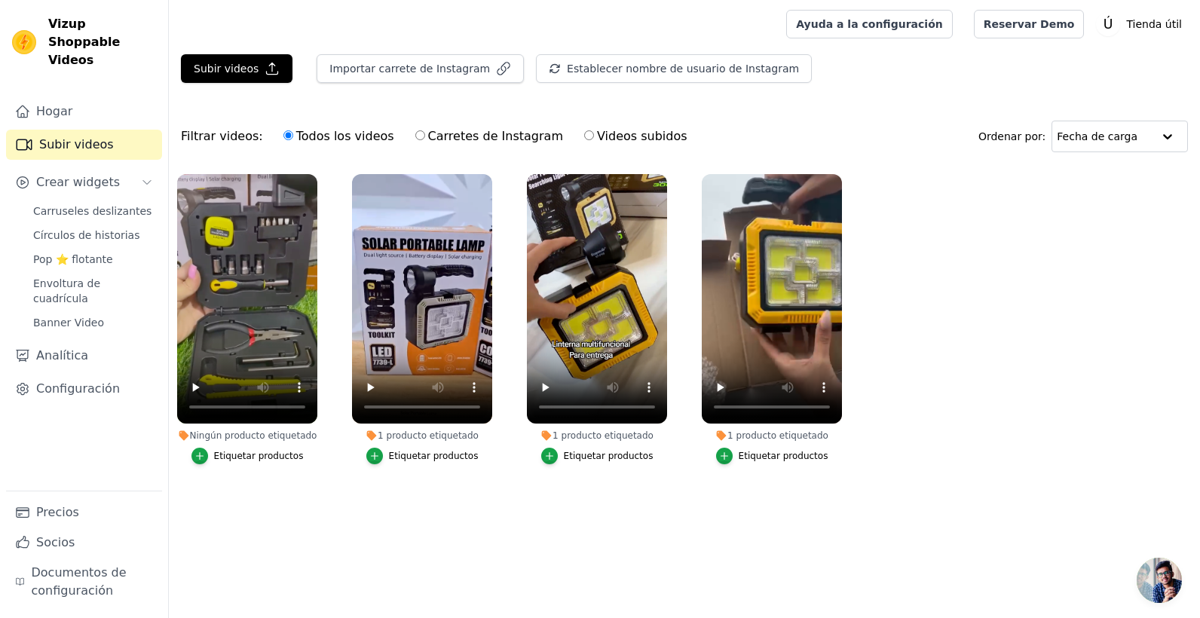
click at [210, 449] on button "Etiquetar productos" at bounding box center [247, 456] width 112 height 17
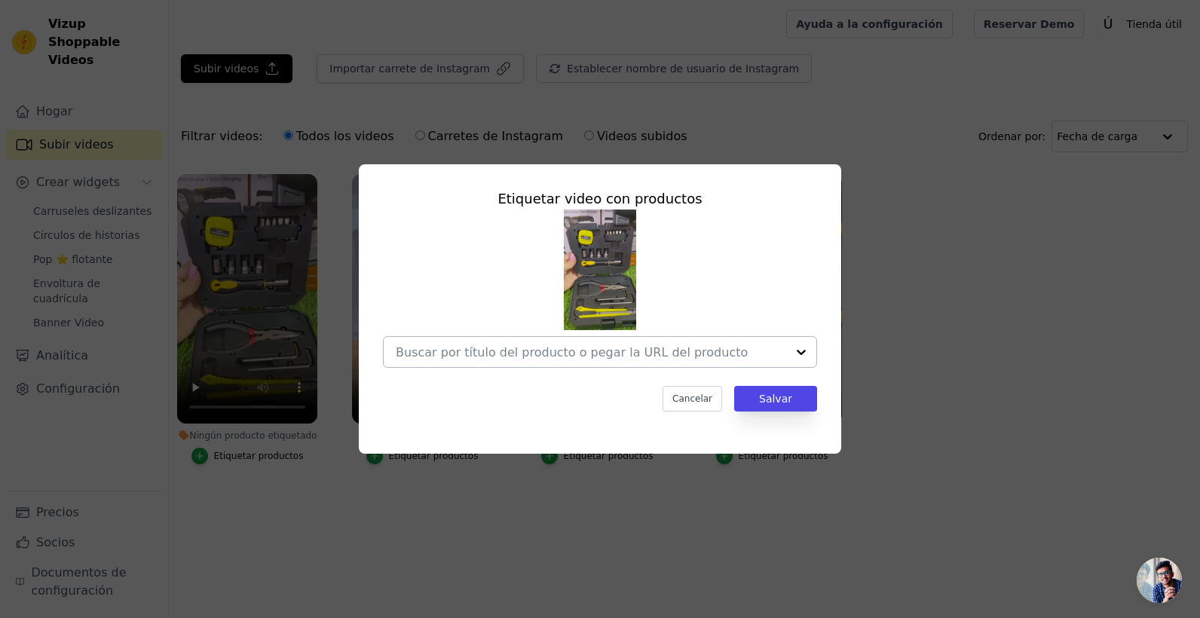
click at [681, 354] on input "Ningún producto etiquetado Etiquetar video con productos Cancelar Salvar Etique…" at bounding box center [591, 352] width 390 height 14
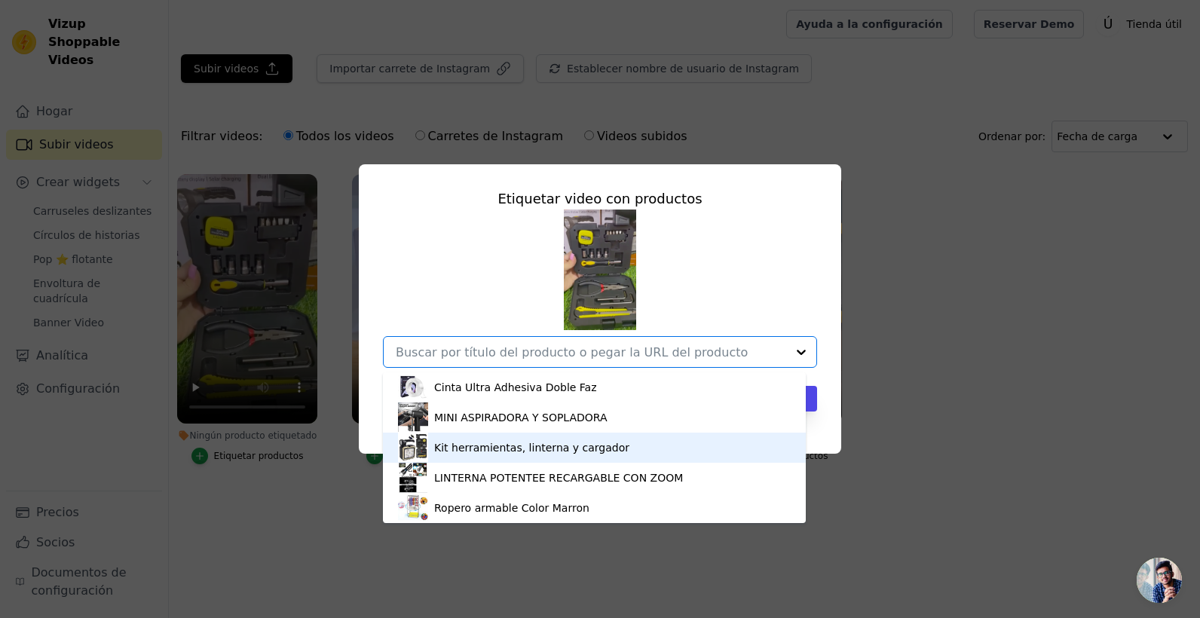
click at [433, 446] on div "Kit herramientas, linterna y cargador" at bounding box center [594, 448] width 393 height 30
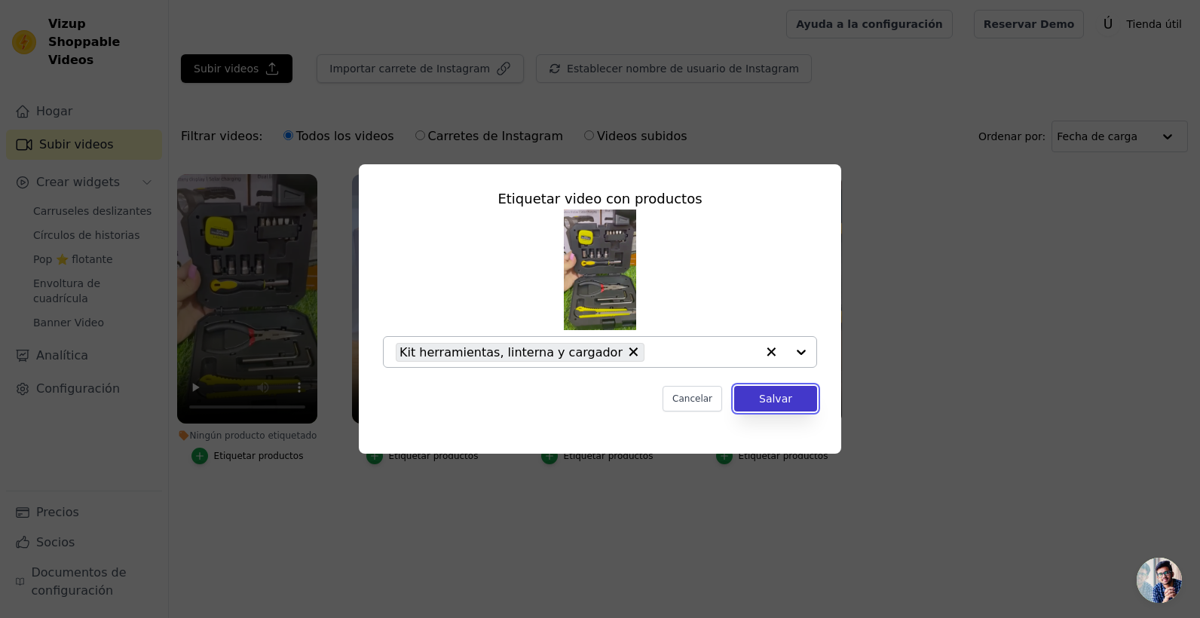
click at [773, 398] on button "Salvar" at bounding box center [775, 399] width 83 height 26
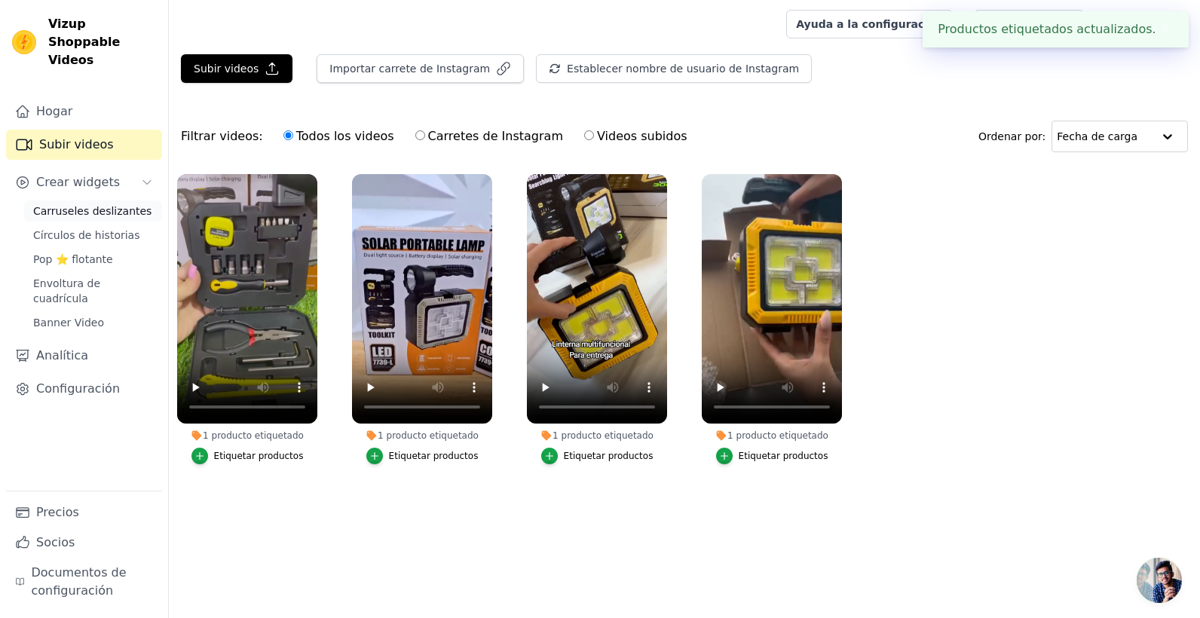
click at [91, 204] on span "Carruseles deslizantes" at bounding box center [92, 211] width 118 height 15
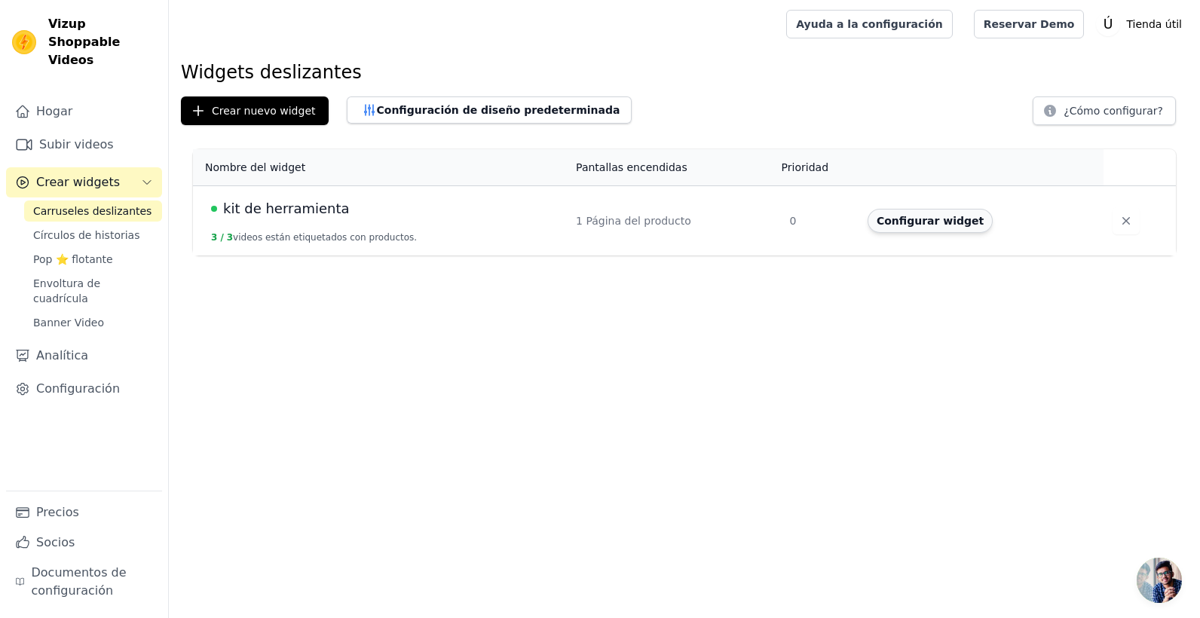
click at [926, 227] on button "Configurar widget" at bounding box center [930, 221] width 125 height 24
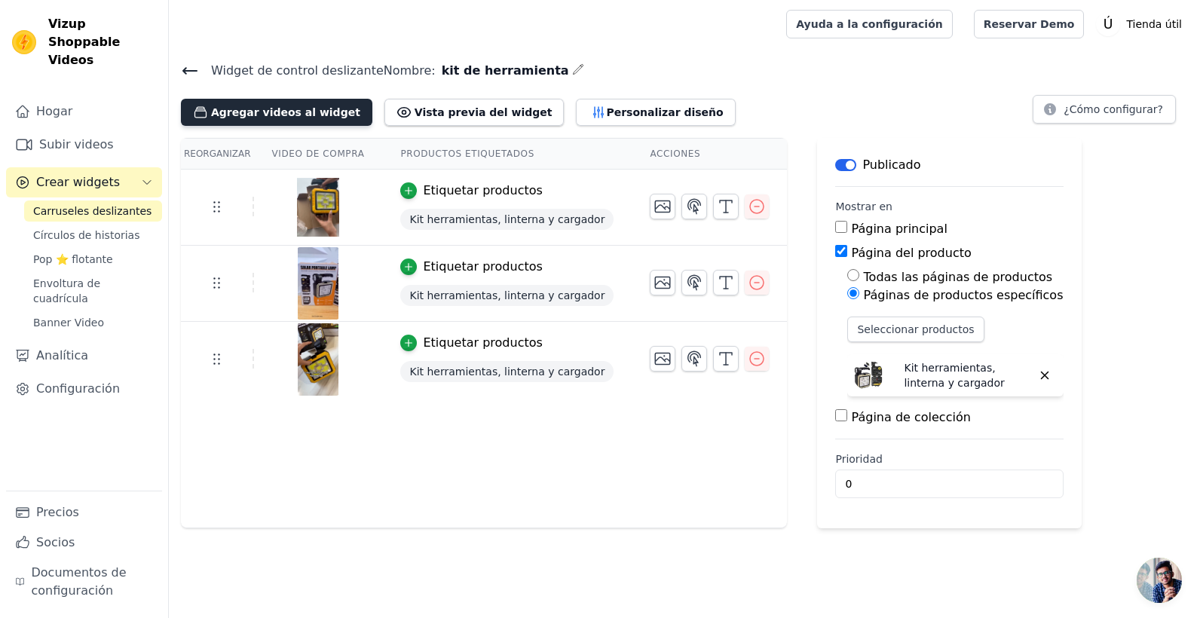
click at [249, 111] on font "Agregar videos al widget" at bounding box center [285, 112] width 149 height 15
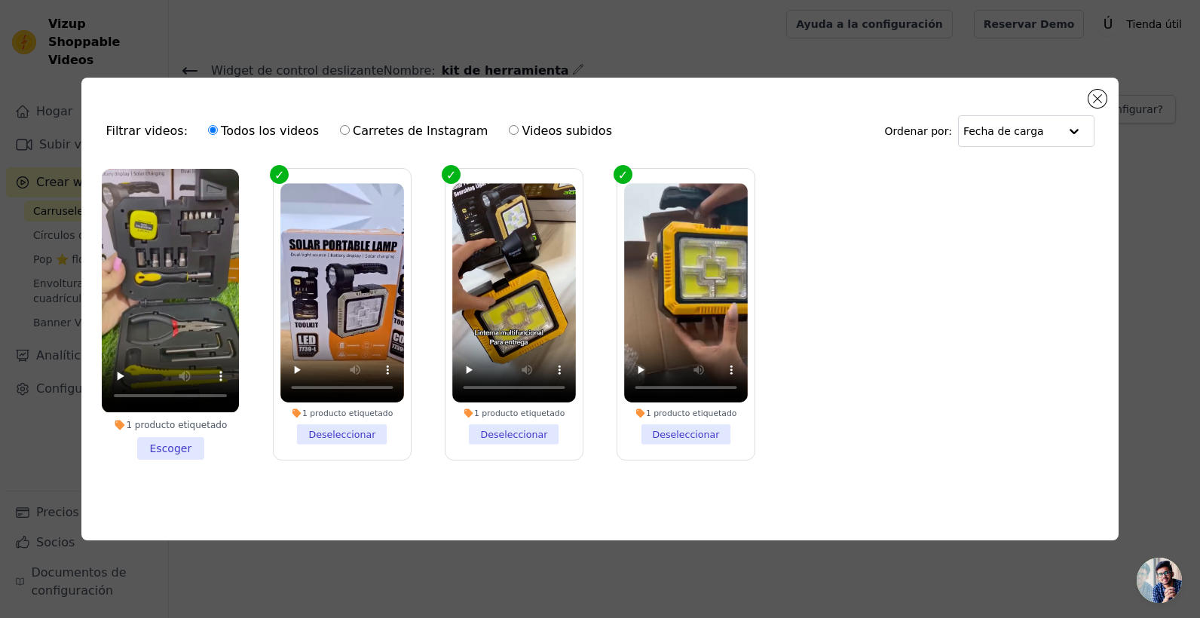
click at [173, 450] on li "1 producto etiquetado Escoger" at bounding box center [170, 314] width 137 height 290
click at [0, 0] on input "1 producto etiquetado Escoger" at bounding box center [0, 0] width 0 height 0
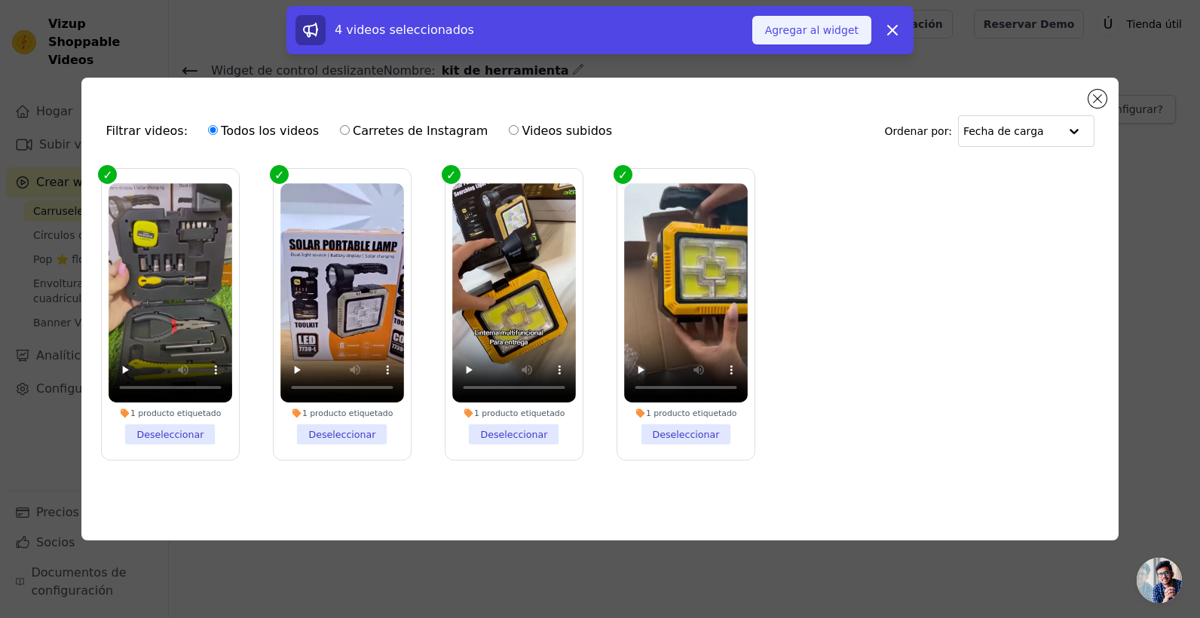
click at [830, 29] on font "Agregar al widget" at bounding box center [811, 30] width 93 height 15
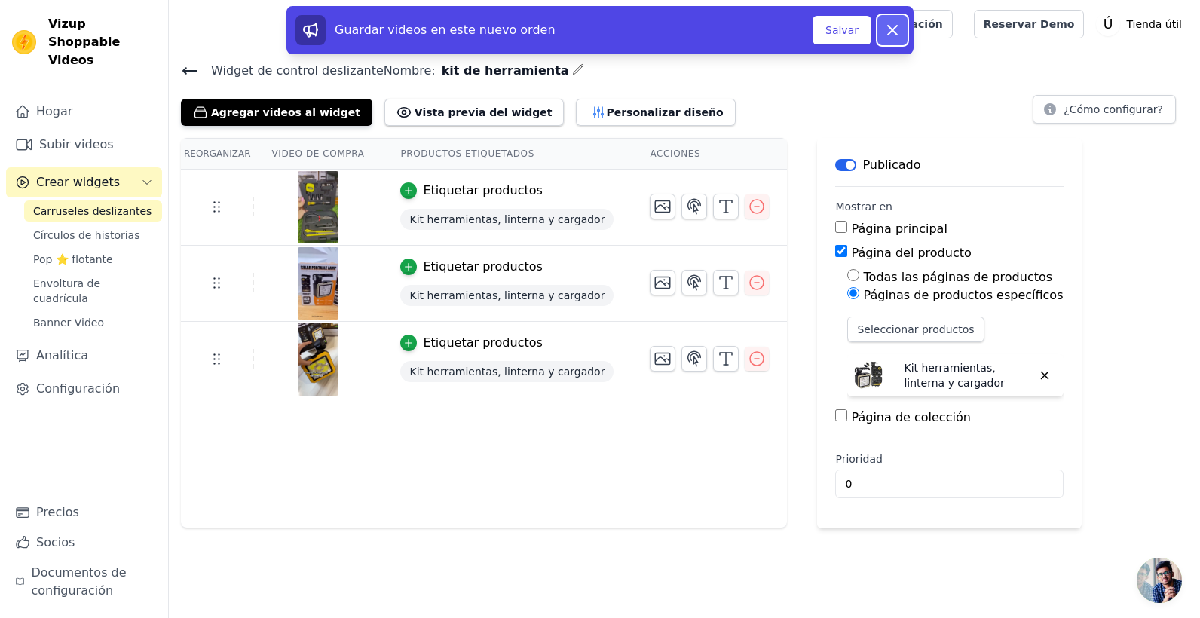
click at [891, 29] on icon at bounding box center [892, 30] width 9 height 9
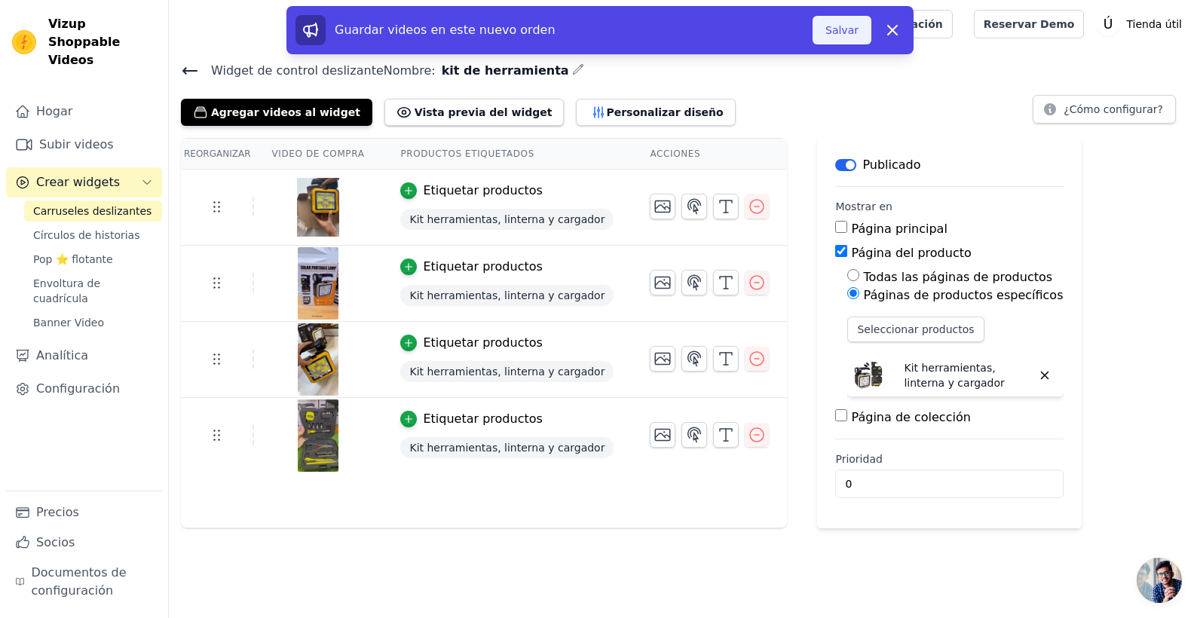
click at [850, 32] on button "Salvar" at bounding box center [842, 30] width 59 height 29
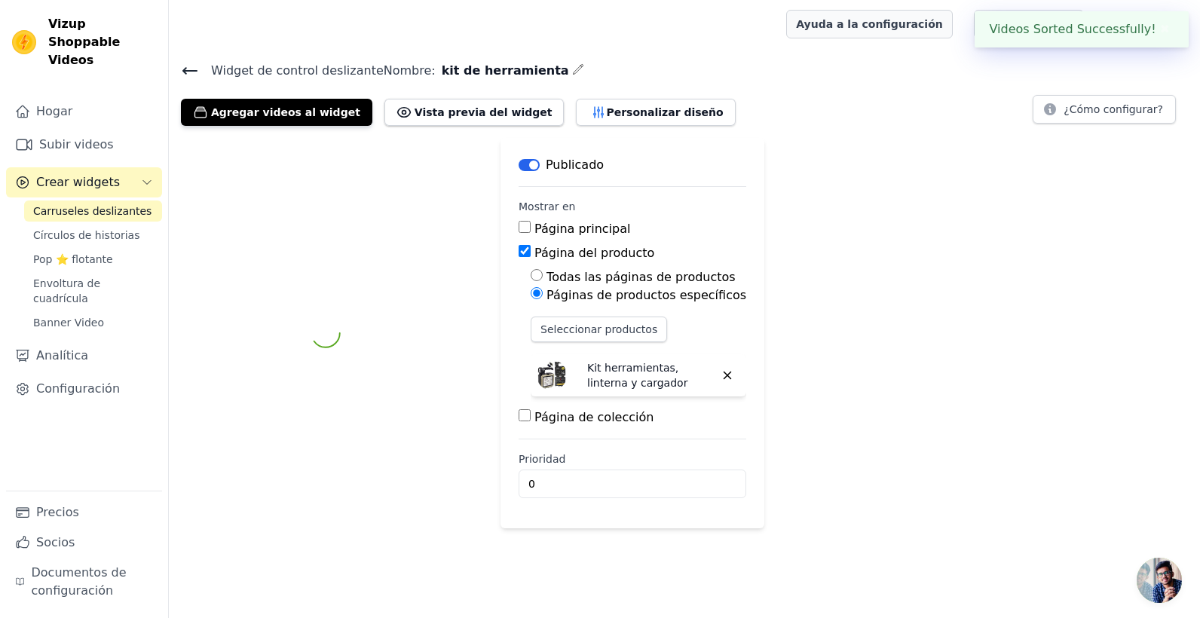
click at [845, 22] on link "Ayuda a la configuración" at bounding box center [869, 24] width 167 height 29
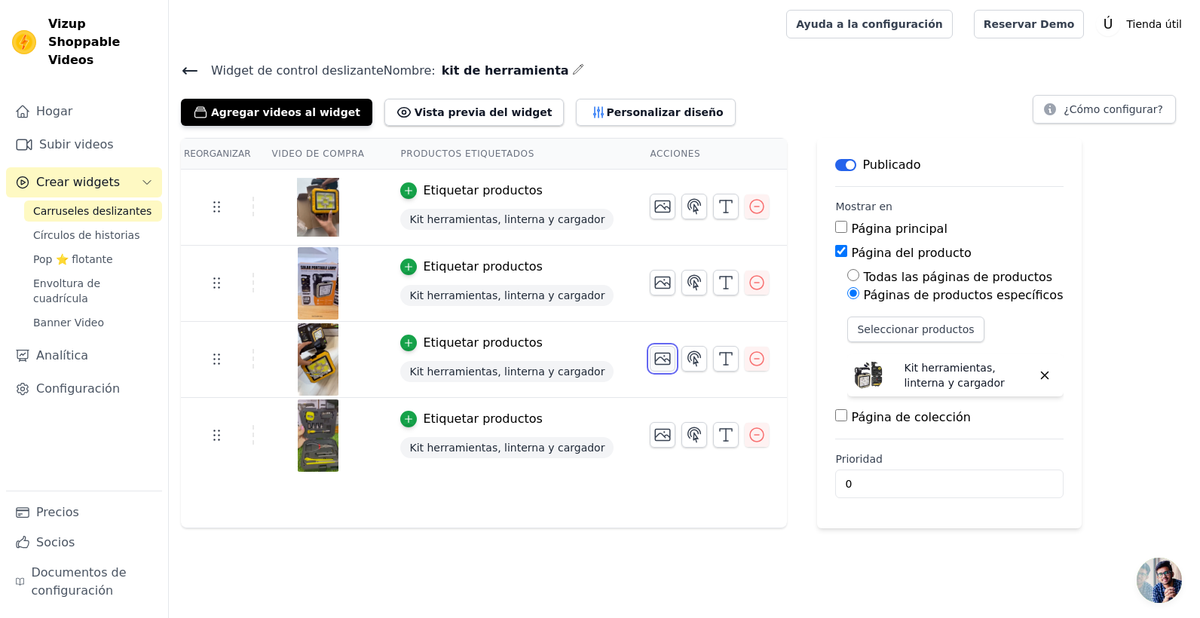
click at [654, 366] on icon "button" at bounding box center [663, 359] width 18 height 18
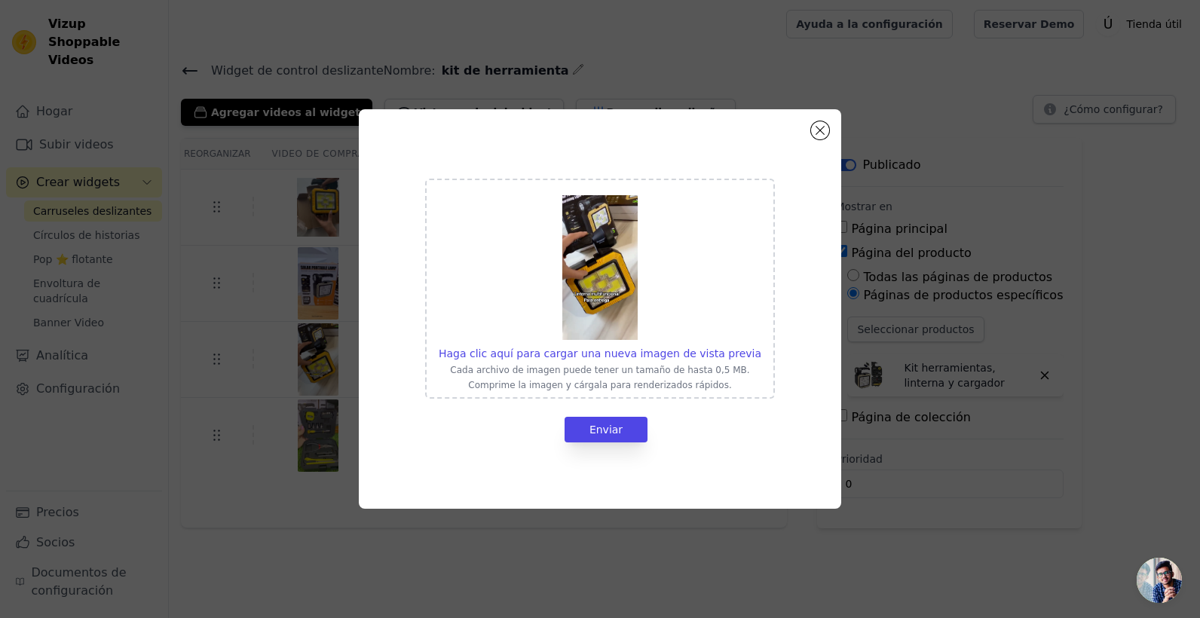
click at [818, 120] on div "Haga clic aquí para cargar una nueva imagen de vista previa Cada archivo de ima…" at bounding box center [600, 309] width 482 height 400
click at [830, 133] on div "Haga clic aquí para cargar una nueva imagen de vista previa Cada archivo de ima…" at bounding box center [600, 309] width 482 height 400
click at [818, 137] on div "Haga clic aquí para cargar una nueva imagen de vista previa Cada archivo de ima…" at bounding box center [600, 309] width 482 height 400
click at [818, 136] on button "Cerrar modal" at bounding box center [820, 130] width 18 height 18
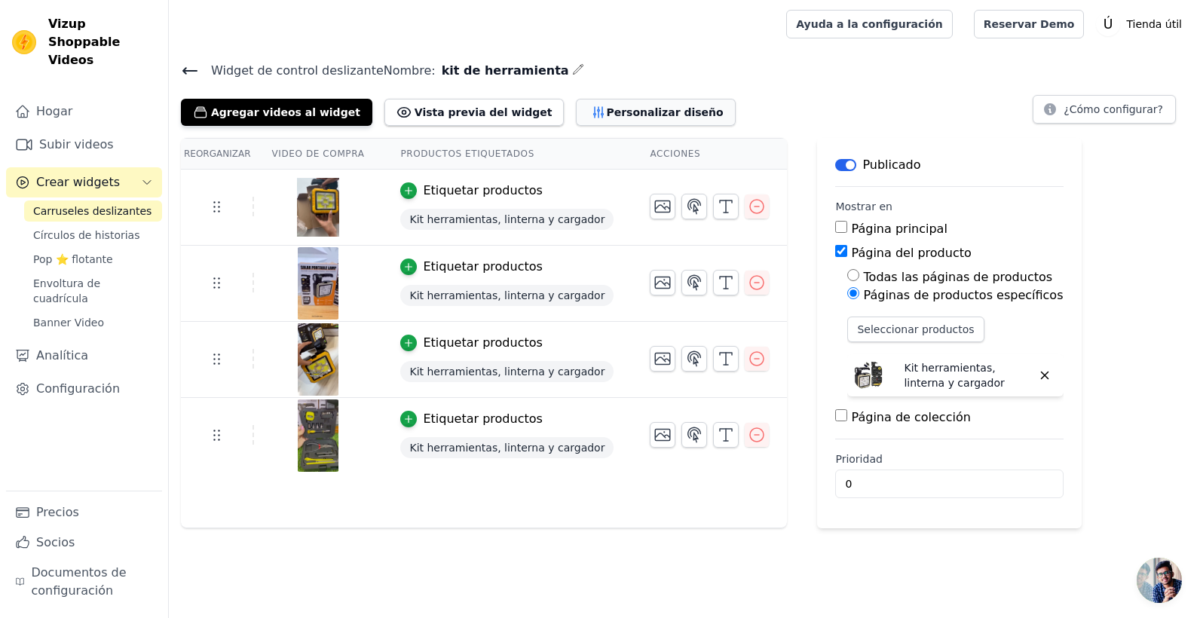
click at [606, 109] on font "Personalizar diseño" at bounding box center [664, 112] width 117 height 15
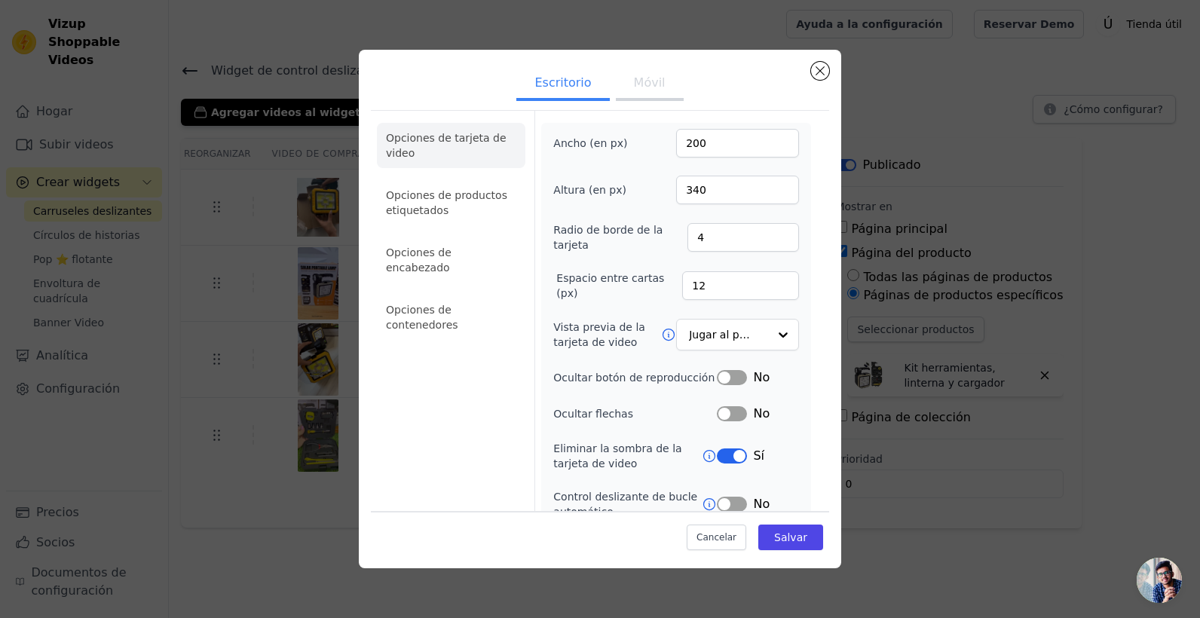
click at [632, 81] on button "Móvil" at bounding box center [650, 84] width 68 height 33
click at [737, 332] on input "Vista previa de la tarjeta de video" at bounding box center [729, 335] width 78 height 30
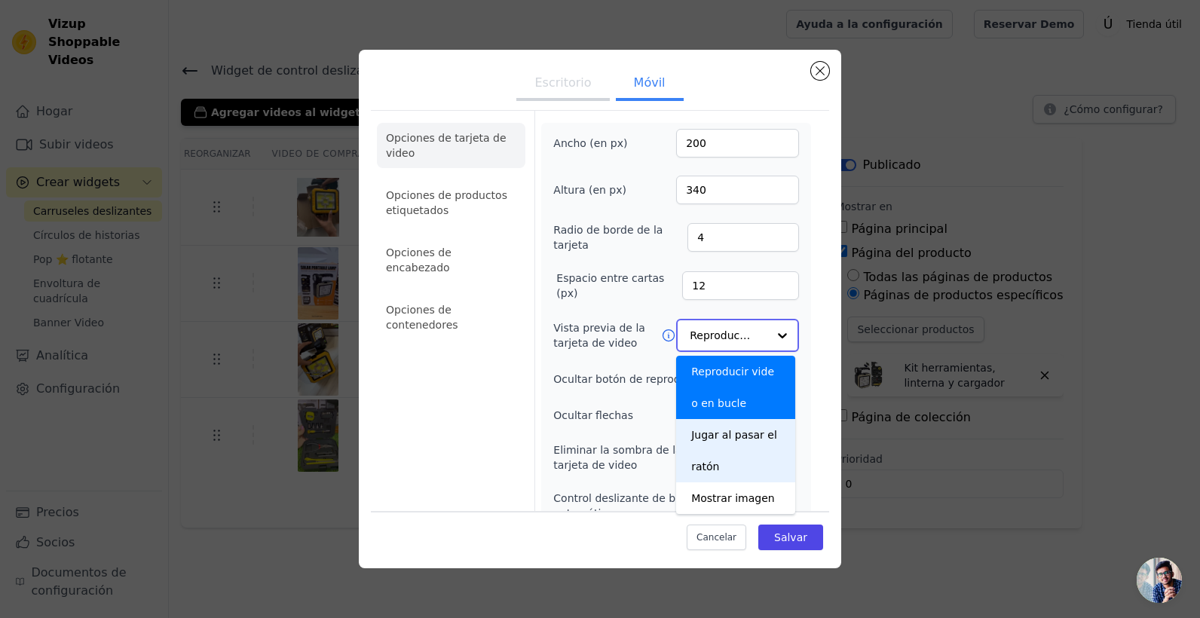
click at [755, 455] on div "Jugar al pasar el ratón" at bounding box center [735, 450] width 119 height 63
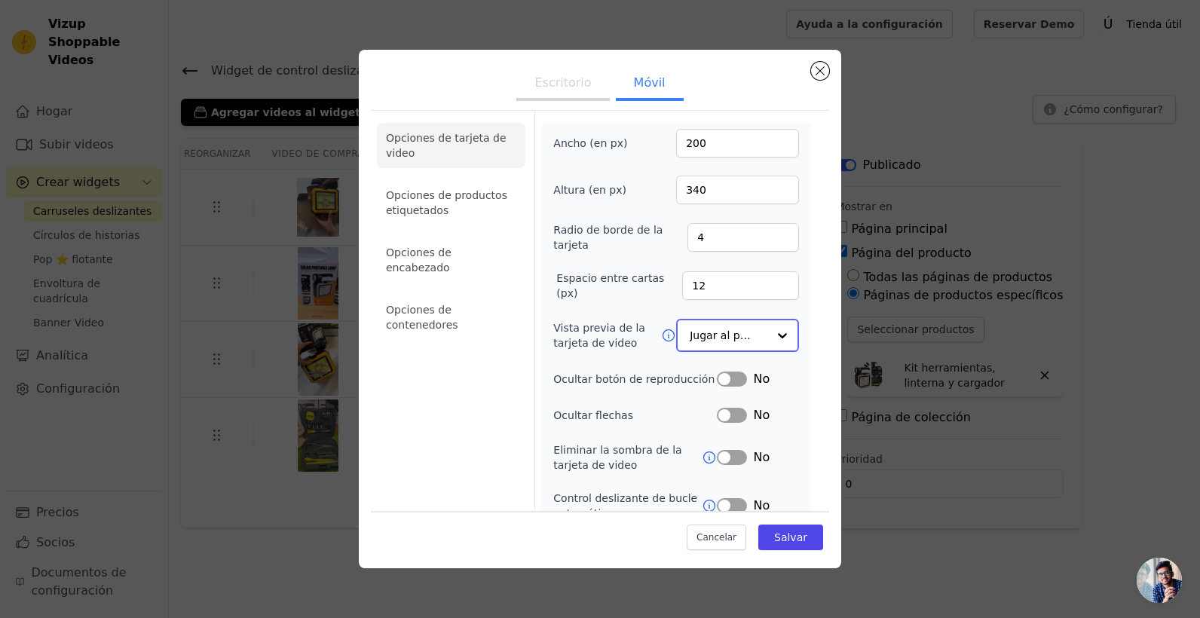
click at [730, 328] on input "Vista previa de la tarjeta de video" at bounding box center [729, 335] width 78 height 30
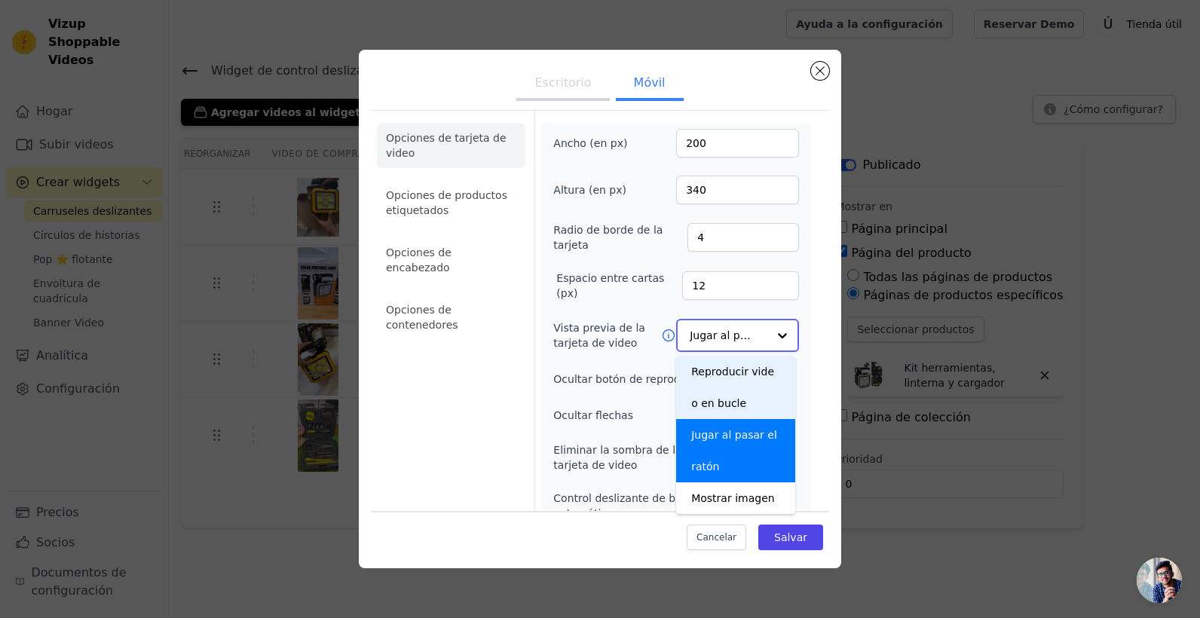
click at [742, 391] on div "Reproducir video en bucle" at bounding box center [735, 387] width 119 height 63
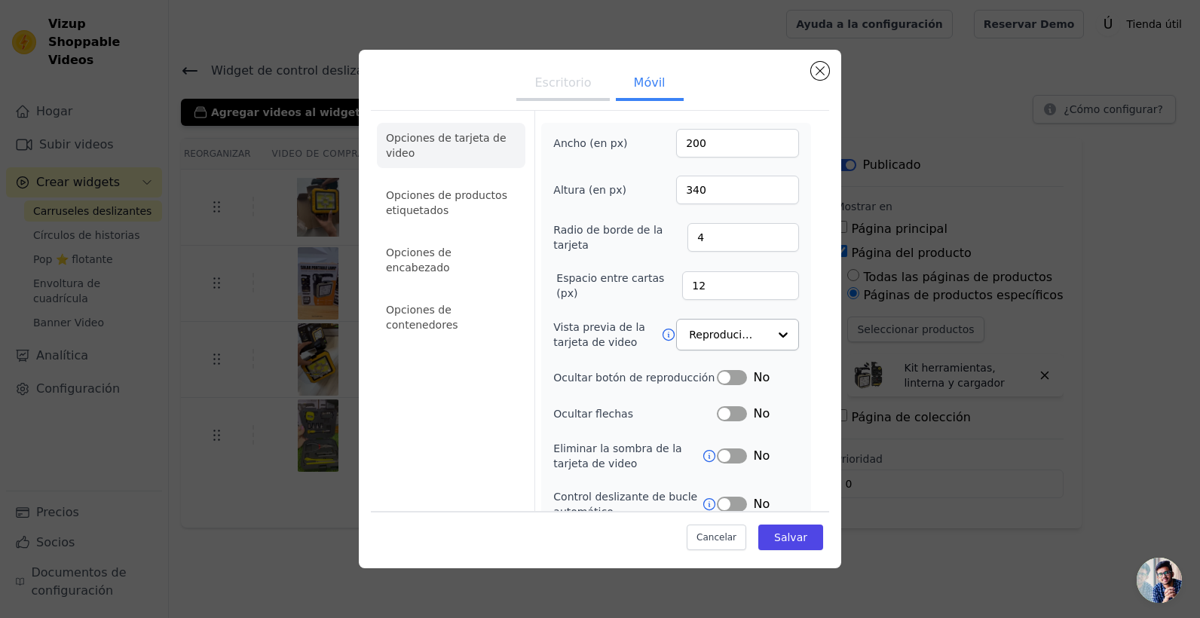
click at [722, 384] on button "Etiqueta" at bounding box center [732, 377] width 30 height 15
click at [774, 541] on font "Salvar" at bounding box center [790, 537] width 33 height 12
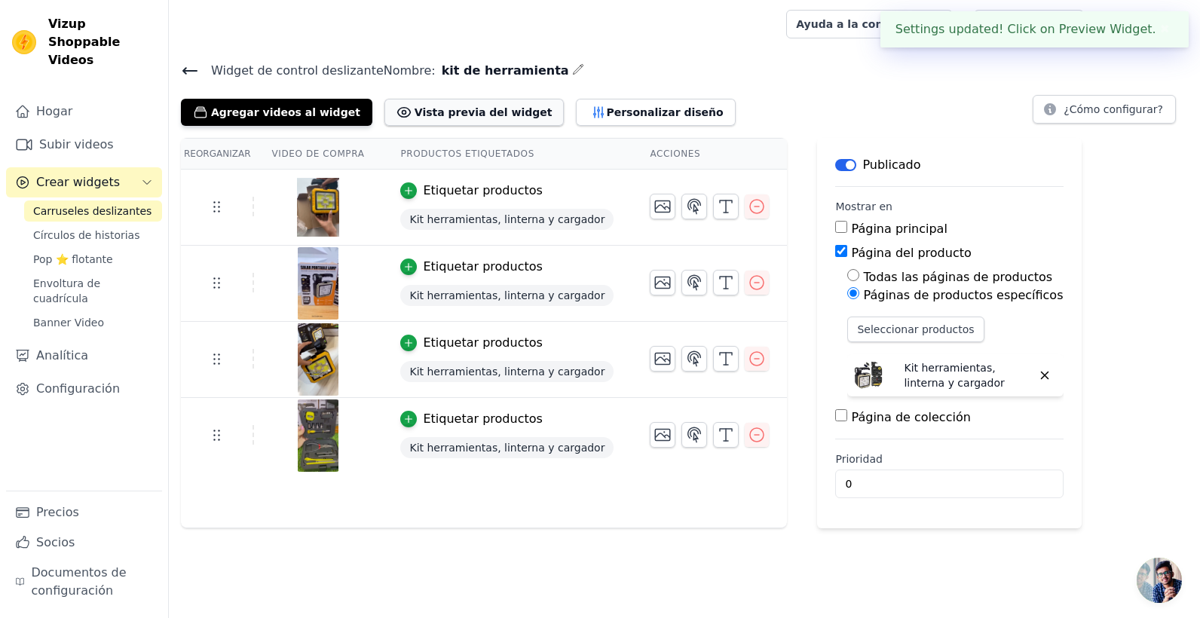
click at [438, 109] on font "Vista previa del widget" at bounding box center [484, 112] width 138 height 15
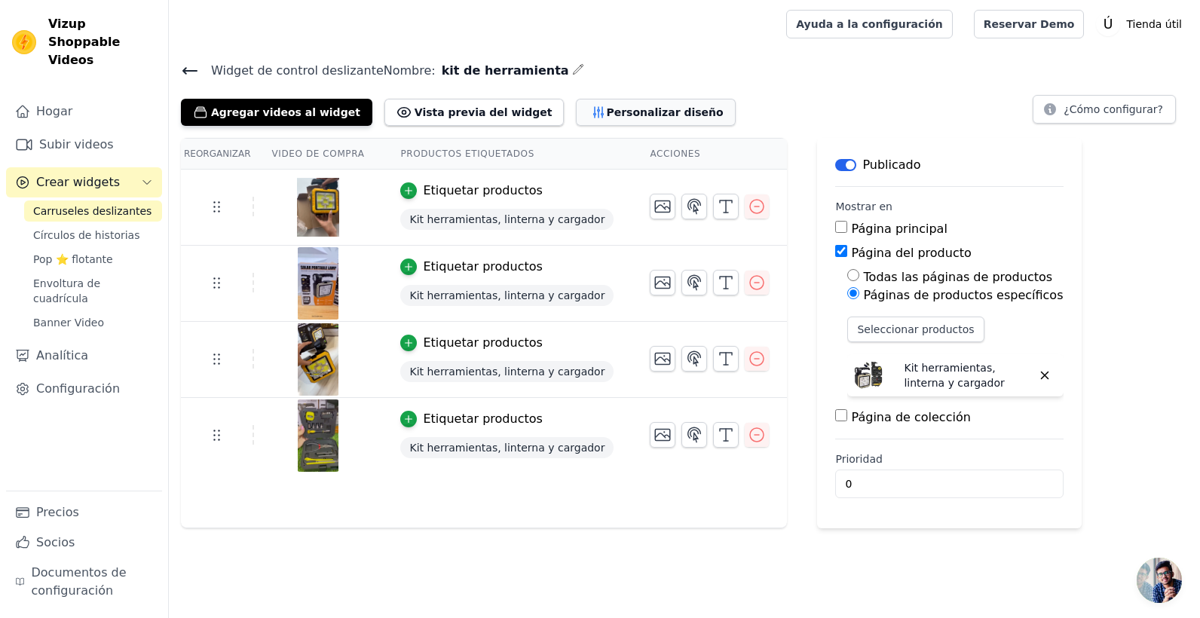
click at [607, 103] on button "Personalizar diseño" at bounding box center [655, 112] width 159 height 27
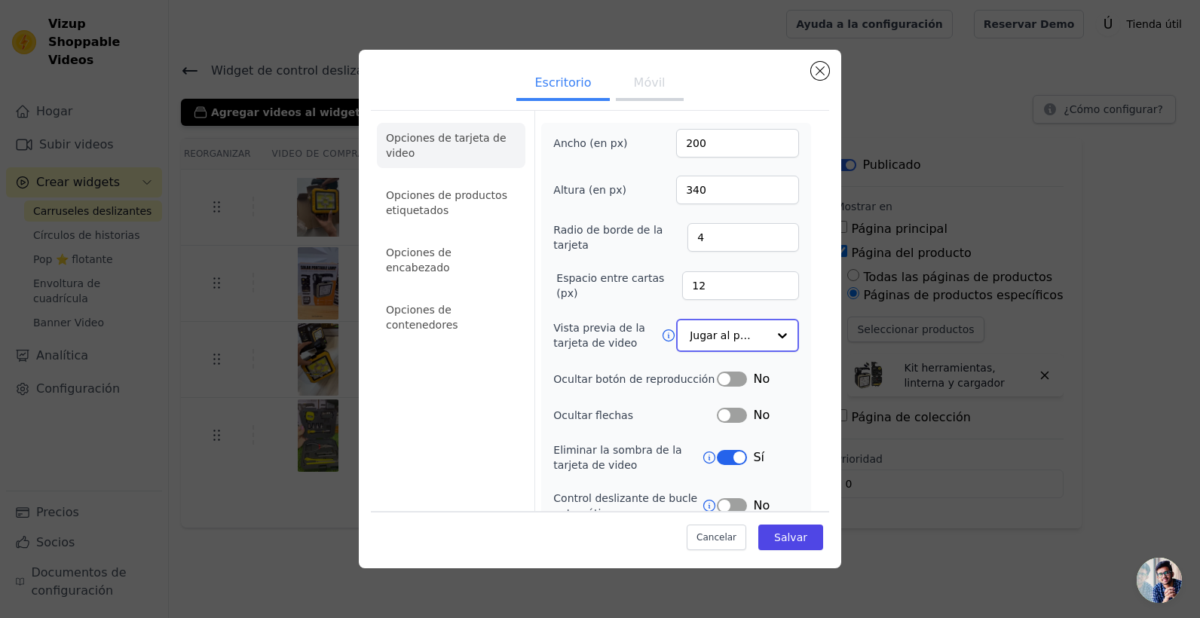
click at [722, 337] on input "Vista previa de la tarjeta de video" at bounding box center [729, 335] width 78 height 30
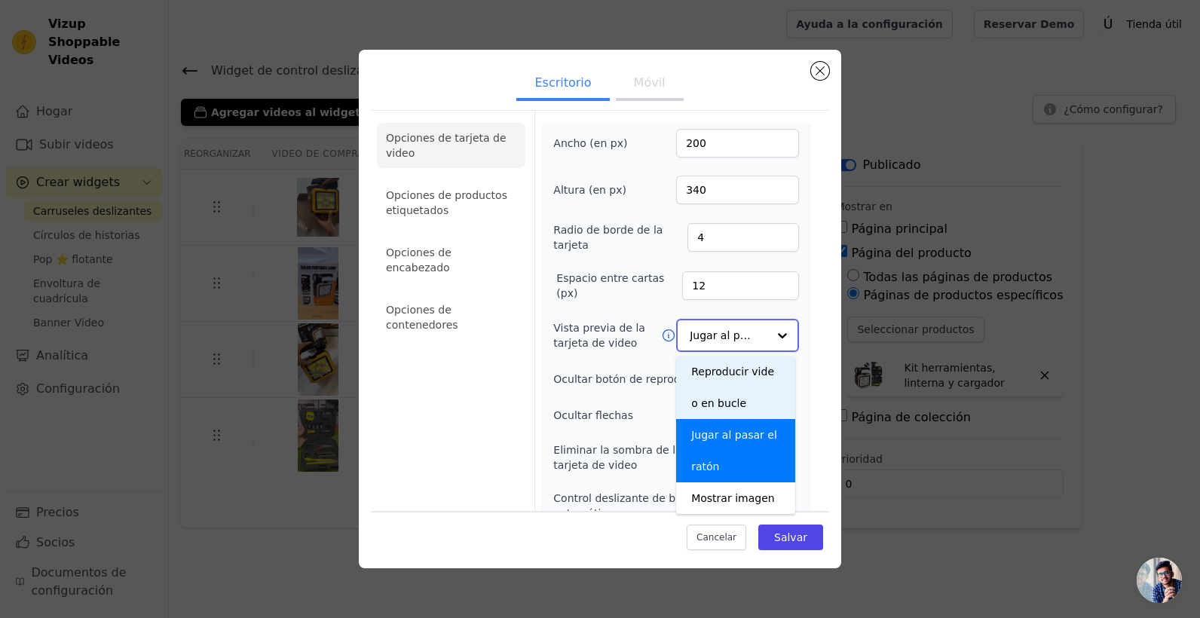
click at [730, 387] on div "Reproducir video en bucle" at bounding box center [735, 387] width 119 height 63
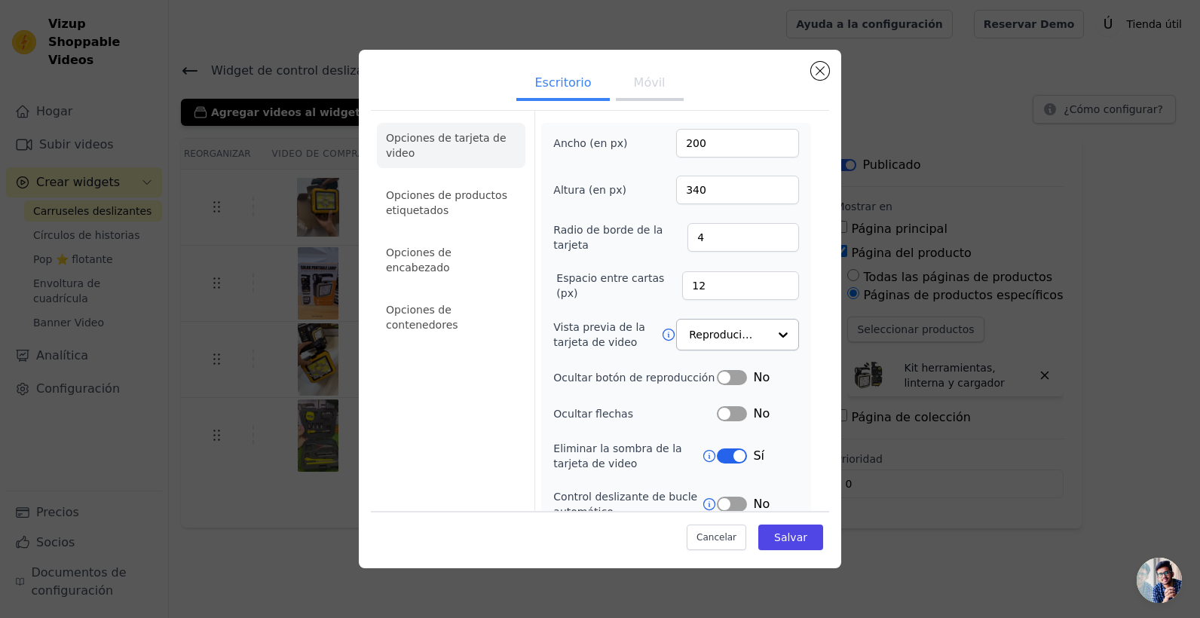
click at [717, 381] on button "Etiqueta" at bounding box center [732, 377] width 30 height 15
click at [786, 540] on font "Salvar" at bounding box center [790, 537] width 33 height 12
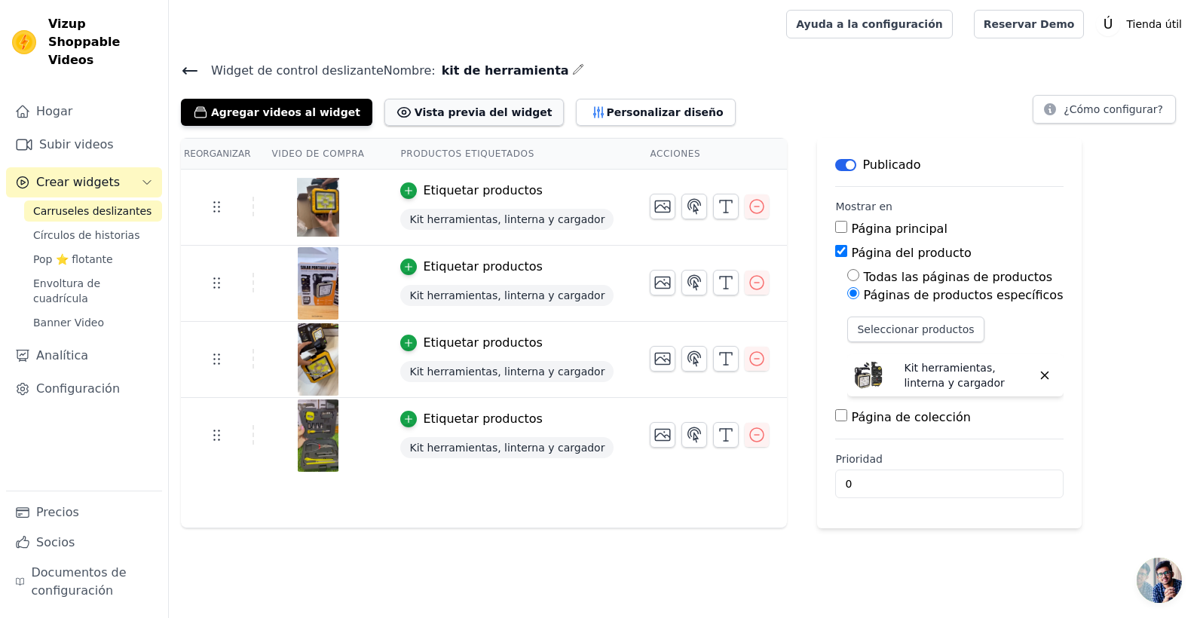
click at [458, 115] on font "Vista previa del widget" at bounding box center [484, 112] width 138 height 15
click at [98, 380] on font "Configuración" at bounding box center [78, 389] width 84 height 18
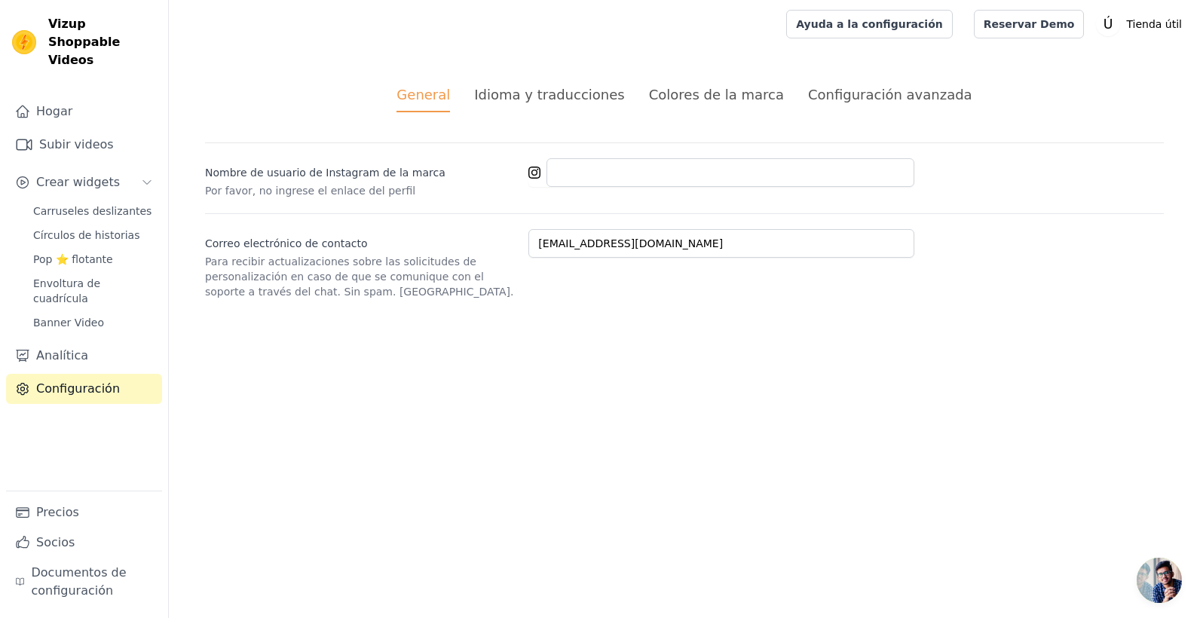
click at [727, 87] on div "Colores de la marca" at bounding box center [716, 94] width 135 height 20
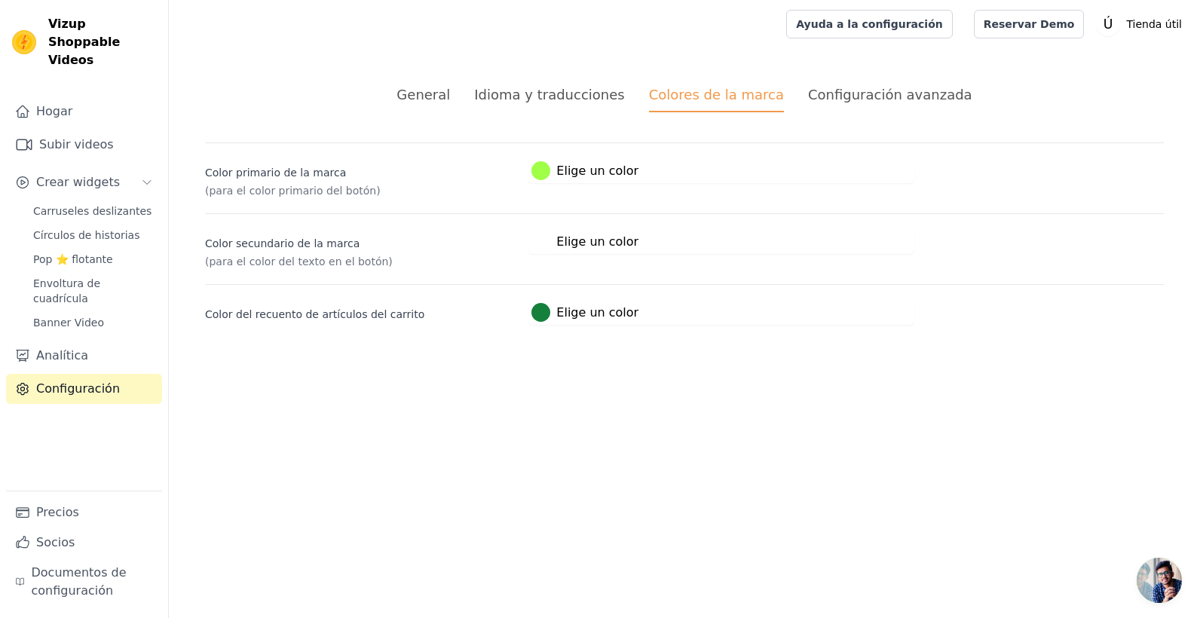
click at [600, 245] on font "Elige un color" at bounding box center [597, 242] width 82 height 18
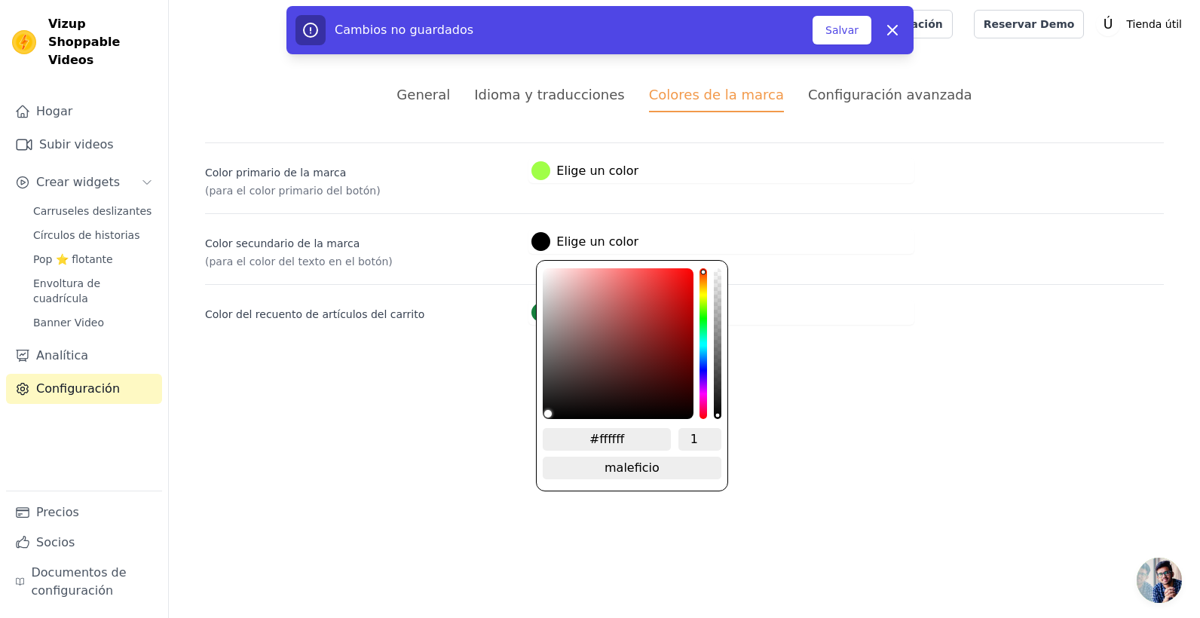
drag, startPoint x: 602, startPoint y: 364, endPoint x: 534, endPoint y: 441, distance: 102.0
click at [536, 441] on div "#ffffff 1 maleficio Cambiar a RGB" at bounding box center [631, 375] width 191 height 231
click at [828, 27] on button "Salvar" at bounding box center [842, 30] width 59 height 29
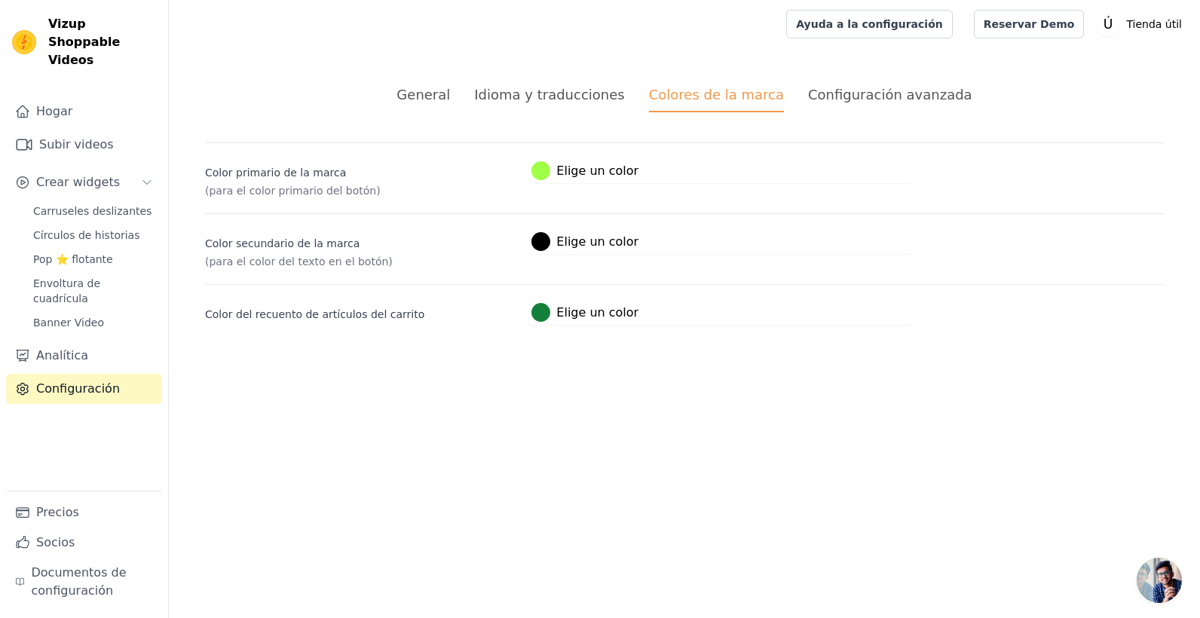
click at [894, 93] on div "Configuración avanzada" at bounding box center [890, 94] width 164 height 20
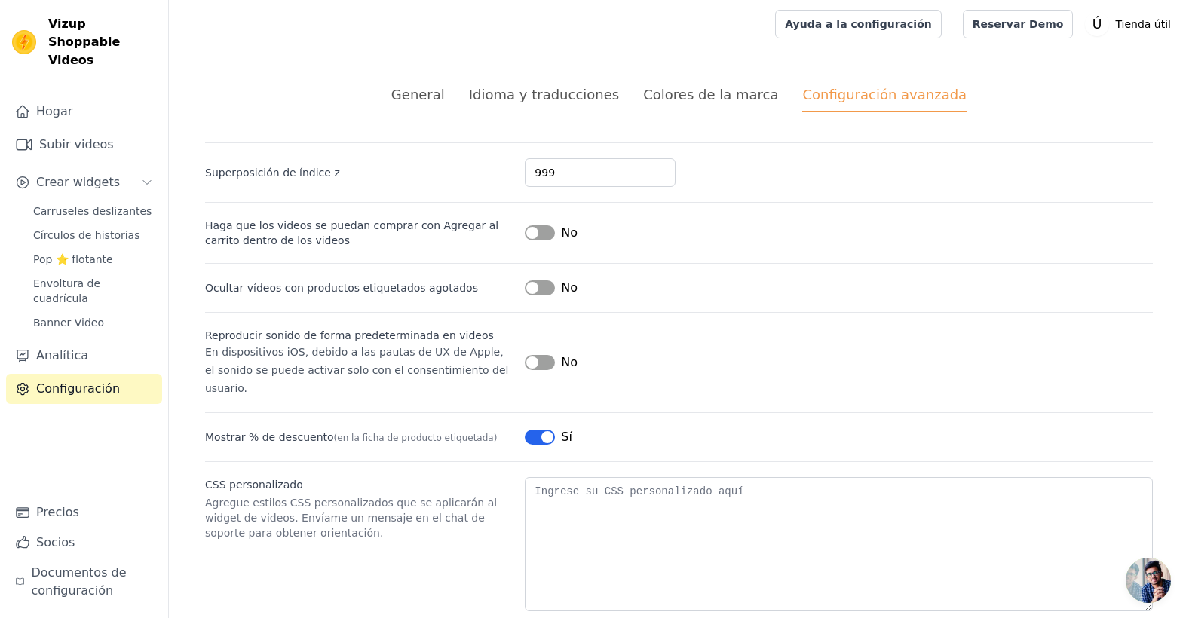
click at [434, 93] on div "General" at bounding box center [418, 94] width 54 height 20
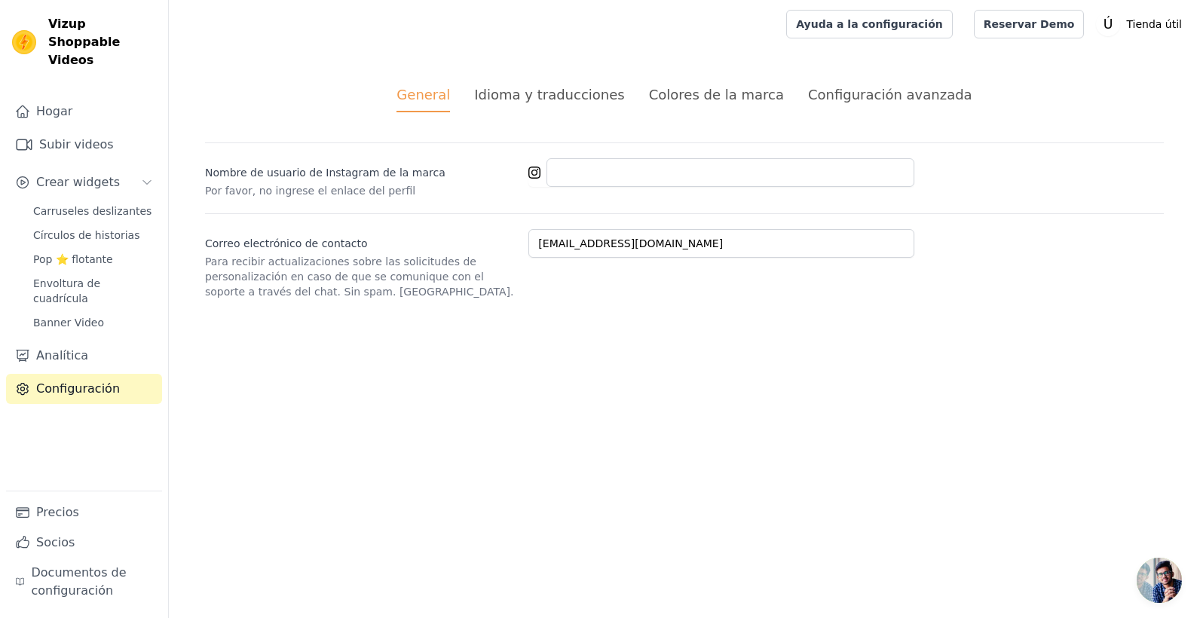
click at [727, 91] on div "Colores de la marca" at bounding box center [716, 94] width 135 height 20
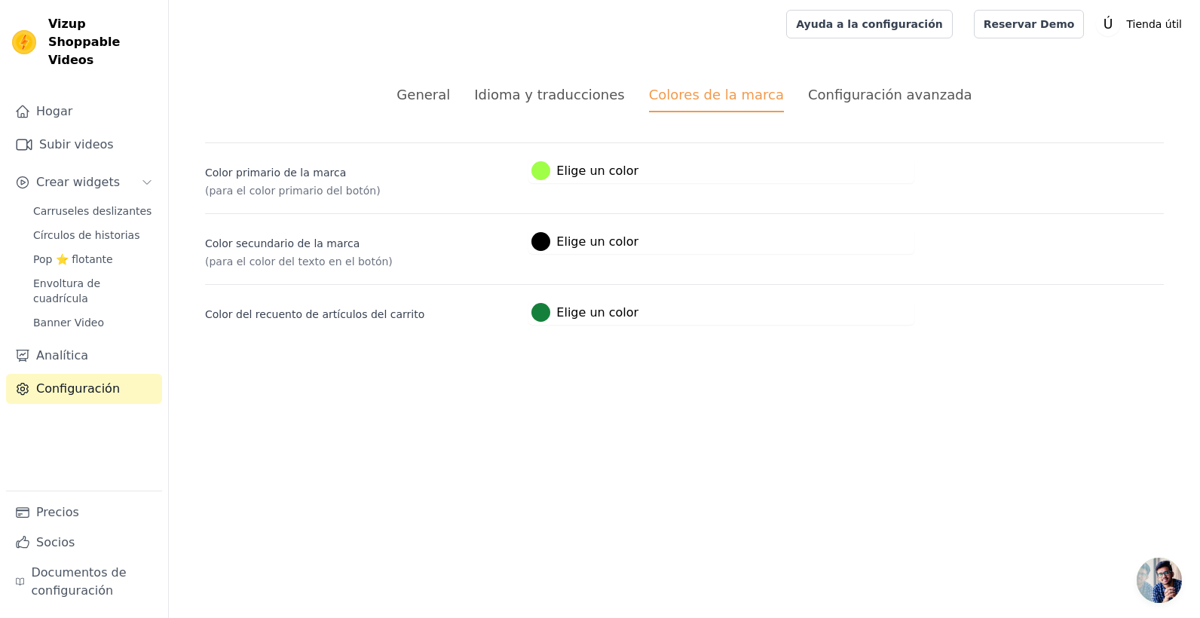
click at [616, 86] on div "Idioma y traducciones" at bounding box center [549, 94] width 150 height 20
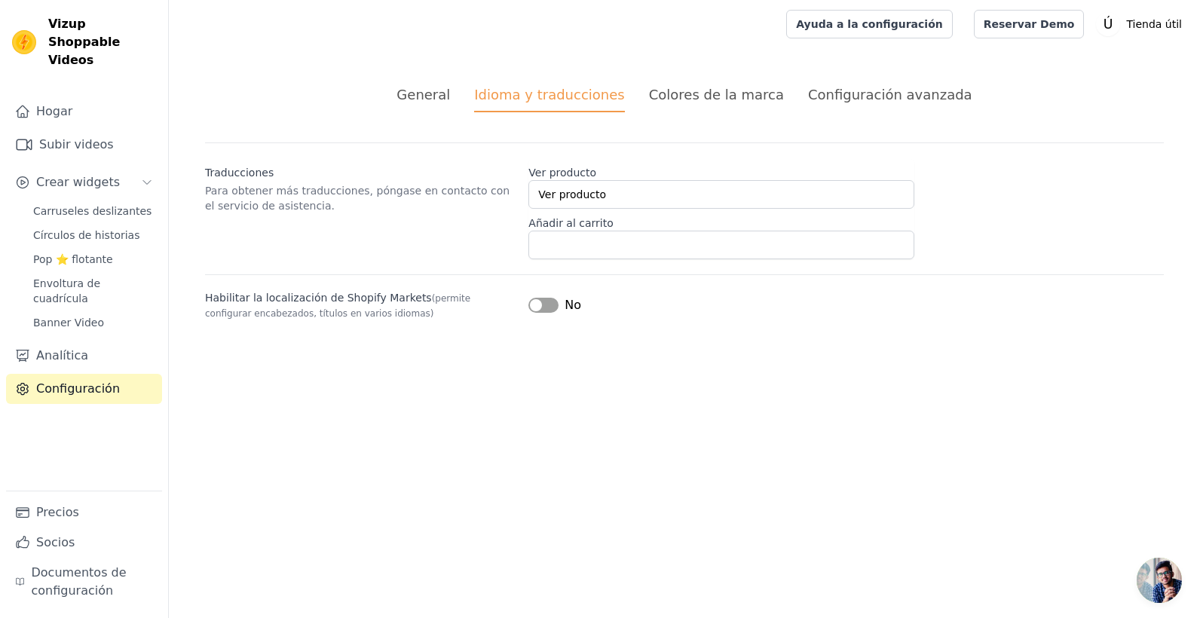
click at [717, 88] on div "Colores de la marca" at bounding box center [716, 94] width 135 height 20
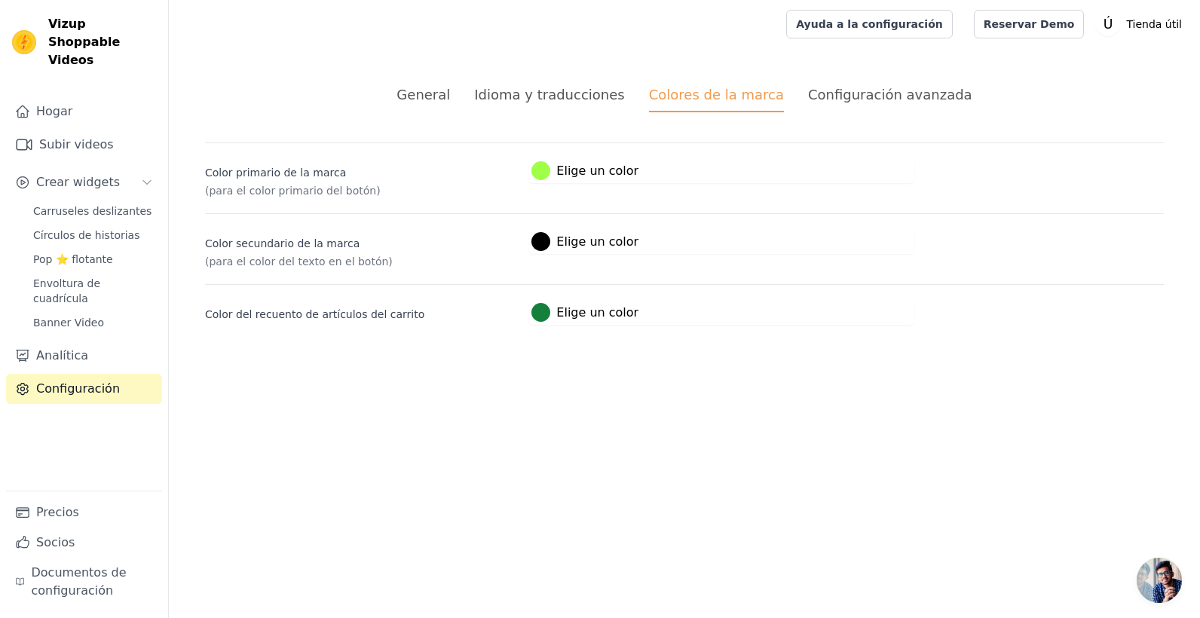
click at [826, 93] on div "Configuración avanzada" at bounding box center [890, 94] width 164 height 20
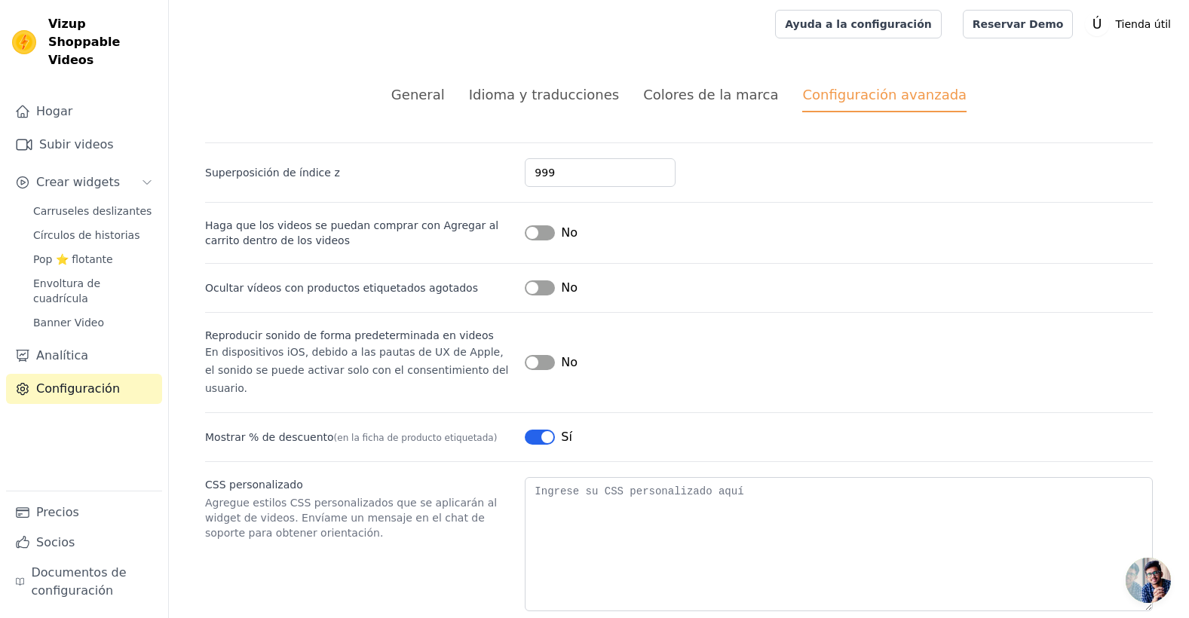
click at [667, 89] on div "Colores de la marca" at bounding box center [710, 94] width 135 height 20
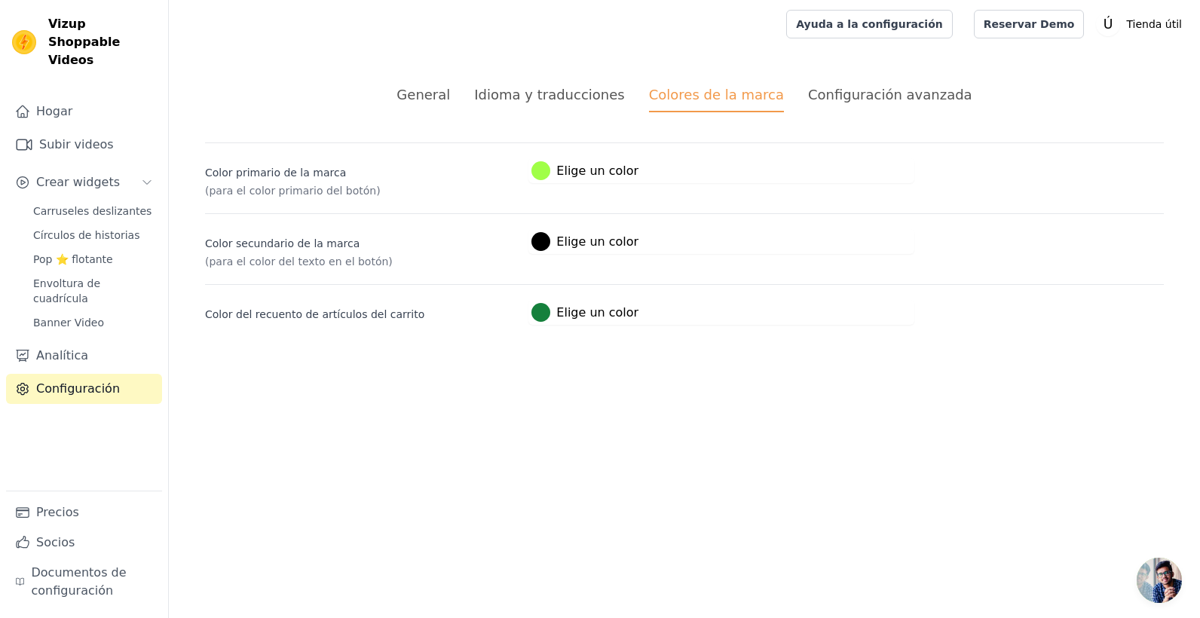
click at [590, 99] on div "Idioma y traducciones" at bounding box center [549, 94] width 150 height 20
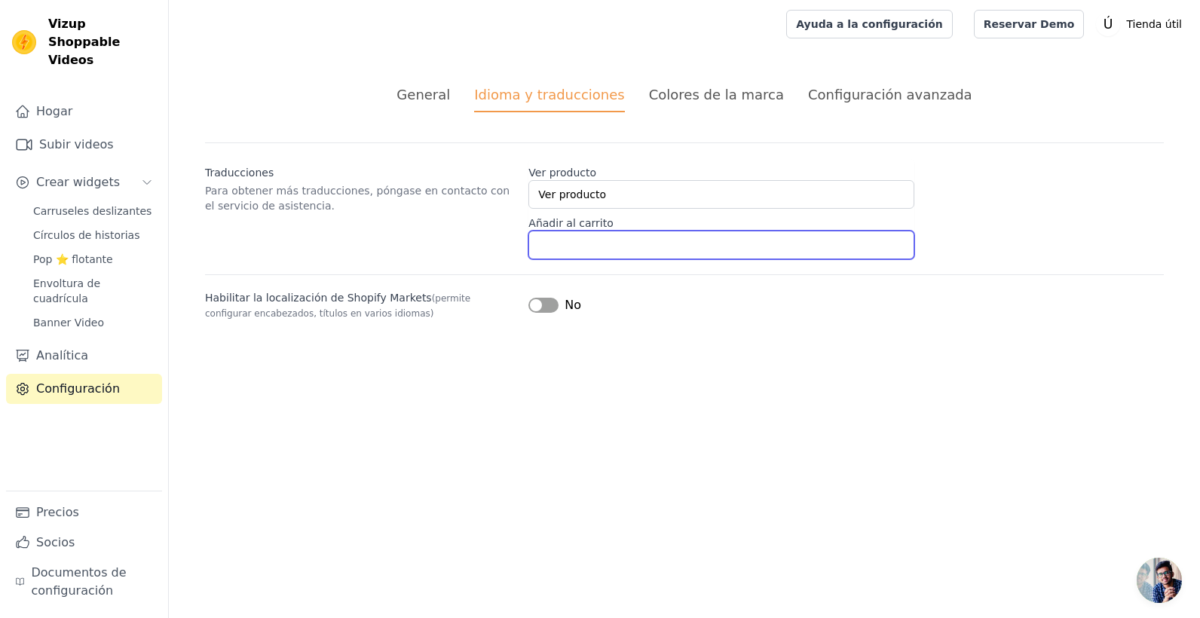
click at [630, 236] on input "Añadir al carrito" at bounding box center [721, 245] width 386 height 29
click at [450, 99] on div "General" at bounding box center [424, 94] width 54 height 20
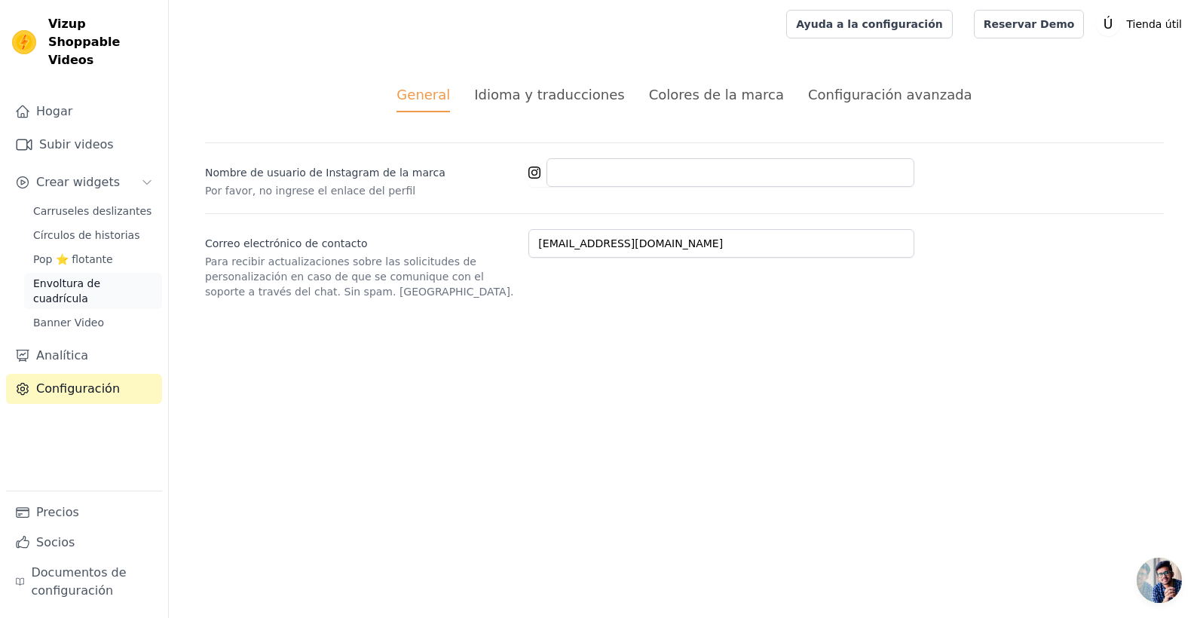
click at [90, 276] on span "Envoltura de cuadrícula" at bounding box center [93, 291] width 120 height 30
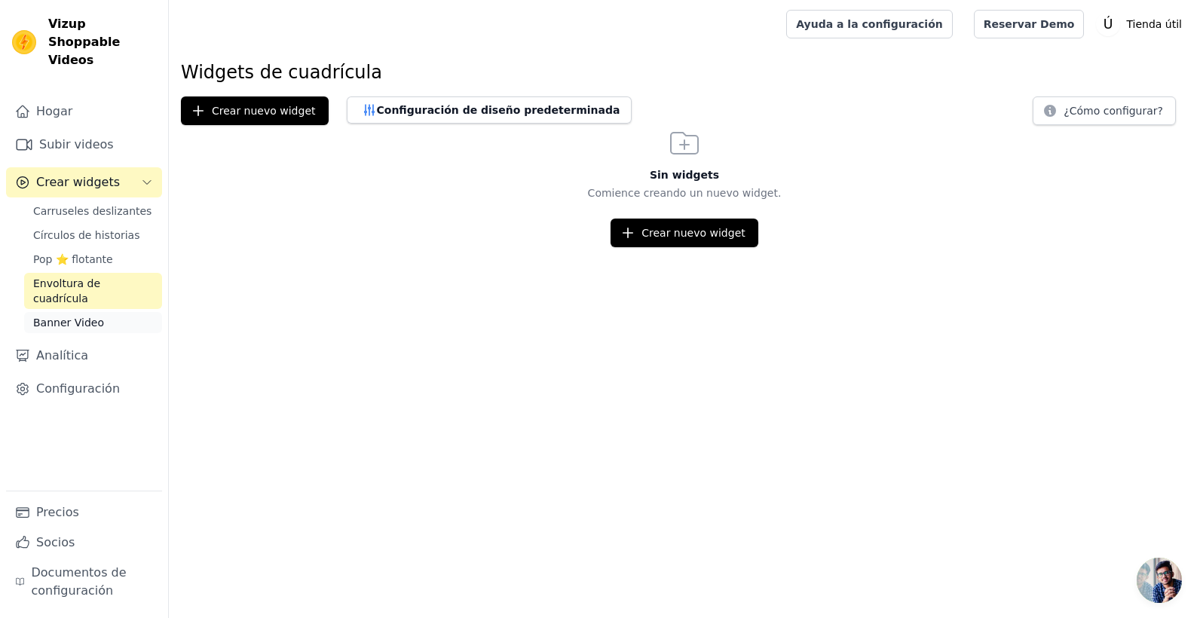
click at [100, 312] on link "Banner Video" at bounding box center [93, 322] width 138 height 21
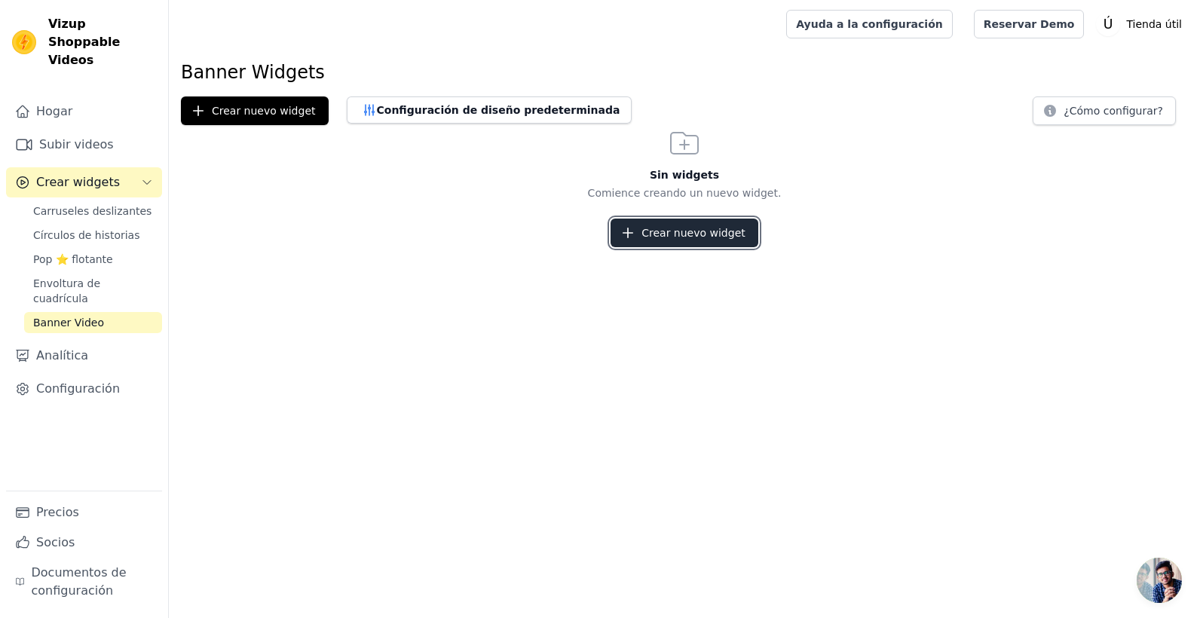
click at [660, 221] on button "Crear nuevo widget" at bounding box center [685, 233] width 148 height 29
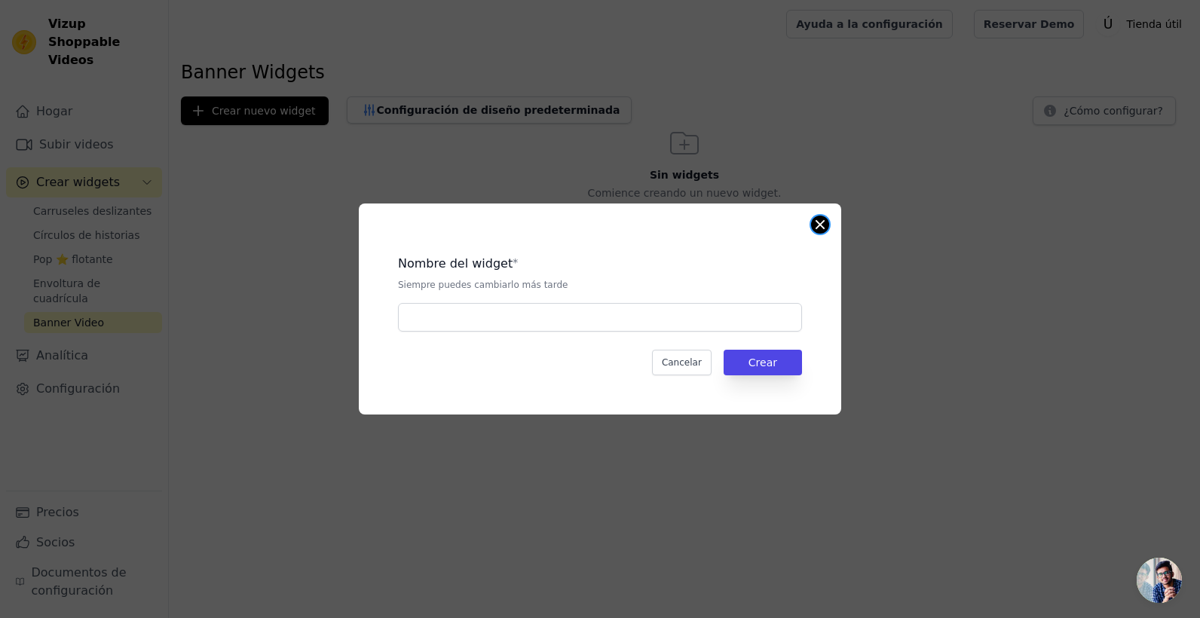
click at [816, 221] on button "Cerrar modal" at bounding box center [820, 225] width 18 height 18
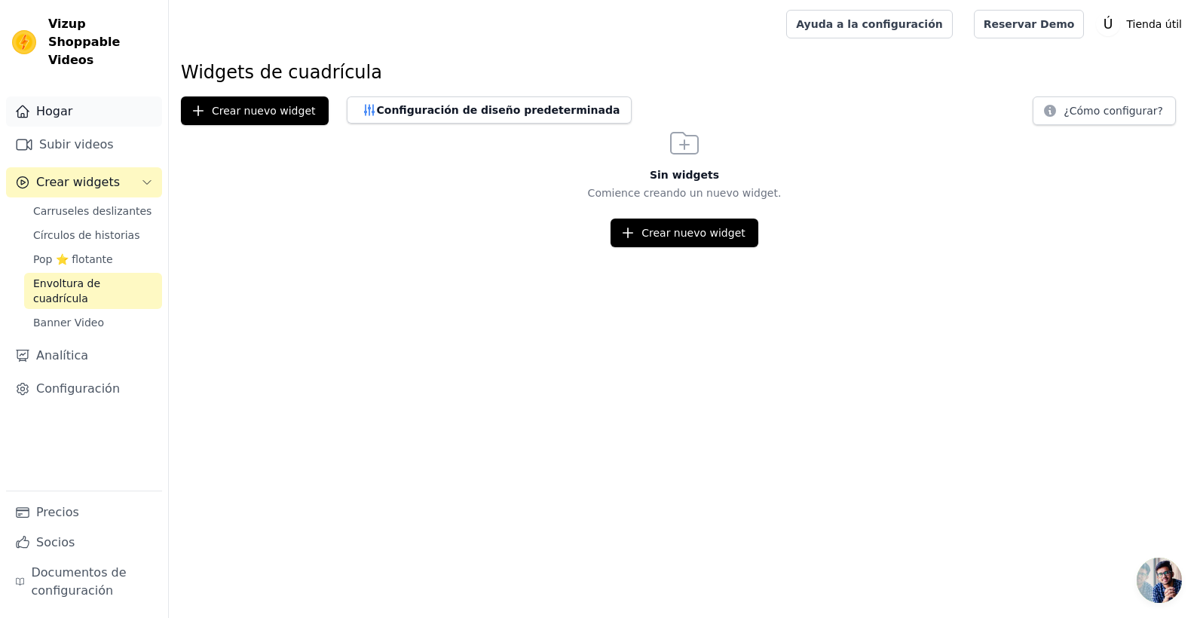
click at [90, 96] on link "Hogar" at bounding box center [84, 111] width 156 height 30
